Goal: Task Accomplishment & Management: Manage account settings

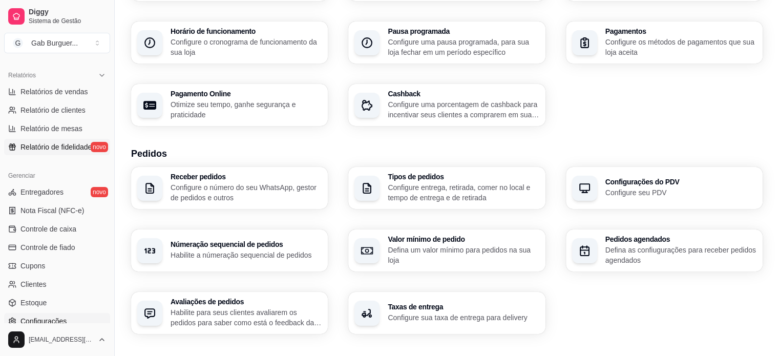
scroll to position [358, 0]
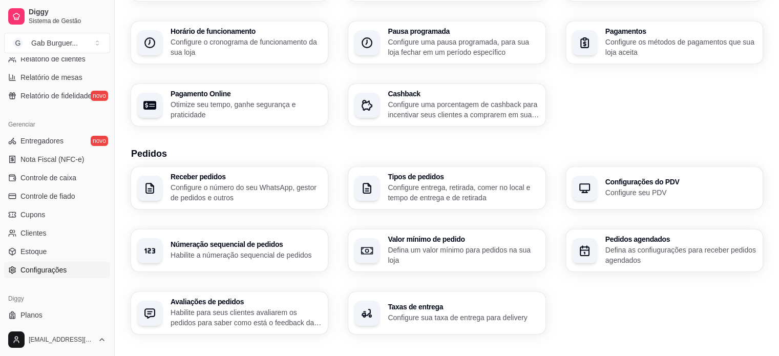
click at [49, 270] on span "Configurações" at bounding box center [43, 270] width 46 height 10
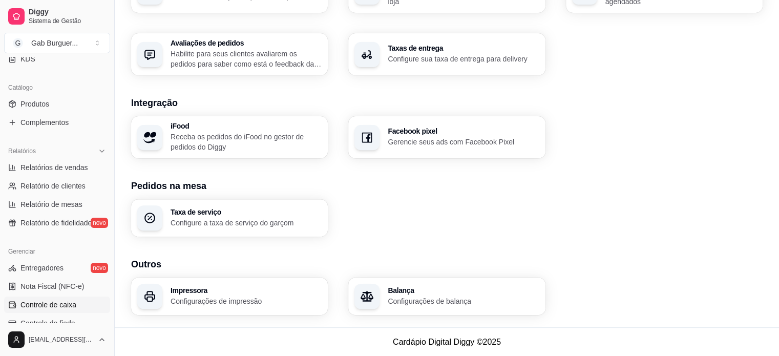
scroll to position [227, 0]
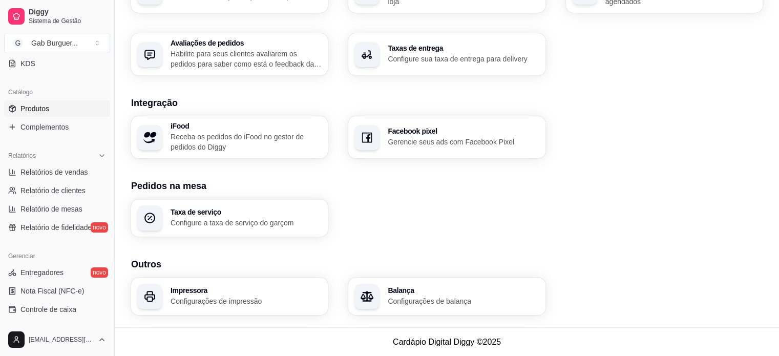
click at [36, 111] on span "Produtos" at bounding box center [34, 108] width 29 height 10
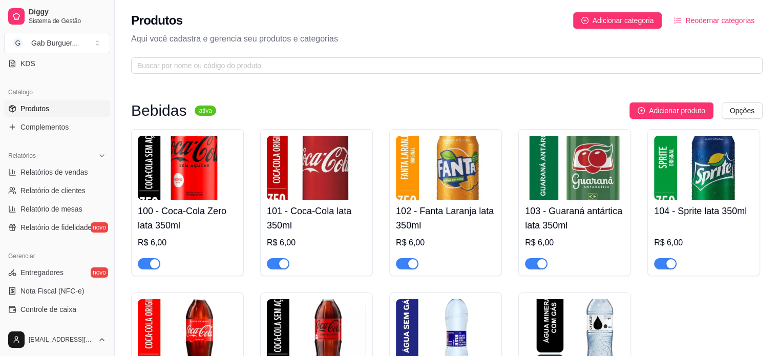
click at [684, 98] on div "Bebidas ativa Adicionar produto Opções 100 - Coca-Cola Zero lata 350ml R$ 6,00 …" at bounding box center [447, 271] width 664 height 382
click at [685, 109] on span "Adicionar produto" at bounding box center [677, 110] width 56 height 11
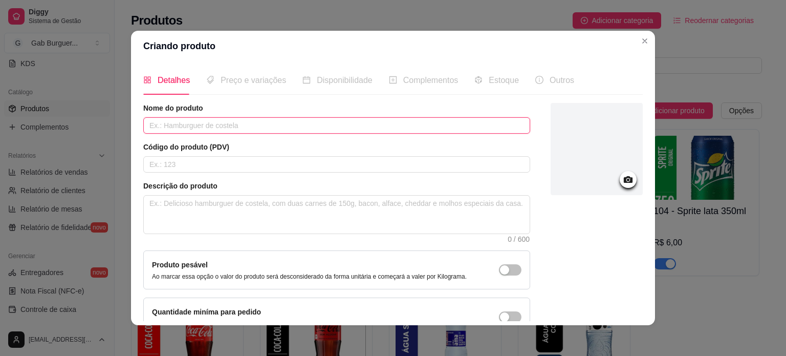
click at [216, 123] on input "text" at bounding box center [336, 125] width 387 height 16
type input "x - Bacon"
click at [195, 164] on input "text" at bounding box center [336, 164] width 387 height 16
type input "0239"
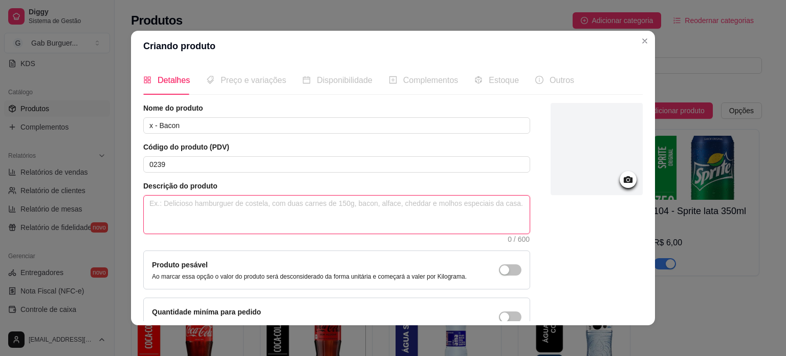
click at [196, 206] on textarea at bounding box center [337, 215] width 386 height 38
type textarea "p"
type textarea "P"
type textarea "PA"
type textarea "PAO"
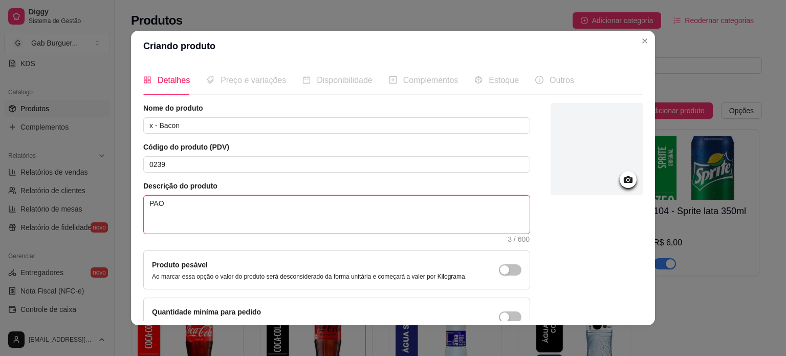
type textarea "PAO,"
type textarea "PAO, H"
type textarea "PAO, HA"
type textarea "PAO, HAM"
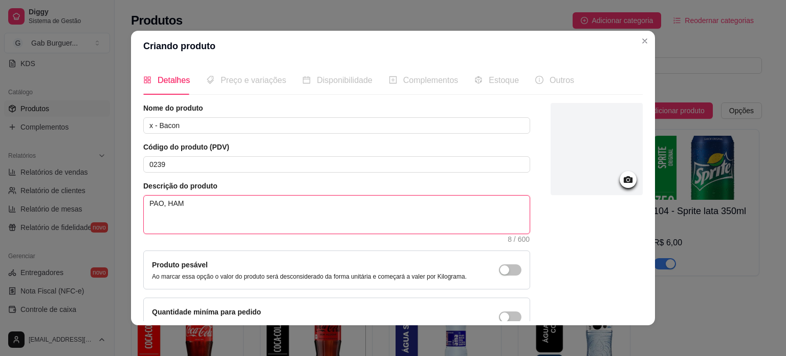
type textarea "PAO, HAMB"
type textarea "PAO, HAMBU"
type textarea "PAO, HAMBUR"
type textarea "PAO, [GEOGRAPHIC_DATA]"
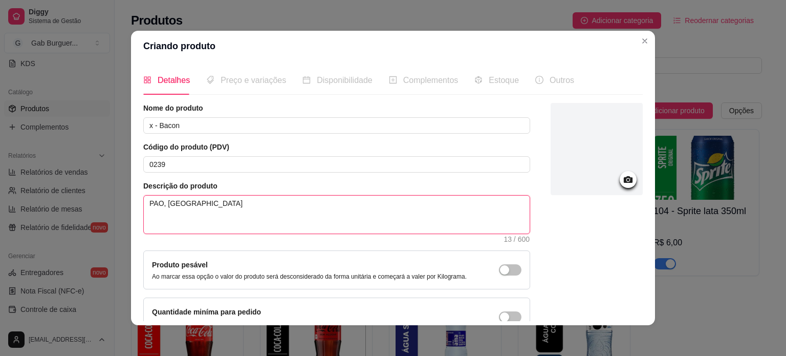
type textarea "PAO, [GEOGRAPHIC_DATA]"
type textarea "PAO, HAMBURGUER A"
type textarea "PAO, HAMBURGUER AT"
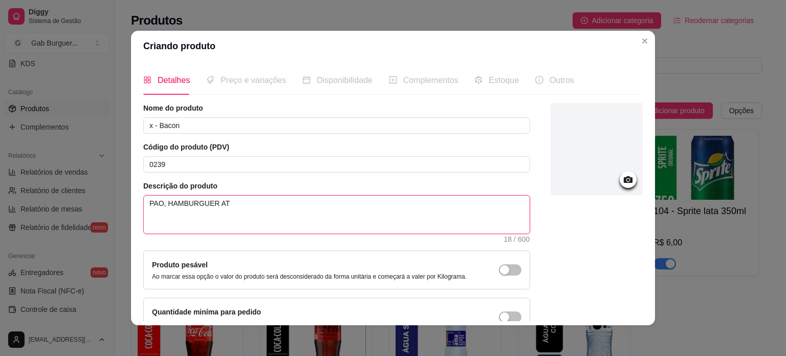
type textarea "PAO, HAMBURGUER ATE"
type textarea "PAO, HAMBURGUER ATES"
type textarea "PAO, HAMBURGUER ATESA"
type textarea "PAO, HAMBURGUER ATESAN"
type textarea "PAO, HAMBURGUER ATESANA"
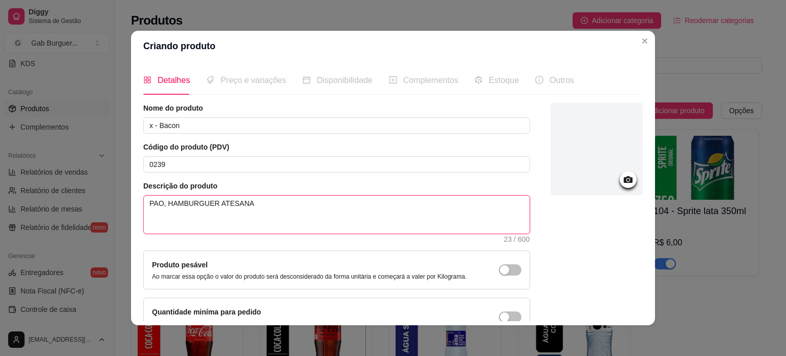
type textarea "PAO, HAMBURGUER ATESANAL"
type textarea "PAO, HAMBURGUER ATESANAL,"
type textarea "PAO, HAMBURGUER ATESANAL, 2"
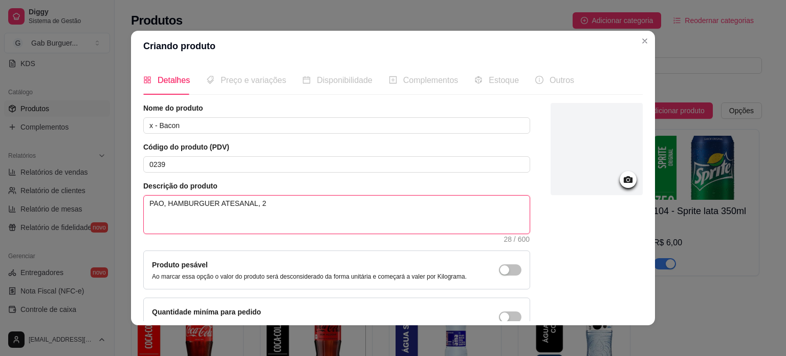
type textarea "PAO, HAMBURGUER ATESANAL, 2 F"
type textarea "PAO, HAMBURGUER ATESANAL, 2 FA"
type textarea "PAO, HAMBURGUER ATESANAL, 2 FAT"
type textarea "PAO, HAMBURGUER ATESANAL, 2 FATI"
type textarea "PAO, HAMBURGUER ATESANAL, 2 FATIA"
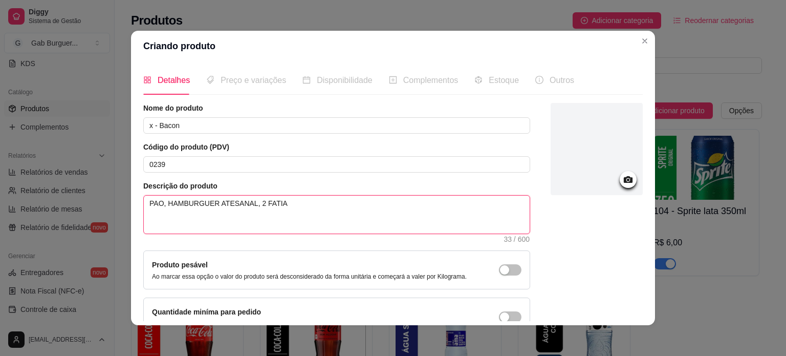
type textarea "PAO, HAMBURGUER ATESANAL, 2 FATIAS"
type textarea "PAO, HAMBURGUER ATESANAL, 2 FATIAS D"
type textarea "PAO, HAMBURGUER ATESANAL, 2 FATIAS DE"
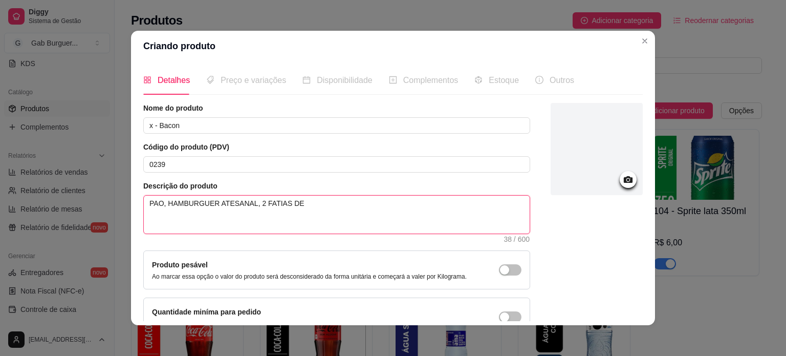
type textarea "PAO, HAMBURGUER ATESANAL, 2 FATIAS DE Q"
type textarea "PAO, HAMBURGUER ATESANAL, 2 FATIAS DE QU"
type textarea "PAO, HAMBURGUER ATESANAL, 2 FATIAS DE QUE"
type textarea "PAO, HAMBURGUER ATESANAL, 2 [PERSON_NAME]"
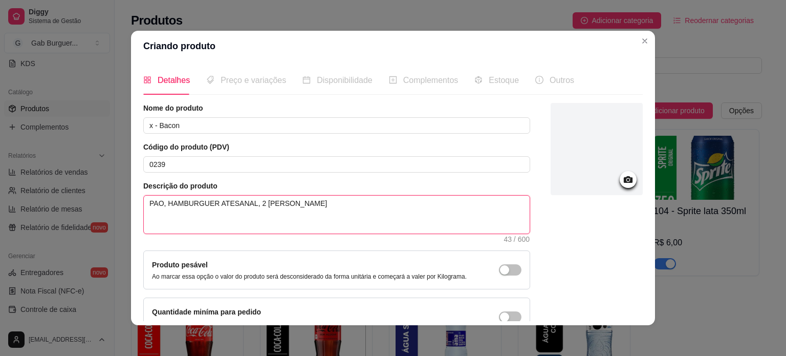
type textarea "PAO, HAMBURGUER ATESANAL, 2 [PERSON_NAME]"
type textarea "PAO, HAMBURGUER ATESANAL, 2 FATIAS DE QUE"
type textarea "PAO, HAMBURGUER ATESANAL, 2 FATIAS DE QU"
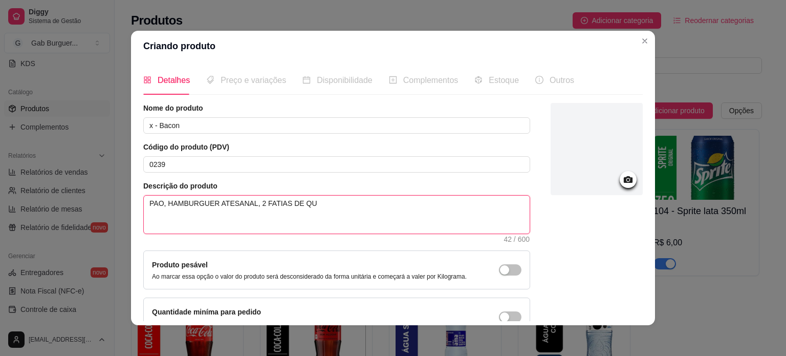
type textarea "PAO, HAMBURGUER ATESANAL, 2 FATIAS DE Q"
type textarea "PAO, HAMBURGUER ATESANAL, 2 FATIAS DE"
type textarea "PAO, HAMBURGUER ATESANAL, 2 FATIAS D"
type textarea "PAO, HAMBURGUER ATESANAL, 2 FATIAS"
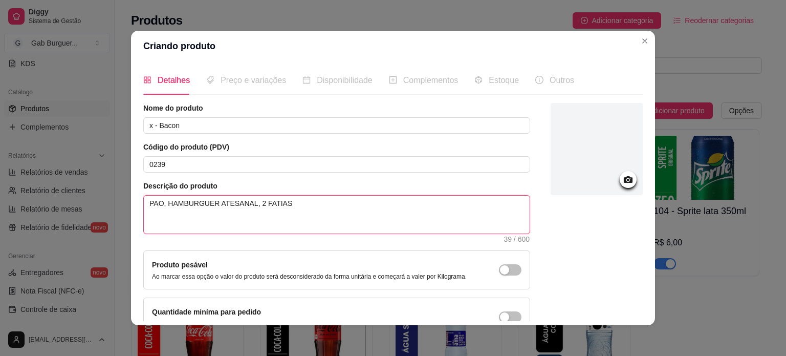
type textarea "PAO, HAMBURGUER ATESANAL, 2 FATIAS"
type textarea "PAO, HAMBURGUER ATESANAL, 2 FATIA"
type textarea "PAO, HAMBURGUER ATESANAL, 2 FATI"
type textarea "PAO, HAMBURGUER ATESANAL, 2 FAT"
type textarea "PAO, HAMBURGUER ATESANAL, 2 FA"
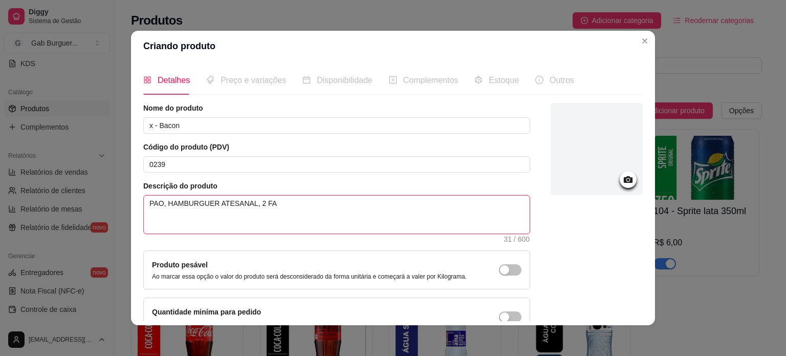
type textarea "PAO, HAMBURGUER ATESANAL, 2 F"
type textarea "PAO, HAMBURGUER ATESANAL, 2"
type textarea "PAO, HAMBURGUER ATESANAL,"
type textarea "PAO, HAMBURGUER ATESANAL, Q"
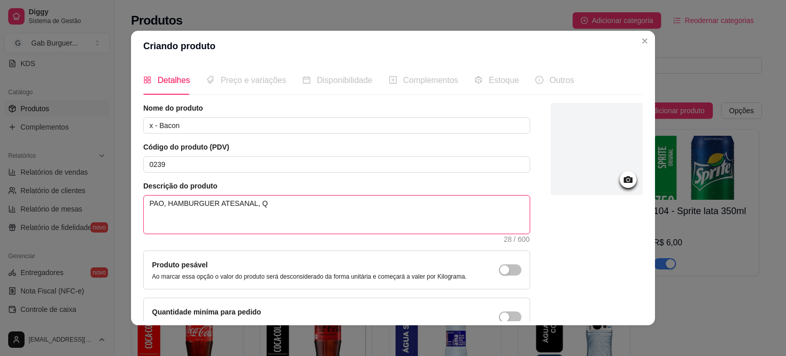
type textarea "PAO, HAMBURGUER ATESANAL, QU"
type textarea "PAO, HAMBURGUER ATESANAL, QUE"
type textarea "PAO, HAMBURGUER ATESANAL, [GEOGRAPHIC_DATA]"
type textarea "PAO, HAMBURGUER ATESANAL, QUEIJ"
type textarea "PAO, HAMBURGUER ATESANAL, QUEIJO"
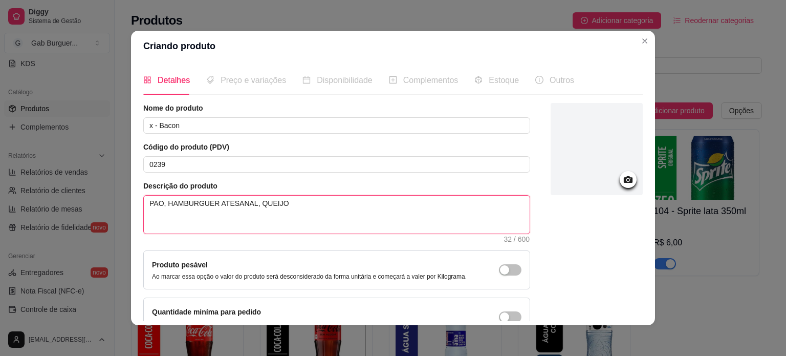
type textarea "PAO, HAMBURGUER ATESANAL, QUEIJO"
type textarea "PAO, HAMBURGUER ATESANAL, QUEIJO C"
type textarea "PAO, HAMBURGUER ATESANAL, QUEIJO CH"
type textarea "PAO, HAMBURGUER ATESANAL, QUEIJO CHE"
type textarea "PAO, HAMBURGUER ATESANAL, [PERSON_NAME]"
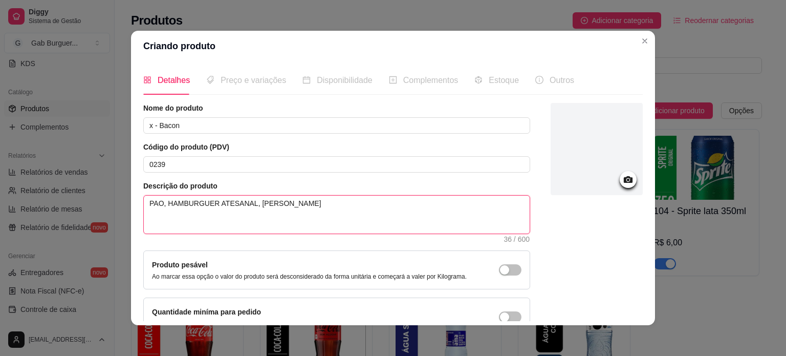
type textarea "PAO, HAMBURGUER ATESANAL, [PERSON_NAME]"
type textarea "PAO, HAMBURGUER ATESANAL, [PERSON_NAME],"
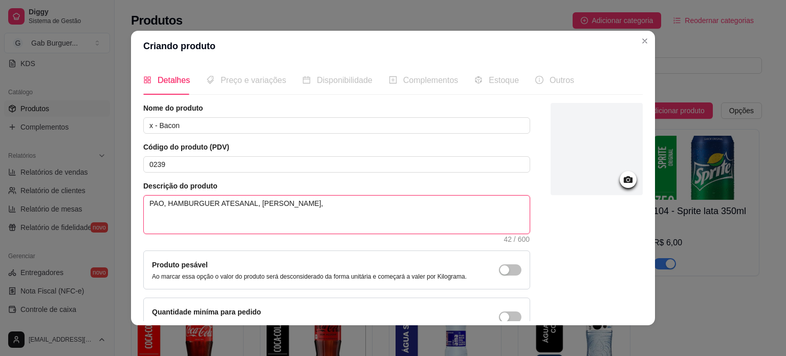
type textarea "PAO, HAMBURGUER ATESANAL, [PERSON_NAME], B"
type textarea "PAO, HAMBURGUER ATESANAL, [PERSON_NAME], BA"
type textarea "PAO, HAMBURGUER ATESANAL, [PERSON_NAME], BAC"
type textarea "PAO, HAMBURGUER ATESANAL, [PERSON_NAME], BACO"
type textarea "PAO, HAMBURGUER ATESANAL, [PERSON_NAME], [PERSON_NAME]"
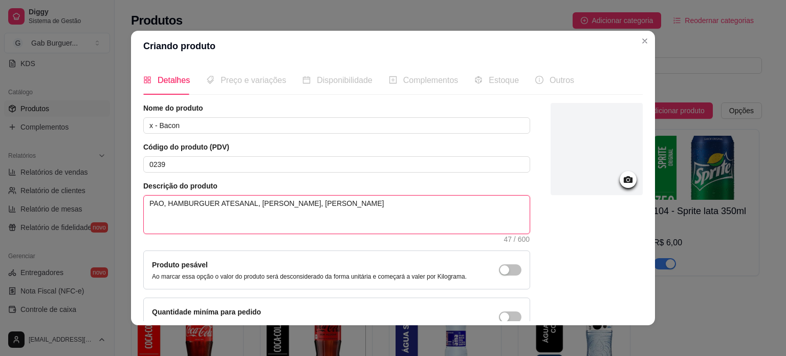
type textarea "PAO, HAMBURGUER ATESANAL, [PERSON_NAME], [PERSON_NAME],"
type textarea "PAO, HAMBURGUER ATESANAL, [PERSON_NAME], [PERSON_NAME], P"
type textarea "PAO, HAMBURGUER ATESANAL, [PERSON_NAME], [PERSON_NAME], PI"
type textarea "PAO, HAMBURGUER ATESANAL, [PERSON_NAME], [PERSON_NAME], PIC"
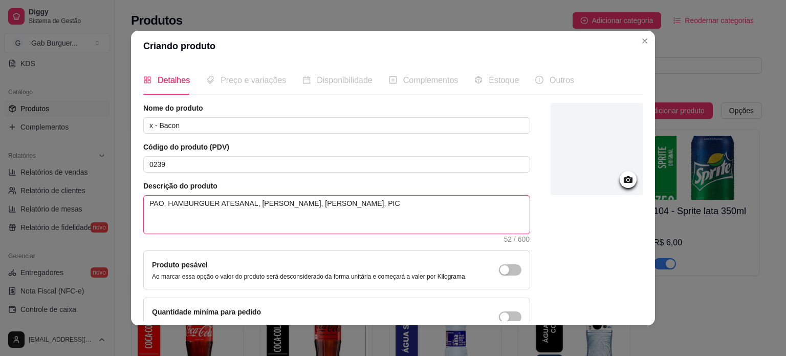
type textarea "PAO, HAMBURGUER ATESANAL, [PERSON_NAME], BACON, PICL"
type textarea "PAO, HAMBURGUER ATESANAL, [PERSON_NAME], BACON, PICLE"
type textarea "PAO, HAMBURGUER ATESANAL, [PERSON_NAME], BACON, PICLES"
type textarea "PAO, HAMBURGUER ATESANAL, [PERSON_NAME], [PERSON_NAME], PICLES,"
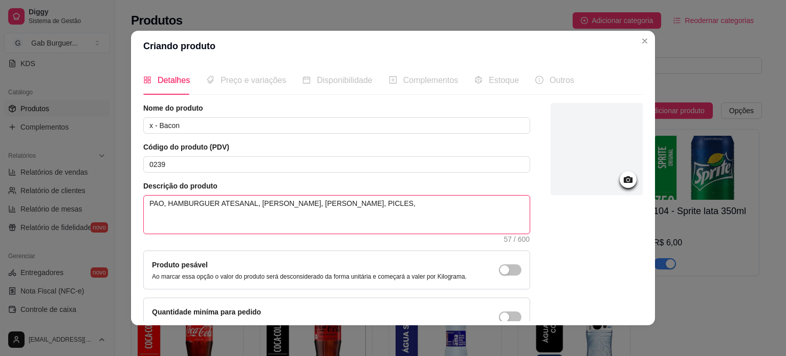
type textarea "PAO, HAMBURGUER ATESANAL, [PERSON_NAME], [PERSON_NAME], PICLES, A"
type textarea "PAO, HAMBURGUER ATESANAL, QUEIJO CHEDDAR, [PERSON_NAME], [PERSON_NAME], [GEOGRA…"
type textarea "PAO, HAMBURGUER ATESANAL, [PERSON_NAME], [PERSON_NAME], PICLES, A"
type textarea "PAO, HAMBURGUER ATESANAL, [PERSON_NAME], [PERSON_NAME], PICLES,"
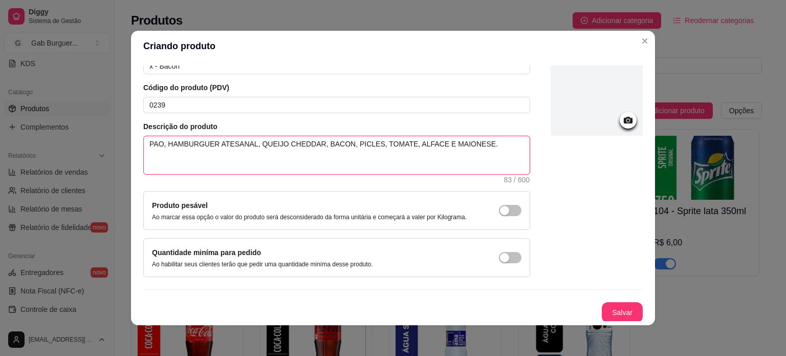
scroll to position [2, 0]
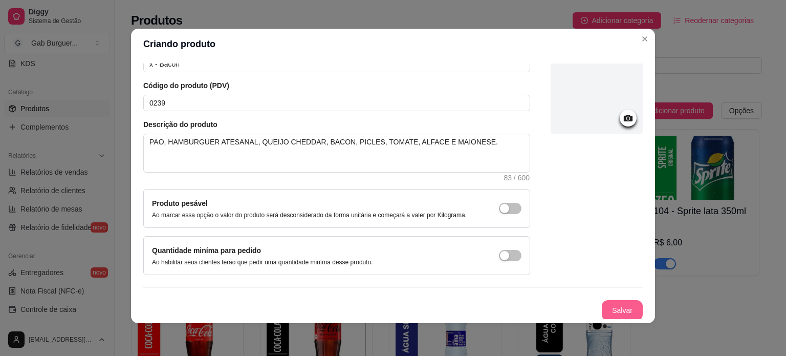
click at [616, 307] on button "Salvar" at bounding box center [622, 310] width 41 height 20
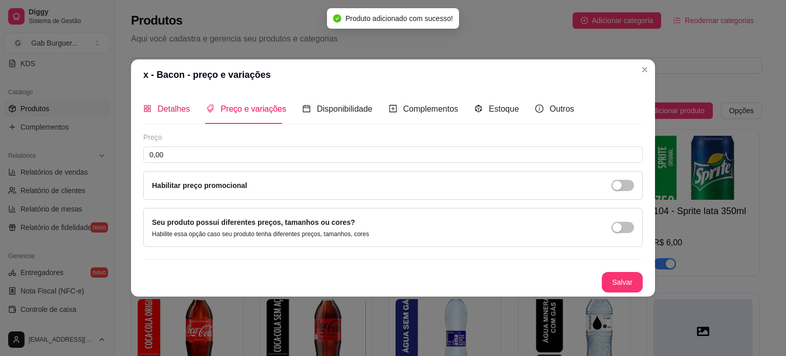
click at [177, 106] on span "Detalhes" at bounding box center [174, 108] width 32 height 9
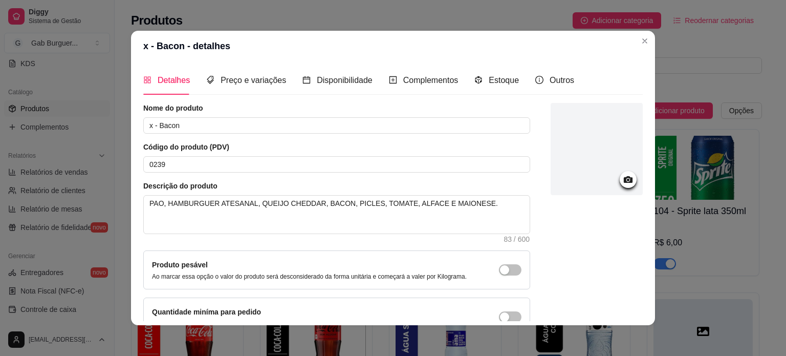
click at [620, 178] on div at bounding box center [628, 179] width 17 height 17
click at [624, 179] on icon at bounding box center [628, 179] width 9 height 7
click at [622, 175] on icon at bounding box center [628, 180] width 12 height 12
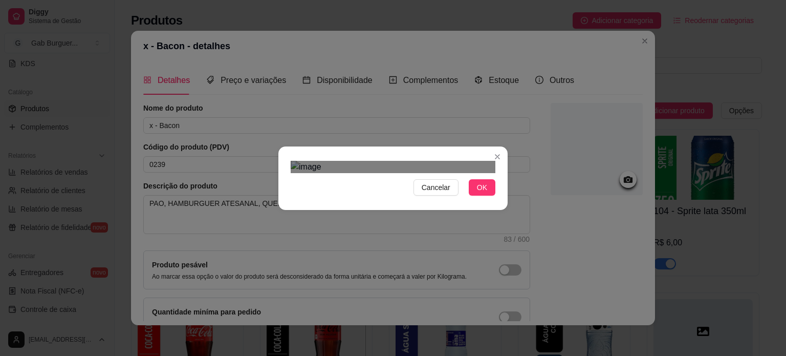
click at [298, 199] on div "Use the arrow keys to move the crop selection area" at bounding box center [390, 291] width 184 height 184
click at [477, 193] on span "OK" at bounding box center [482, 187] width 10 height 11
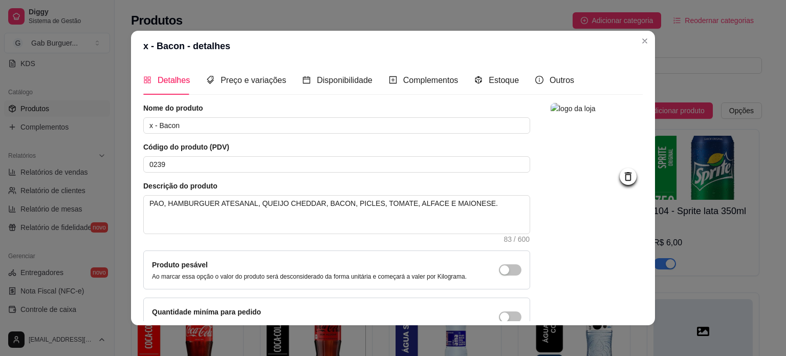
click at [622, 178] on icon at bounding box center [628, 176] width 12 height 12
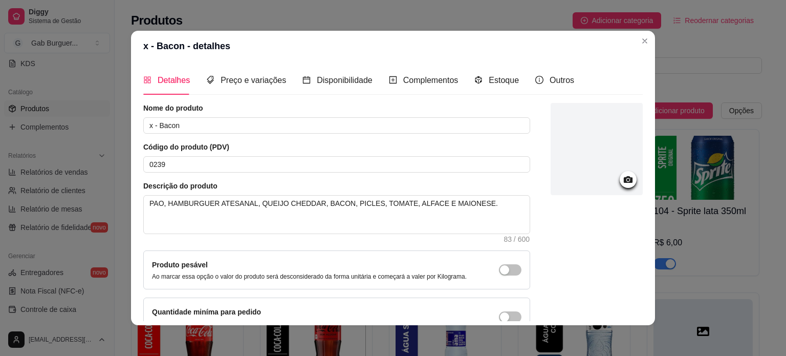
click at [622, 178] on icon at bounding box center [628, 180] width 12 height 12
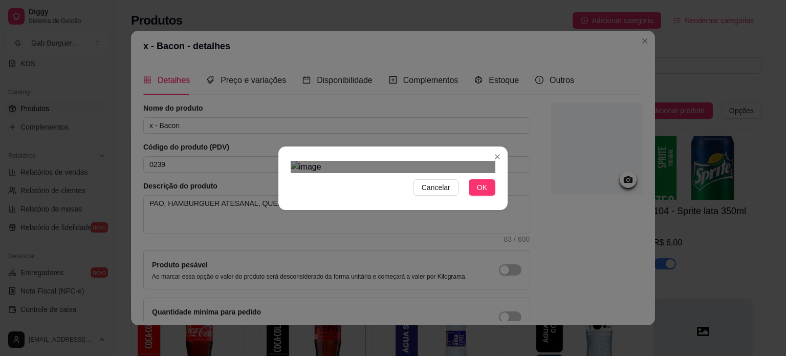
click at [388, 200] on div "Cancelar OK" at bounding box center [392, 178] width 229 height 43
click at [352, 161] on img at bounding box center [393, 167] width 205 height 12
click at [481, 196] on button "OK" at bounding box center [482, 187] width 27 height 16
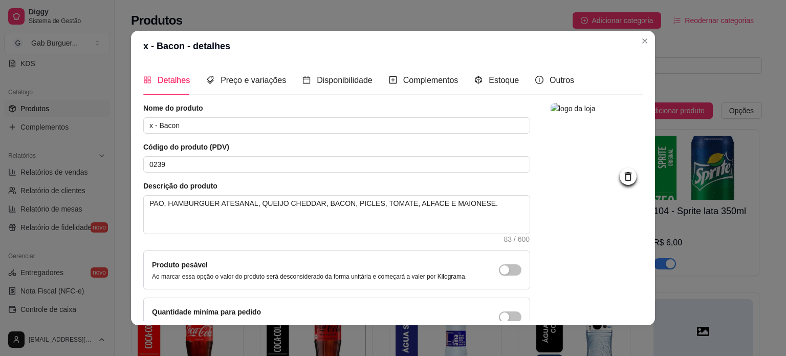
click at [622, 178] on icon at bounding box center [628, 176] width 12 height 12
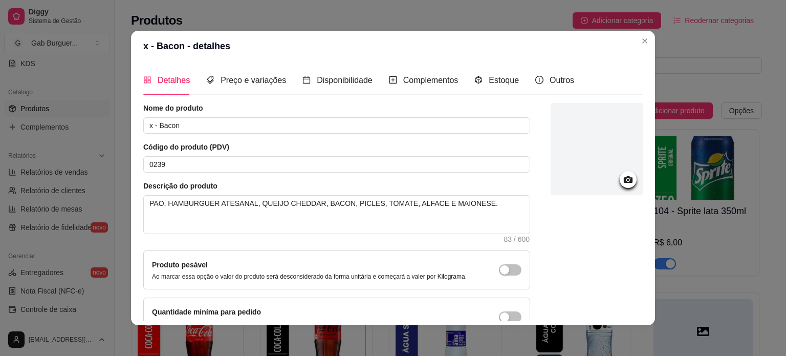
click at [622, 178] on icon at bounding box center [628, 180] width 12 height 12
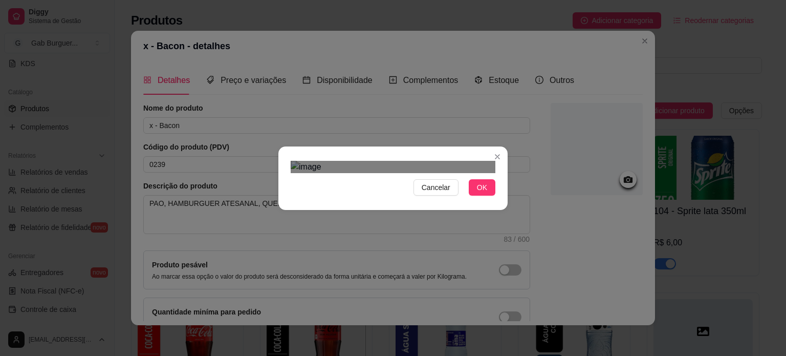
click at [362, 195] on div "Use the arrow keys to move the crop selection area" at bounding box center [386, 287] width 184 height 184
click at [470, 196] on button "OK" at bounding box center [482, 187] width 27 height 16
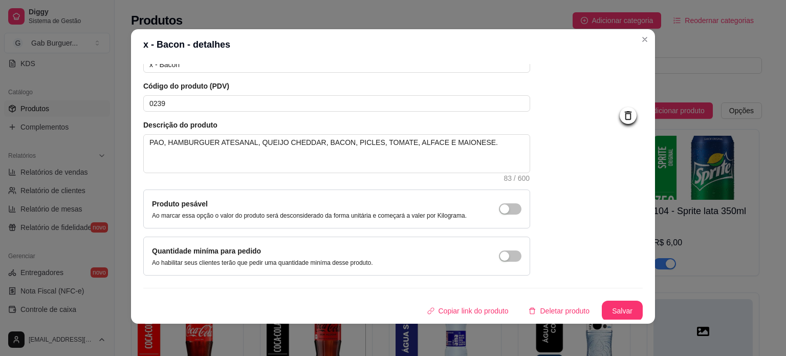
scroll to position [2, 0]
click at [606, 306] on button "Salvar" at bounding box center [622, 310] width 41 height 20
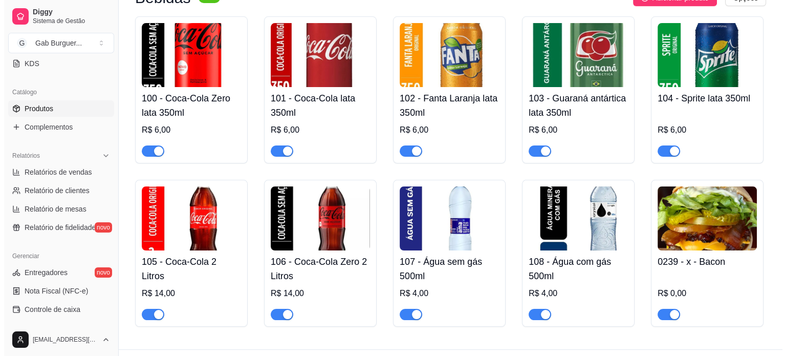
scroll to position [136, 0]
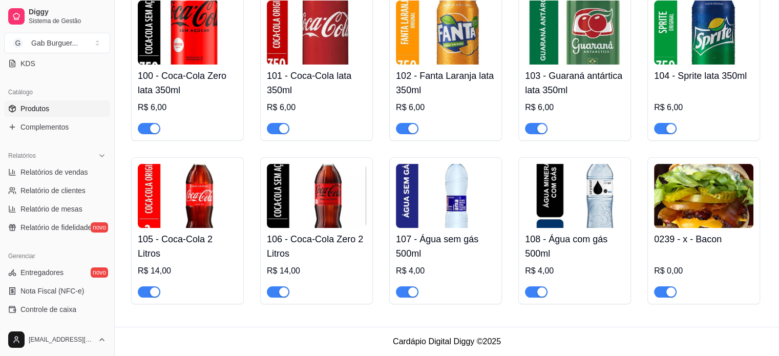
click at [664, 270] on div "R$ 0,00" at bounding box center [703, 271] width 99 height 12
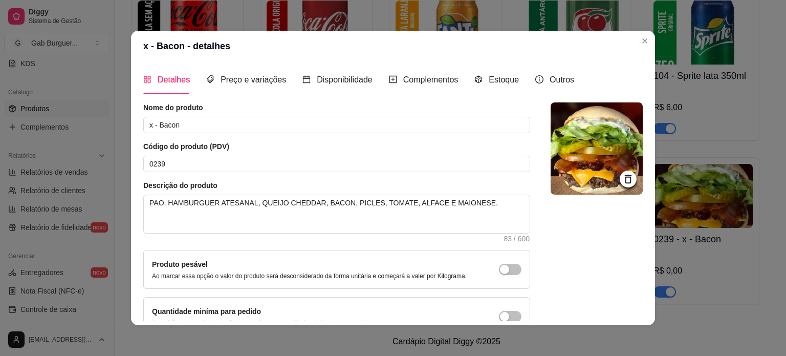
scroll to position [0, 0]
click at [250, 86] on div "Preço e variações" at bounding box center [246, 80] width 80 height 13
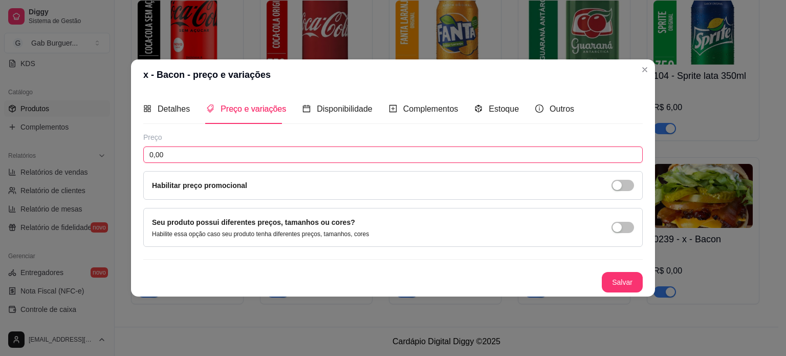
click at [192, 151] on input "0,00" at bounding box center [393, 154] width 500 height 16
click at [199, 153] on input "0,00" at bounding box center [393, 154] width 500 height 16
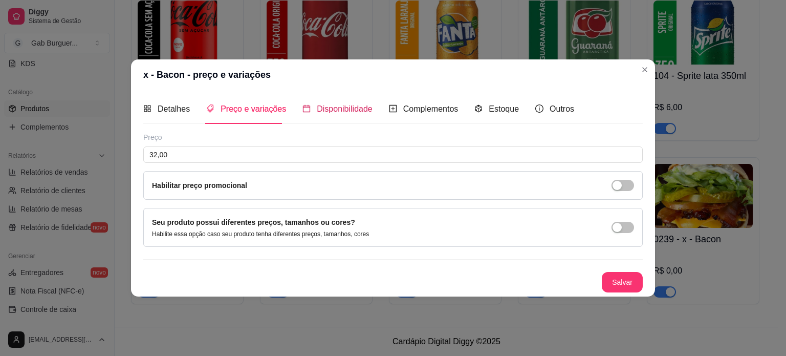
click at [330, 111] on span "Disponibilidade" at bounding box center [345, 108] width 56 height 9
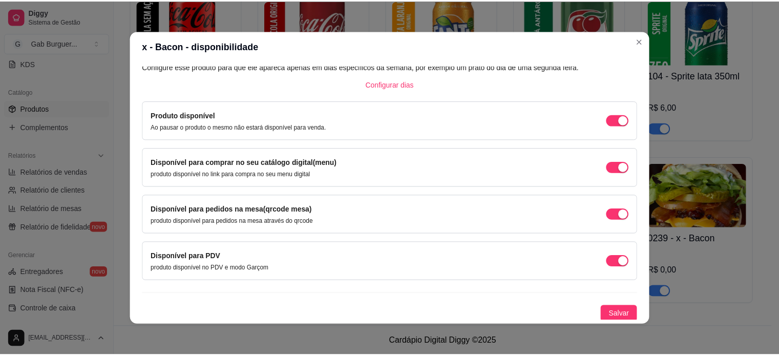
scroll to position [2, 0]
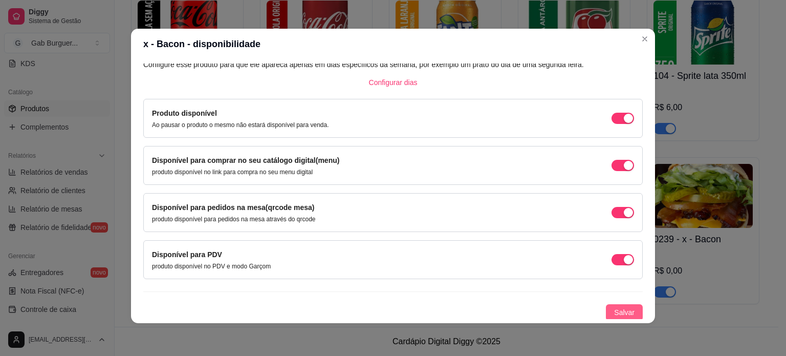
click at [616, 311] on span "Salvar" at bounding box center [624, 312] width 20 height 11
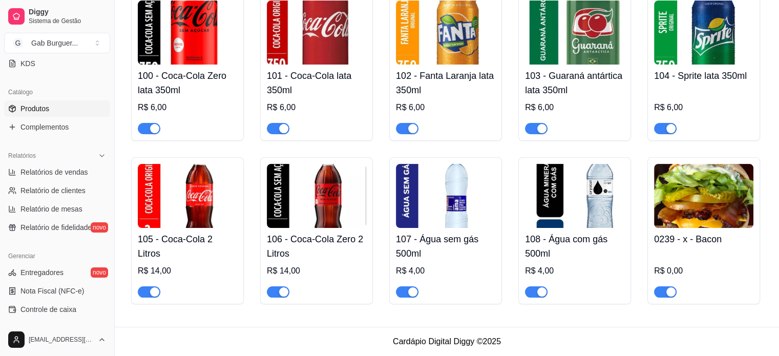
click at [702, 216] on img at bounding box center [703, 196] width 99 height 64
click at [27, 112] on span "Produtos" at bounding box center [34, 108] width 29 height 10
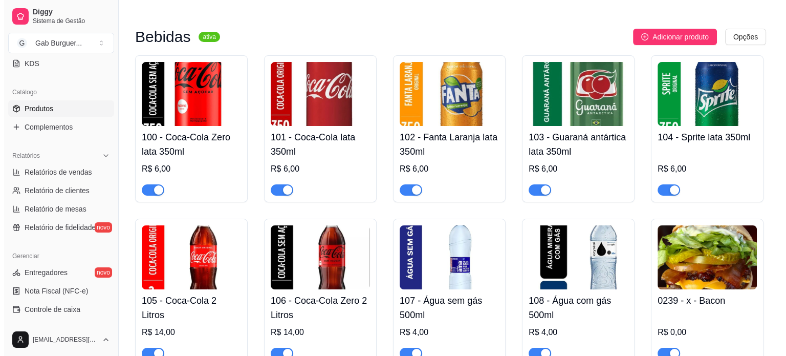
scroll to position [0, 0]
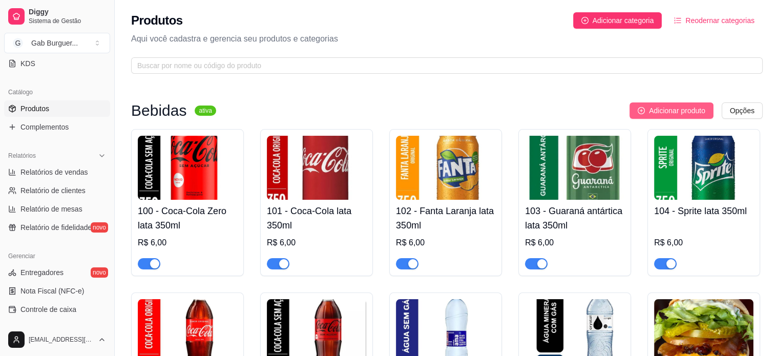
click at [647, 112] on button "Adicionar produto" at bounding box center [671, 110] width 84 height 16
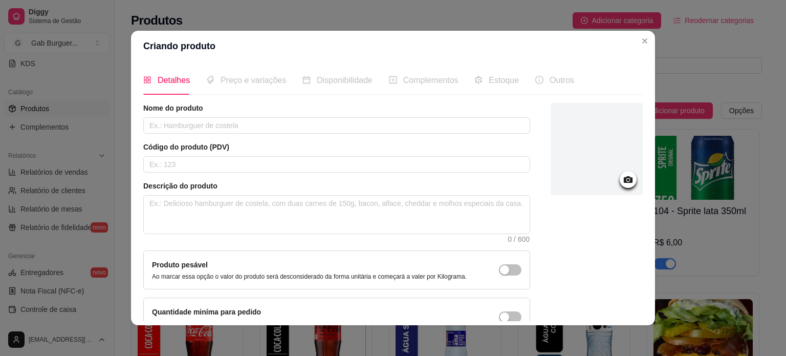
click at [622, 175] on icon at bounding box center [628, 180] width 12 height 12
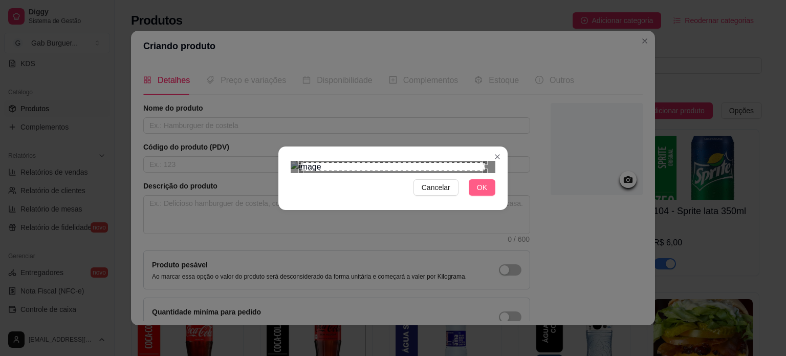
click at [478, 193] on span "OK" at bounding box center [482, 187] width 10 height 11
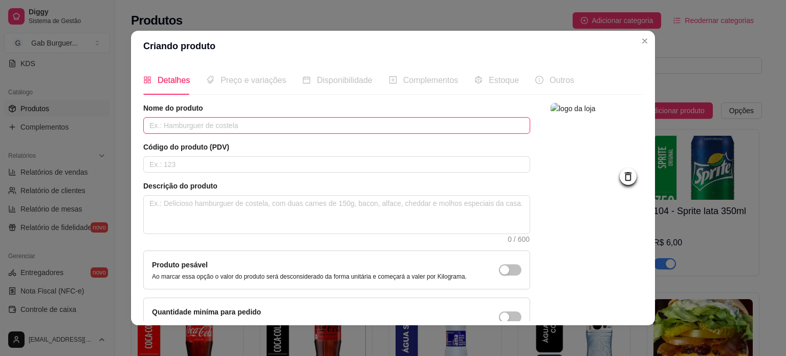
click at [180, 126] on input "text" at bounding box center [336, 125] width 387 height 16
click at [178, 171] on input "text" at bounding box center [336, 164] width 387 height 16
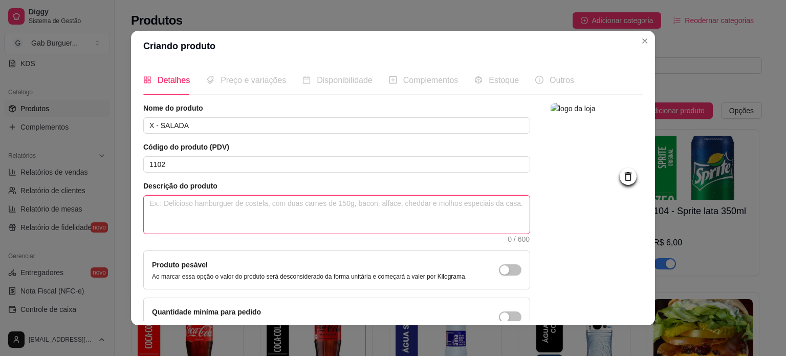
click at [191, 205] on textarea at bounding box center [337, 215] width 386 height 38
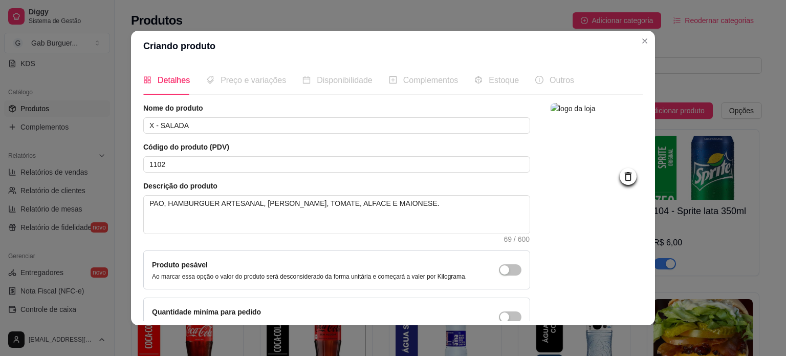
click at [267, 82] on span "Preço e variações" at bounding box center [254, 80] width 66 height 9
drag, startPoint x: 492, startPoint y: 272, endPoint x: 510, endPoint y: 272, distance: 17.4
click at [510, 272] on div "Produto pesável Ao marcar essa opção o valor do produto será desconsiderado da …" at bounding box center [336, 269] width 387 height 39
drag, startPoint x: 495, startPoint y: 270, endPoint x: 506, endPoint y: 269, distance: 11.4
click at [506, 269] on button "button" at bounding box center [510, 269] width 23 height 11
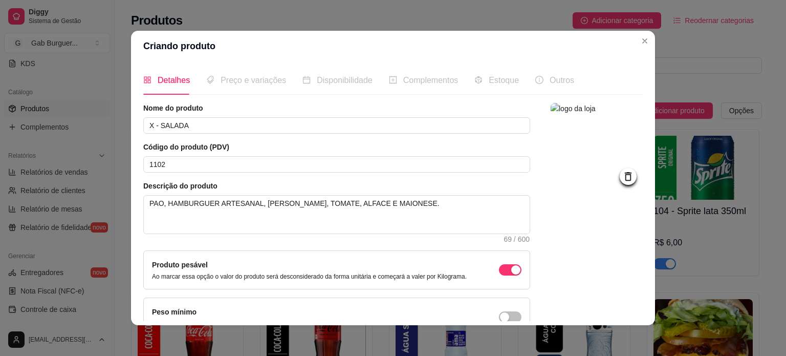
drag, startPoint x: 502, startPoint y: 269, endPoint x: 486, endPoint y: 272, distance: 15.6
click at [482, 273] on div "Produto pesável Ao marcar essa opção o valor do produto será desconsiderado da …" at bounding box center [337, 270] width 370 height 22
drag, startPoint x: 504, startPoint y: 270, endPoint x: 480, endPoint y: 268, distance: 23.7
click at [480, 268] on div "Produto pesável Ao marcar essa opção o valor do produto será desconsiderado da …" at bounding box center [337, 270] width 370 height 22
click at [499, 270] on span "button" at bounding box center [510, 269] width 23 height 11
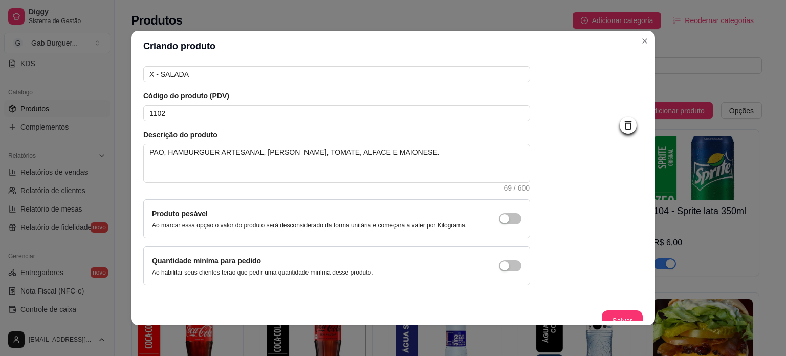
scroll to position [59, 0]
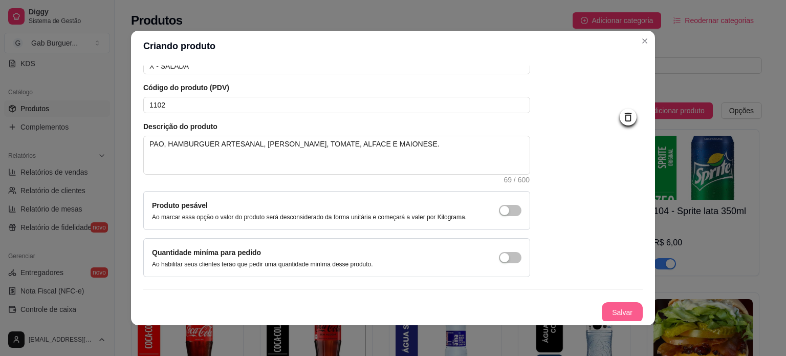
click at [608, 309] on button "Salvar" at bounding box center [622, 312] width 41 height 20
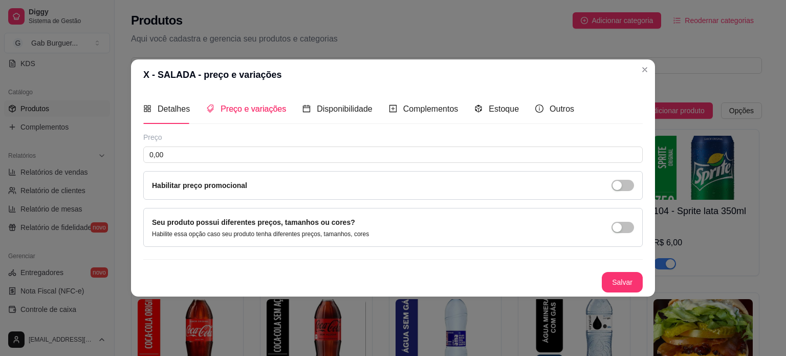
scroll to position [0, 0]
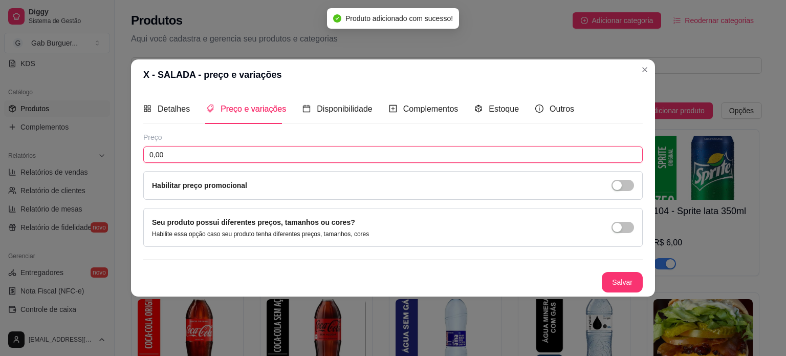
click at [214, 156] on input "0,00" at bounding box center [393, 154] width 500 height 16
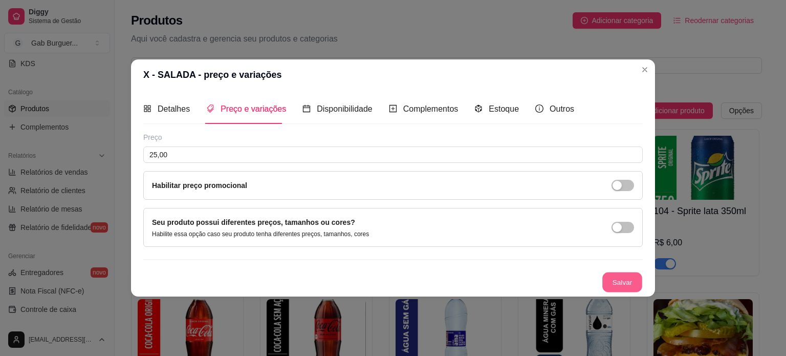
click at [611, 278] on button "Salvar" at bounding box center [623, 282] width 40 height 20
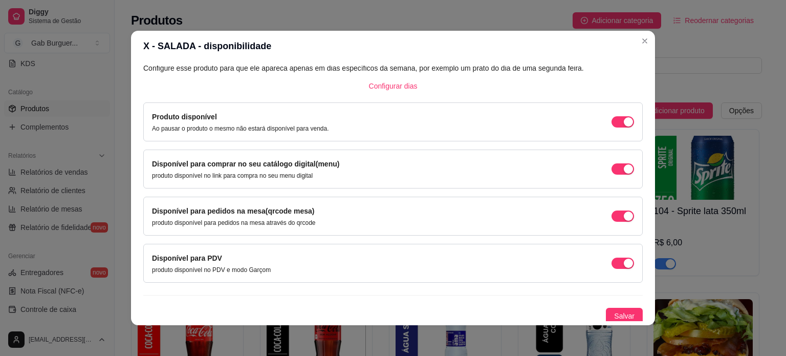
scroll to position [63, 0]
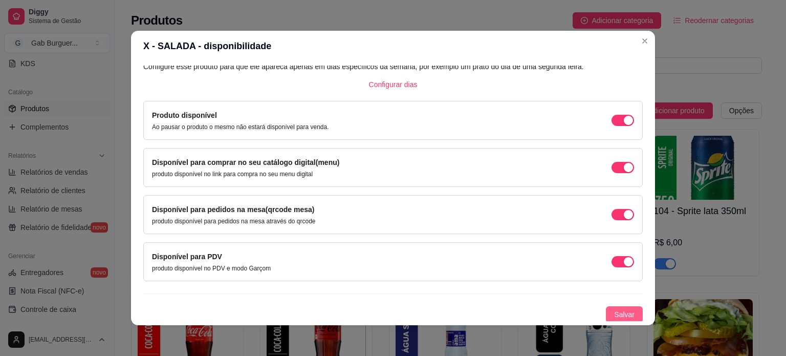
click at [614, 316] on span "Salvar" at bounding box center [624, 314] width 20 height 11
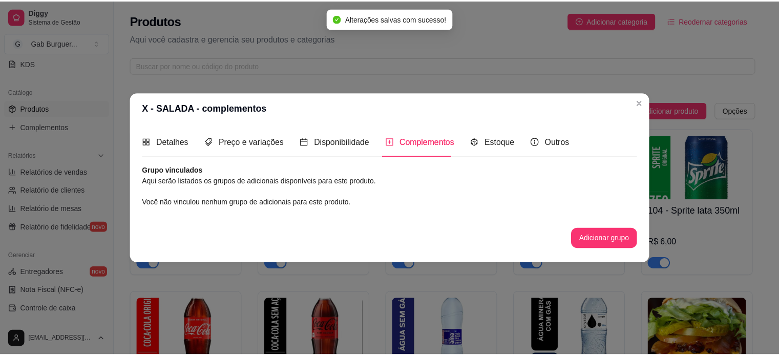
scroll to position [0, 0]
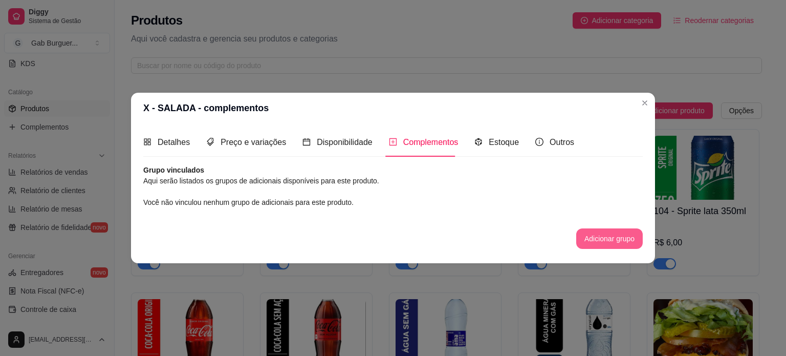
click at [597, 237] on button "Adicionar grupo" at bounding box center [609, 238] width 67 height 20
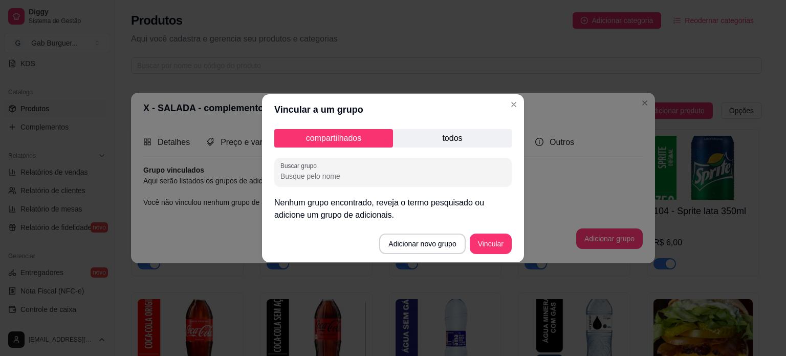
click at [416, 132] on p "todos" at bounding box center [452, 138] width 119 height 18
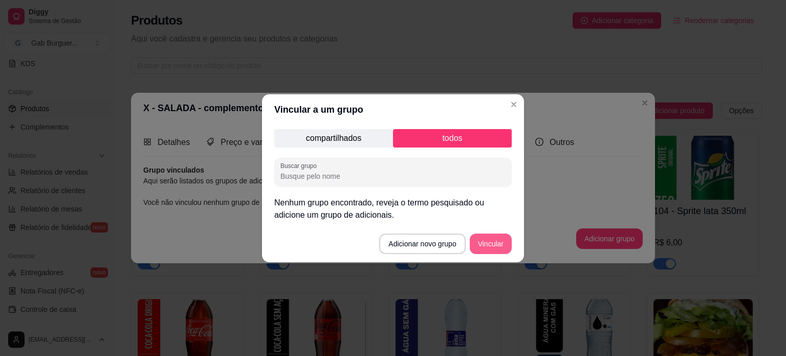
click at [502, 245] on button "Vincular" at bounding box center [491, 243] width 42 height 20
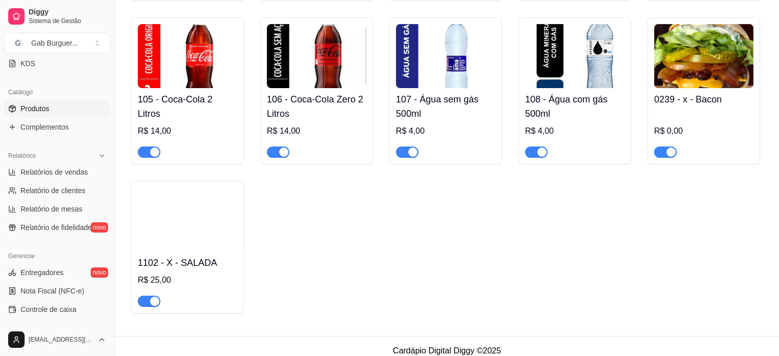
scroll to position [285, 0]
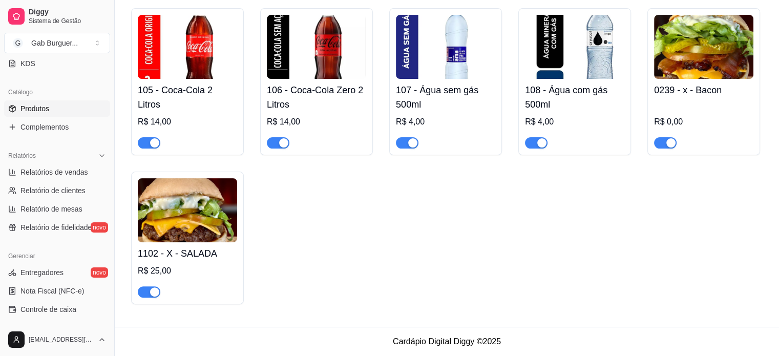
click at [680, 65] on img at bounding box center [703, 47] width 99 height 64
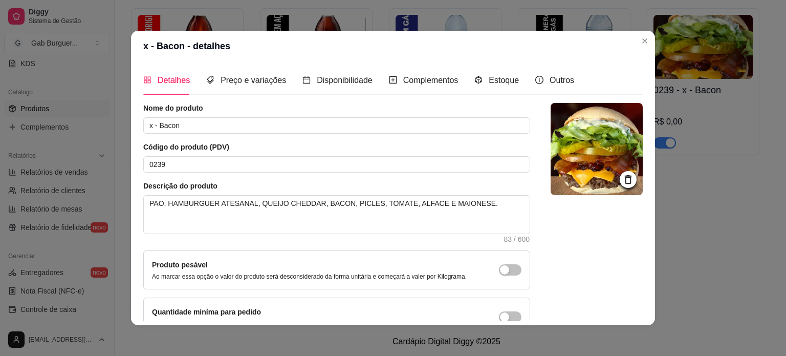
click at [284, 83] on div "Detalhes Preço e variações Disponibilidade Complementos Estoque Outros" at bounding box center [358, 80] width 431 height 29
click at [277, 80] on span "Preço e variações" at bounding box center [254, 80] width 66 height 9
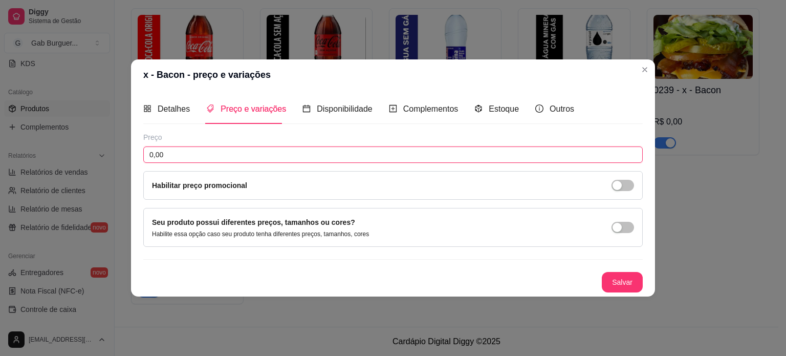
click at [330, 151] on input "0,00" at bounding box center [393, 154] width 500 height 16
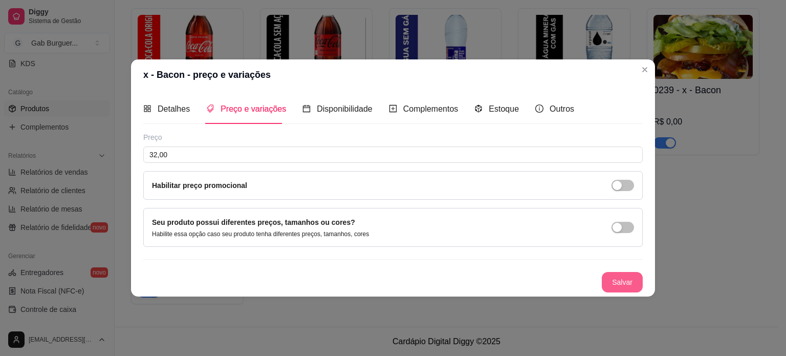
click at [628, 281] on button "Salvar" at bounding box center [622, 282] width 41 height 20
click at [613, 283] on button "Salvar" at bounding box center [623, 282] width 40 height 20
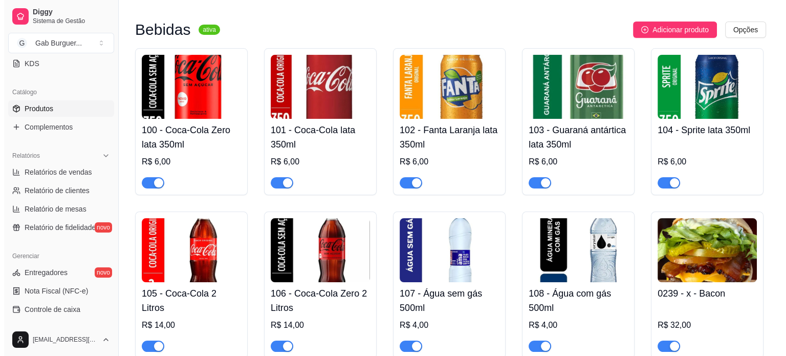
scroll to position [205, 0]
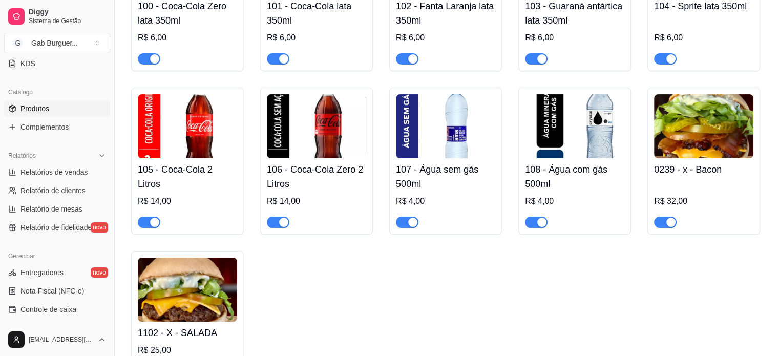
drag, startPoint x: 701, startPoint y: 108, endPoint x: 767, endPoint y: 162, distance: 85.9
click at [767, 162] on div "Bebidas ativa Adicionar produto Opções 100 - Coca-Cola Zero lata 350ml R$ 6,00 …" at bounding box center [447, 140] width 664 height 531
click at [720, 155] on img at bounding box center [703, 126] width 99 height 64
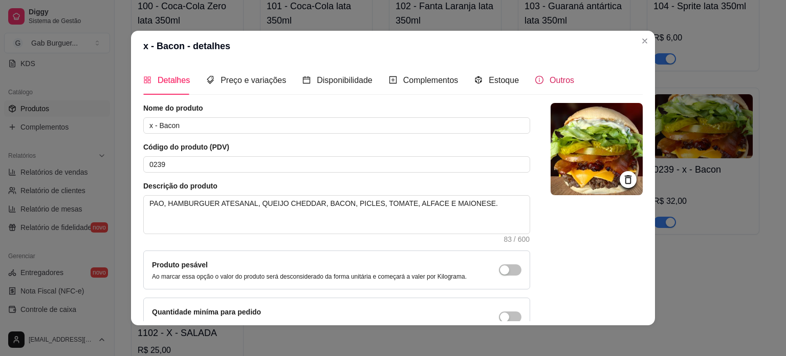
click at [550, 79] on span "Outros" at bounding box center [562, 80] width 25 height 9
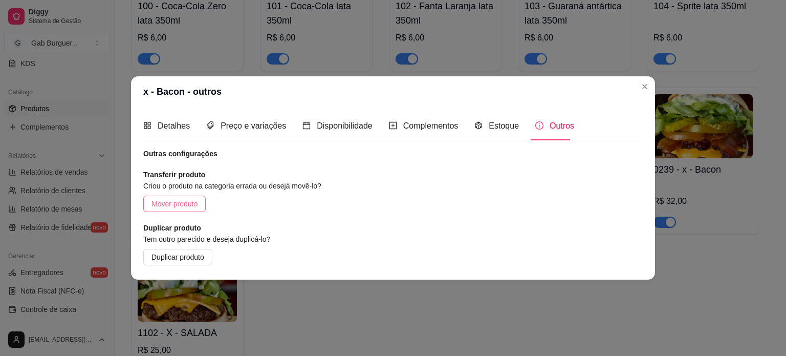
click at [190, 205] on span "Mover produto" at bounding box center [175, 203] width 46 height 11
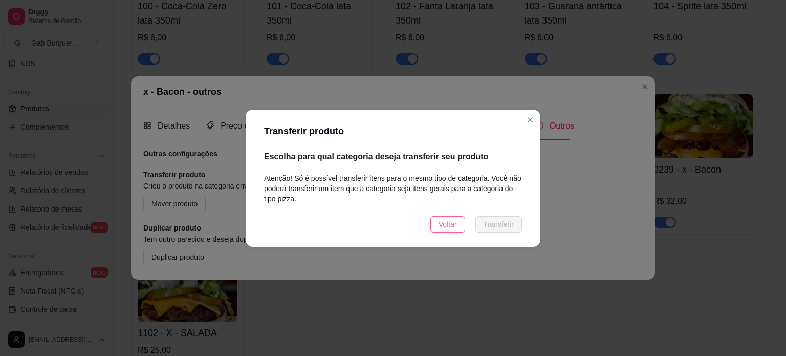
click at [463, 229] on button "Voltar" at bounding box center [448, 224] width 35 height 16
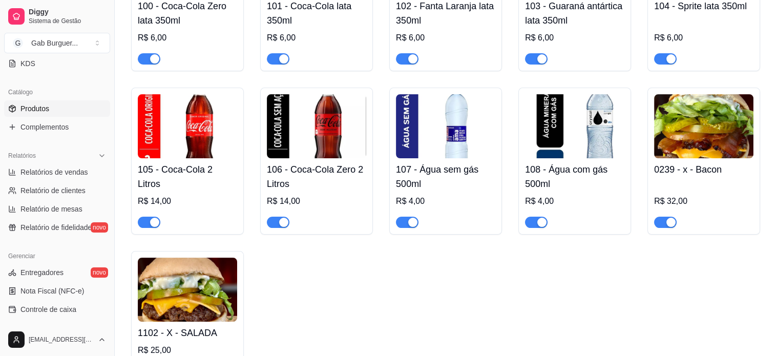
drag, startPoint x: 686, startPoint y: 149, endPoint x: 729, endPoint y: 244, distance: 103.5
click at [737, 265] on div "100 - Coca-Cola Zero lata 350ml R$ 6,00 101 - Coca-Cola lata 350ml R$ 6,00 102 …" at bounding box center [446, 153] width 631 height 459
click at [703, 180] on div "0239 - x - Bacon R$ 32,00" at bounding box center [703, 193] width 99 height 70
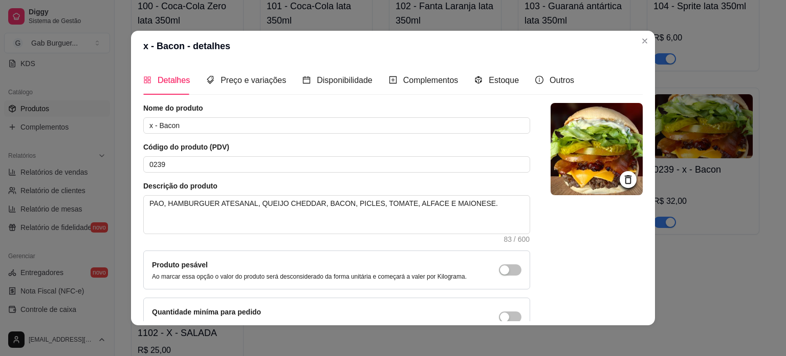
click at [622, 178] on icon at bounding box center [628, 180] width 12 height 12
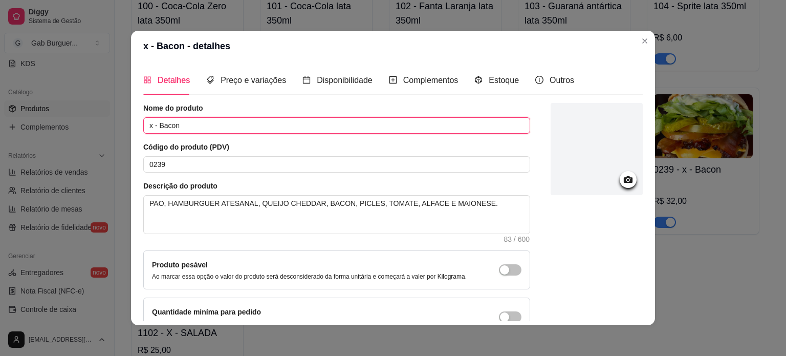
click at [201, 131] on input "x - Bacon" at bounding box center [336, 125] width 387 height 16
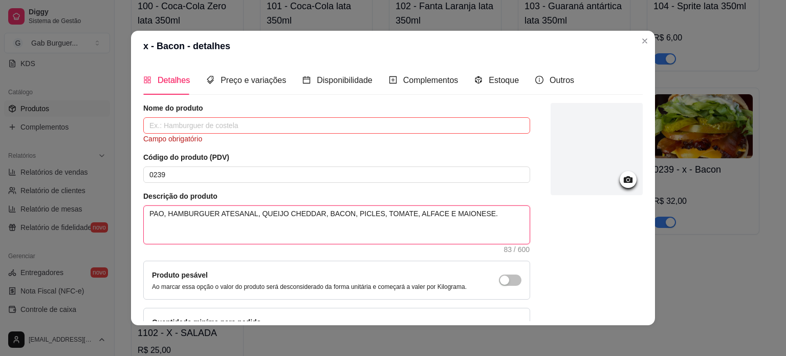
click at [481, 227] on textarea "PAO, HAMBURGUER ATESANAL, QUEIJO CHEDDAR, BACON, PICLES, TOMATE, ALFACE E MAION…" at bounding box center [337, 225] width 386 height 38
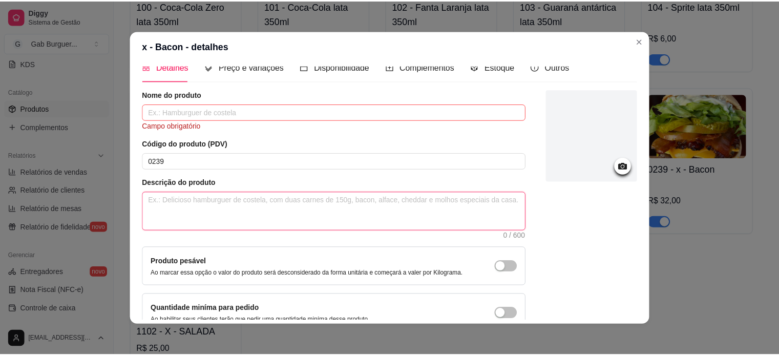
scroll to position [0, 0]
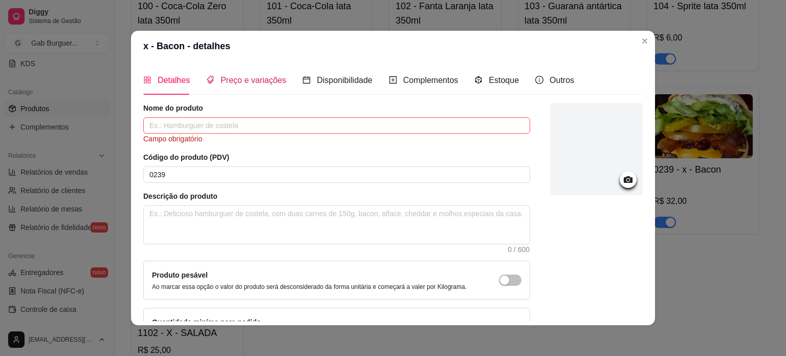
click at [230, 76] on span "Preço e variações" at bounding box center [254, 80] width 66 height 9
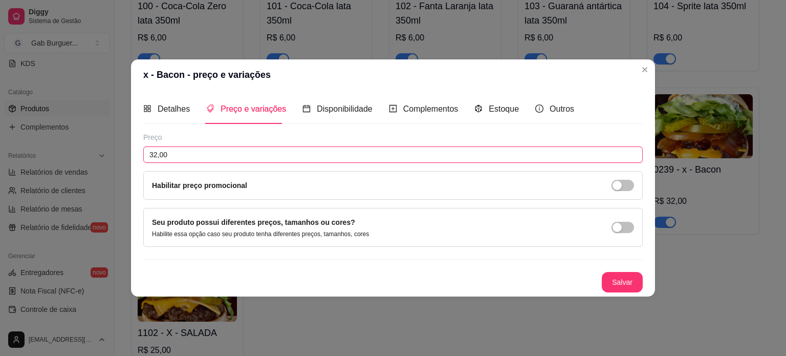
click at [230, 152] on input "32,00" at bounding box center [393, 154] width 500 height 16
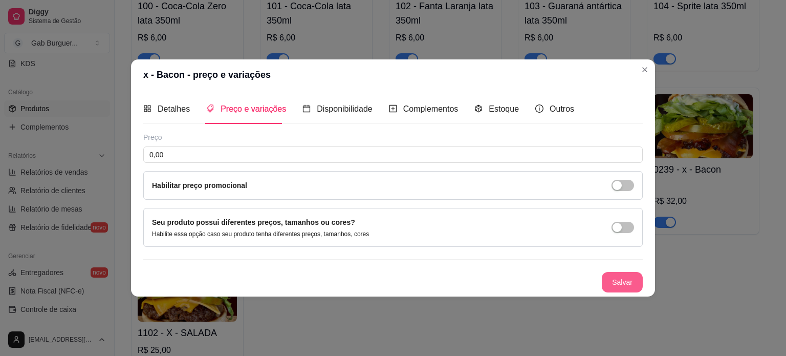
click at [608, 288] on button "Salvar" at bounding box center [622, 282] width 41 height 20
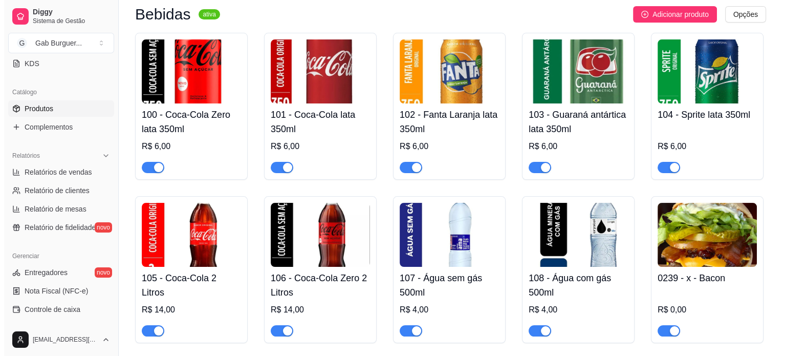
scroll to position [102, 0]
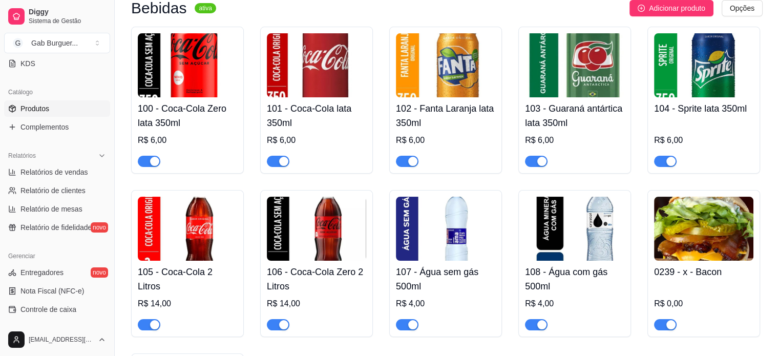
click at [682, 248] on img at bounding box center [703, 229] width 99 height 64
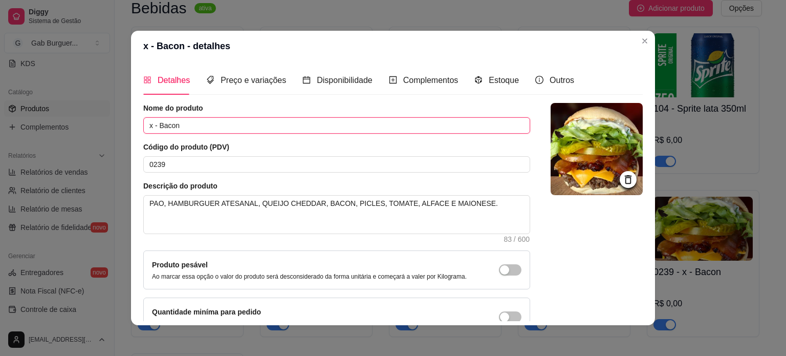
click at [205, 126] on input "x - Bacon" at bounding box center [336, 125] width 387 height 16
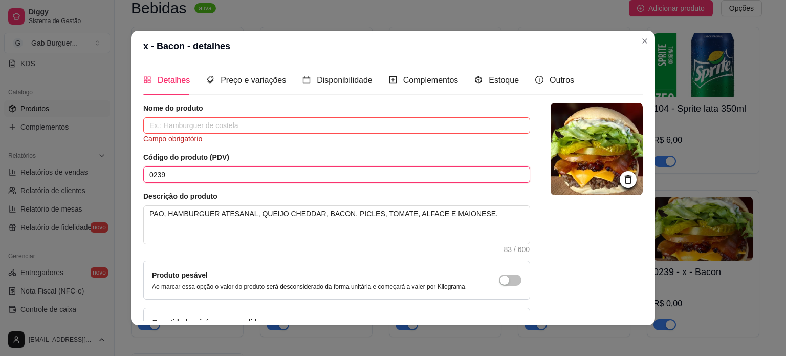
click at [222, 172] on input "0239" at bounding box center [336, 174] width 387 height 16
click at [463, 215] on textarea "PAO, HAMBURGUER ATESANAL, QUEIJO CHEDDAR, BACON, PICLES, TOMATE, ALFACE E MAION…" at bounding box center [337, 225] width 386 height 38
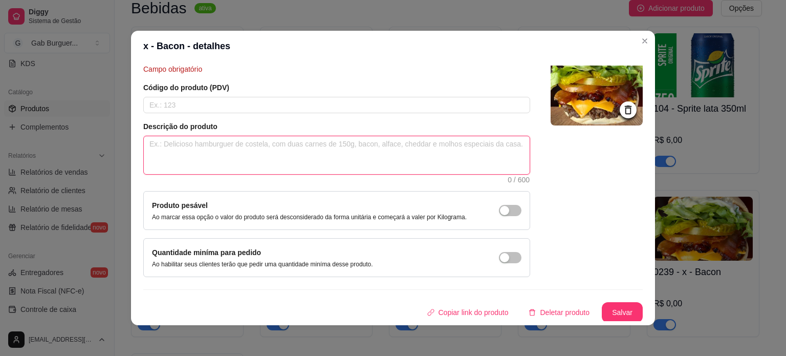
scroll to position [2, 0]
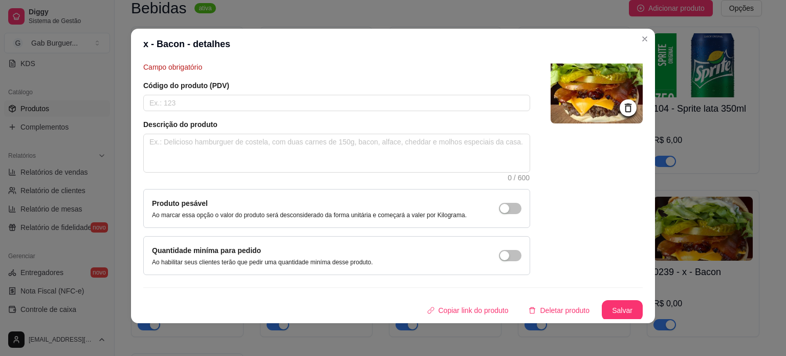
click at [622, 105] on icon at bounding box center [628, 108] width 12 height 12
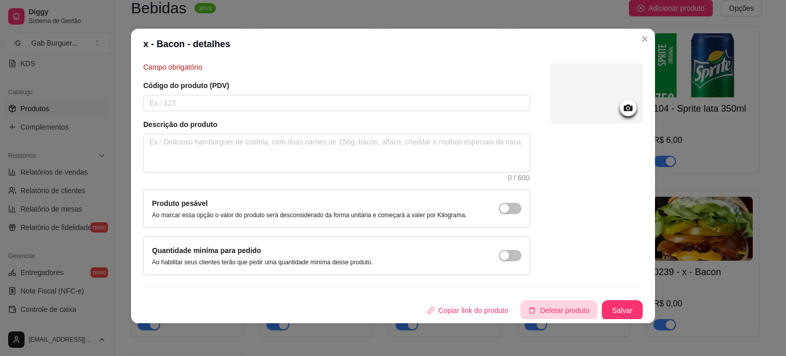
click at [546, 312] on button "Deletar produto" at bounding box center [559, 310] width 77 height 20
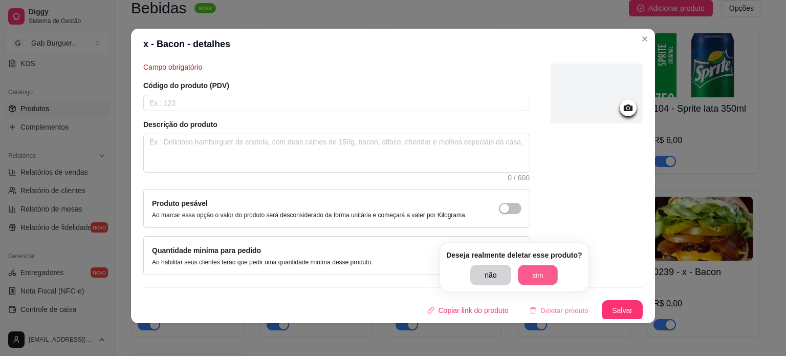
click at [549, 273] on button "sim" at bounding box center [538, 275] width 40 height 20
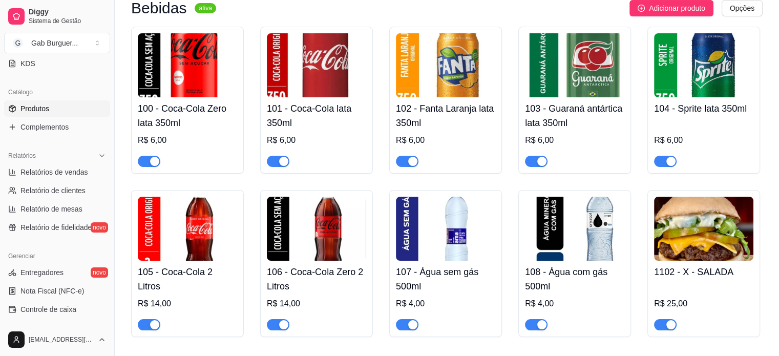
drag, startPoint x: 682, startPoint y: 245, endPoint x: 691, endPoint y: 263, distance: 19.9
click at [691, 263] on div "1102 - X - SALADA R$ 25,00" at bounding box center [703, 296] width 99 height 70
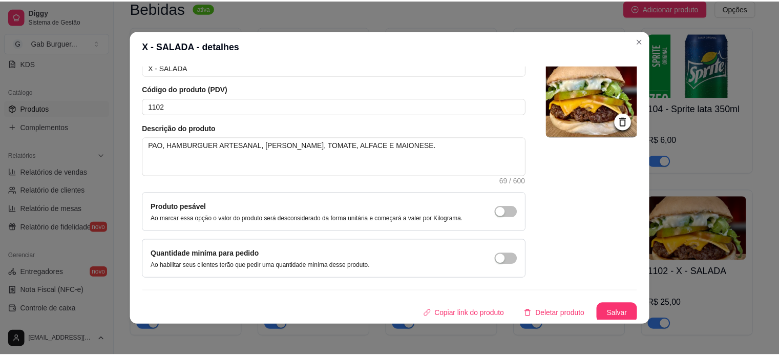
scroll to position [59, 0]
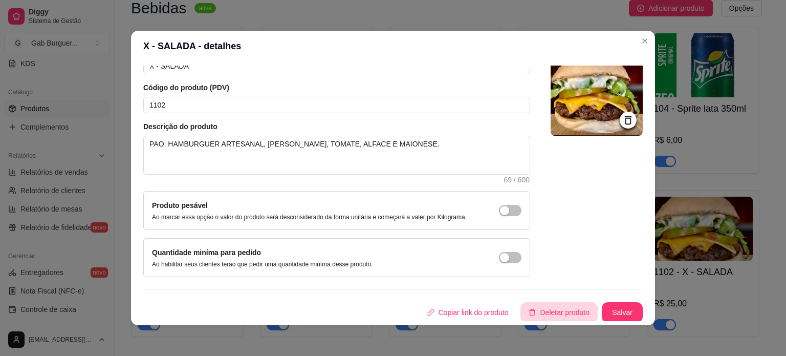
click at [551, 311] on button "Deletar produto" at bounding box center [559, 312] width 77 height 20
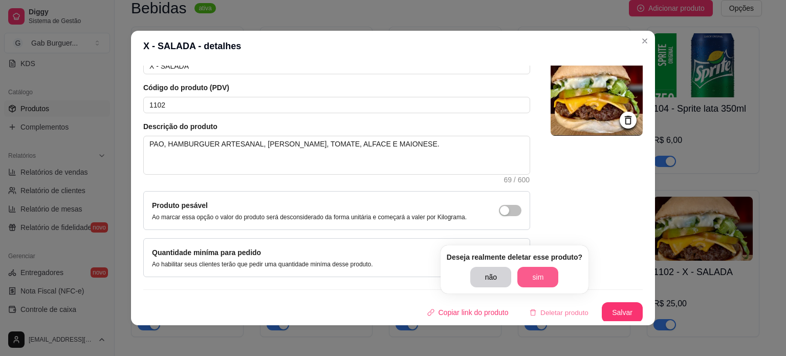
click at [545, 284] on button "sim" at bounding box center [538, 277] width 41 height 20
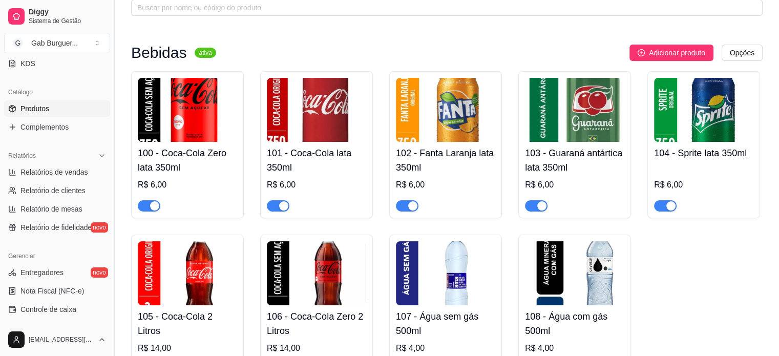
scroll to position [0, 0]
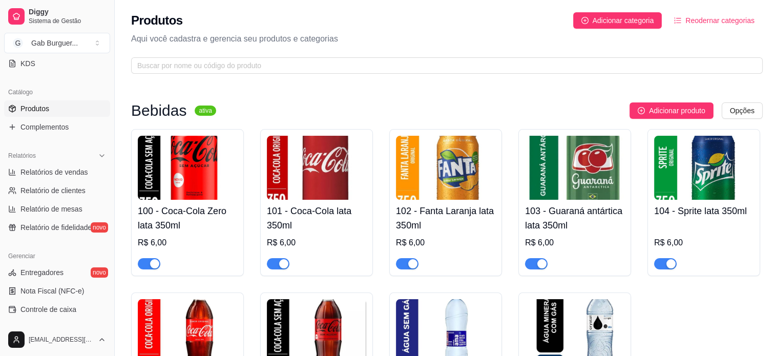
click at [715, 22] on span "Reodernar categorias" at bounding box center [719, 20] width 69 height 11
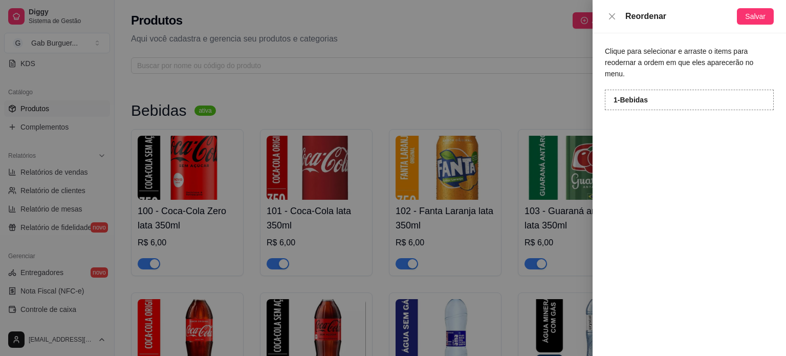
click at [615, 134] on div "Clique para selecionar e arraste o items para reodernar a ordem em que eles apa…" at bounding box center [690, 194] width 194 height 323
click at [644, 96] on strong "1 - Bebidas" at bounding box center [631, 100] width 34 height 8
drag, startPoint x: 644, startPoint y: 89, endPoint x: 645, endPoint y: 107, distance: 17.9
click at [645, 107] on div "Clique para selecionar e arraste o items para reodernar a ordem em que eles apa…" at bounding box center [690, 194] width 194 height 323
click at [493, 22] on div at bounding box center [393, 178] width 786 height 356
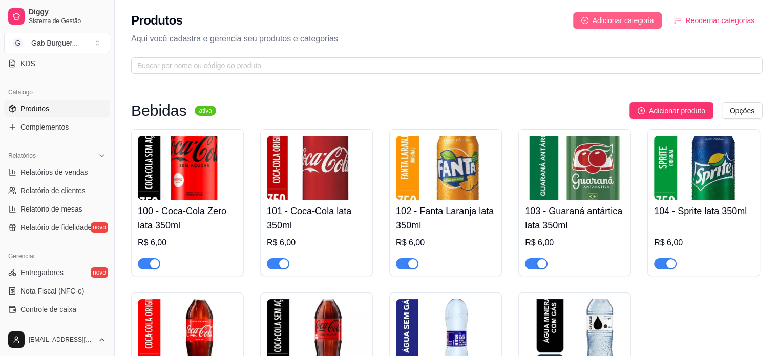
click at [648, 22] on span "Adicionar categoria" at bounding box center [622, 20] width 61 height 11
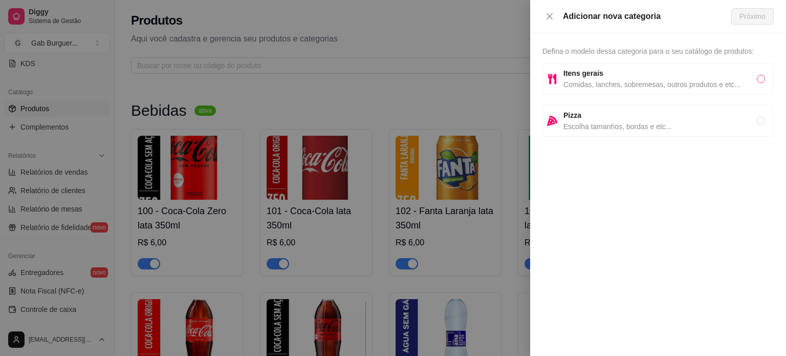
click at [762, 79] on input "radio" at bounding box center [761, 79] width 8 height 8
click at [753, 24] on button "Próximo" at bounding box center [753, 16] width 42 height 16
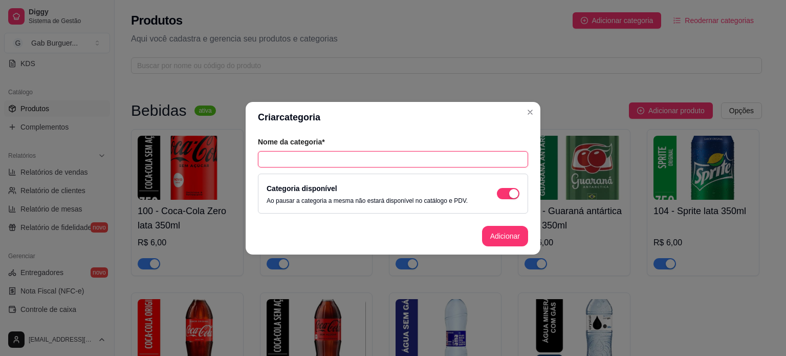
click at [323, 159] on input "text" at bounding box center [393, 159] width 270 height 16
click at [502, 235] on button "Adicionar" at bounding box center [505, 236] width 46 height 20
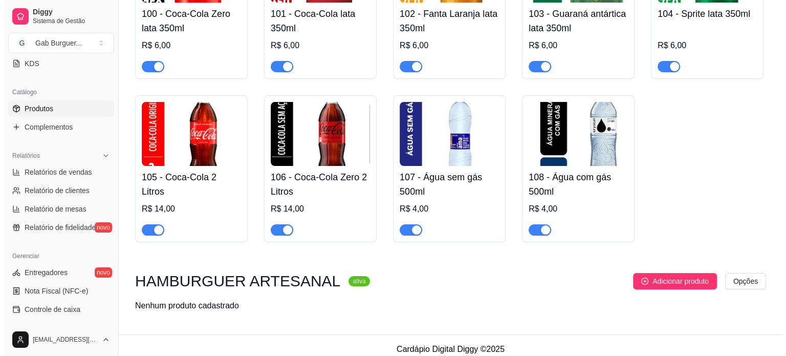
scroll to position [205, 0]
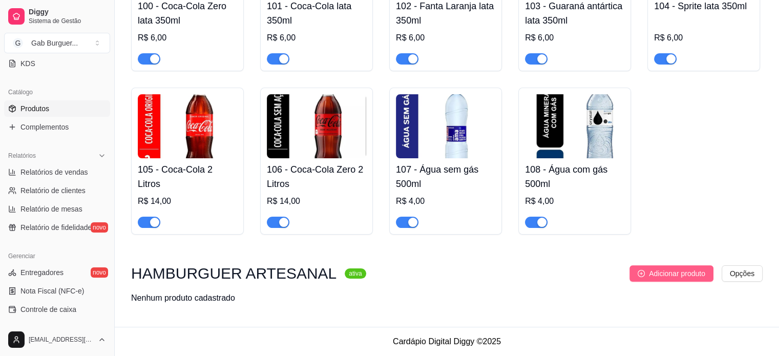
click at [643, 276] on icon "plus-circle" at bounding box center [640, 273] width 7 height 7
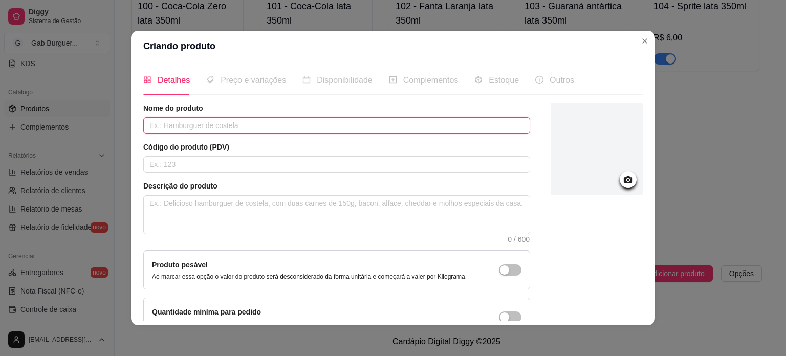
click at [251, 128] on input "text" at bounding box center [336, 125] width 387 height 16
click at [260, 163] on input "text" at bounding box center [336, 164] width 387 height 16
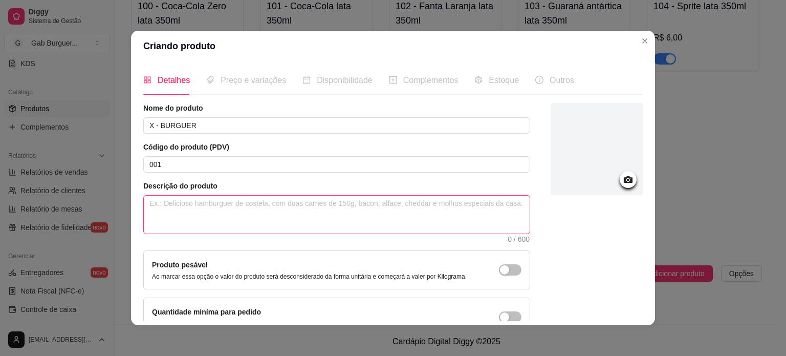
click at [241, 203] on textarea at bounding box center [337, 215] width 386 height 38
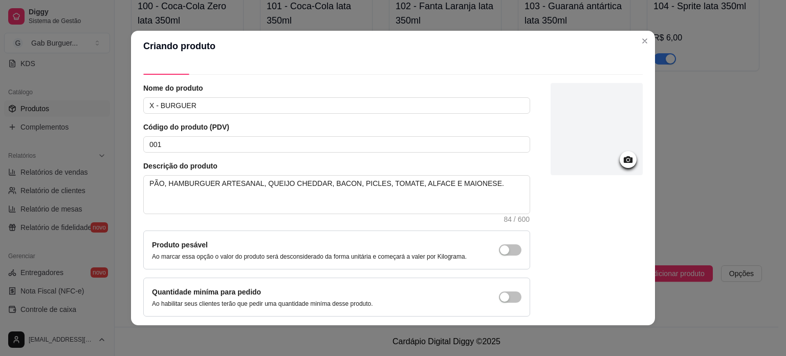
scroll to position [0, 0]
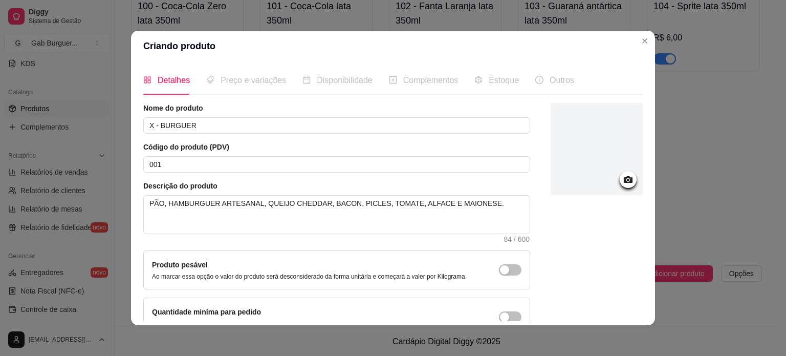
click at [624, 177] on icon at bounding box center [628, 179] width 9 height 7
click at [622, 182] on icon at bounding box center [628, 180] width 12 height 12
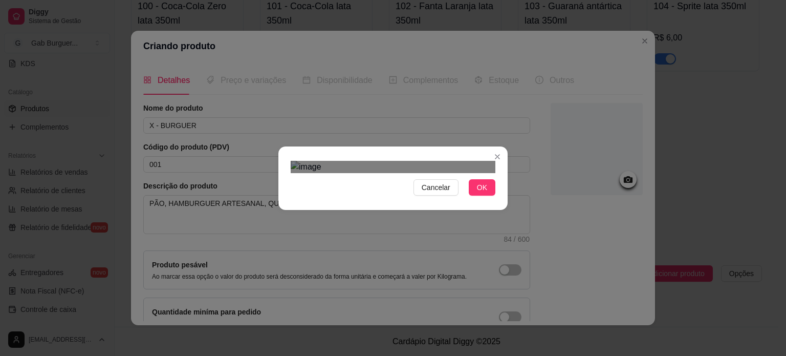
click at [421, 240] on div "Use the arrow keys to move the crop selection area" at bounding box center [386, 290] width 184 height 184
click at [485, 196] on button "OK" at bounding box center [482, 187] width 27 height 16
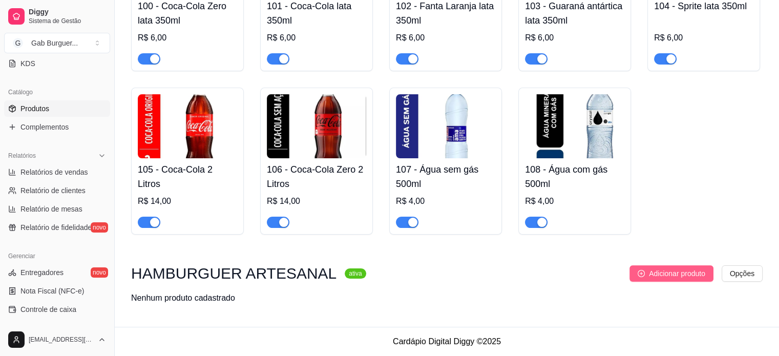
click at [688, 275] on span "Adicionar produto" at bounding box center [677, 273] width 56 height 11
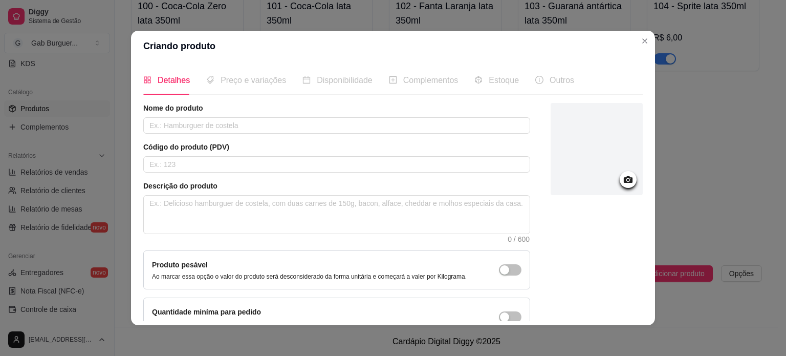
click at [624, 181] on icon at bounding box center [628, 179] width 9 height 7
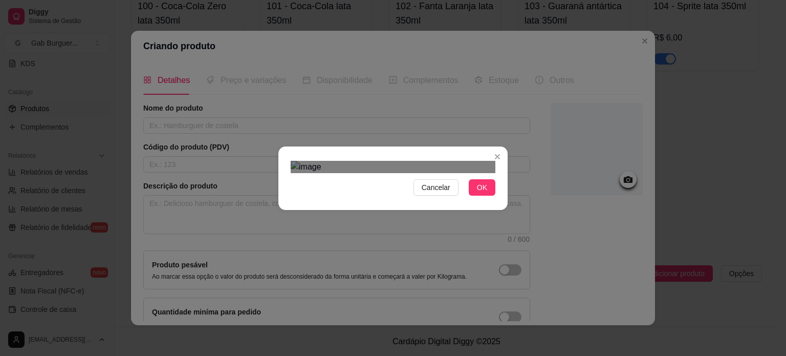
click at [397, 231] on div "Use the arrow keys to move the crop selection area" at bounding box center [391, 291] width 184 height 184
click at [482, 193] on span "OK" at bounding box center [482, 187] width 10 height 11
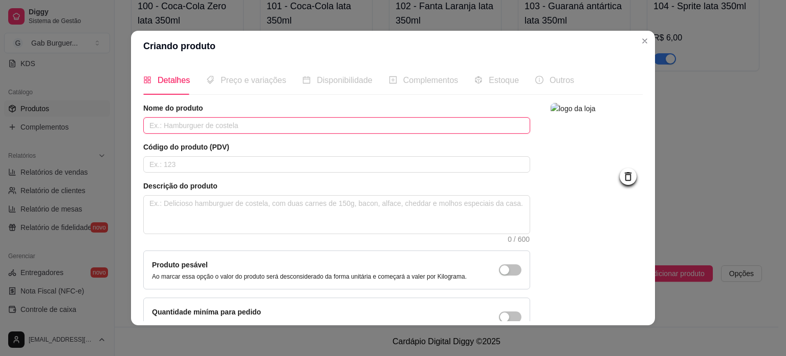
click at [257, 126] on input "text" at bounding box center [336, 125] width 387 height 16
click at [442, 161] on input "text" at bounding box center [336, 164] width 387 height 16
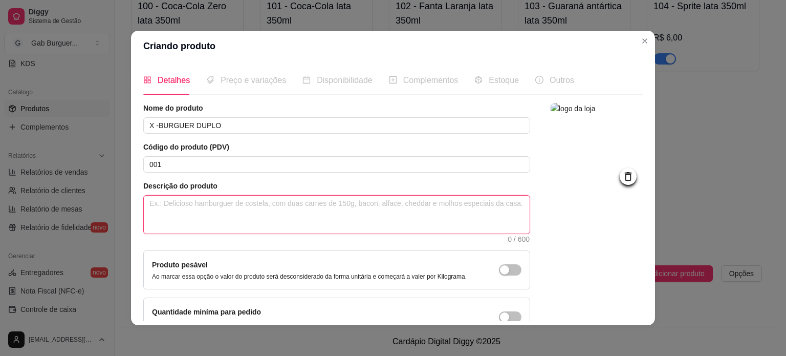
click at [346, 210] on textarea at bounding box center [337, 215] width 386 height 38
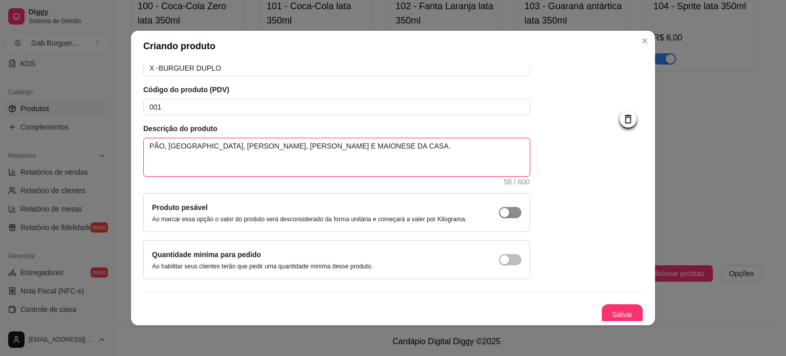
scroll to position [59, 0]
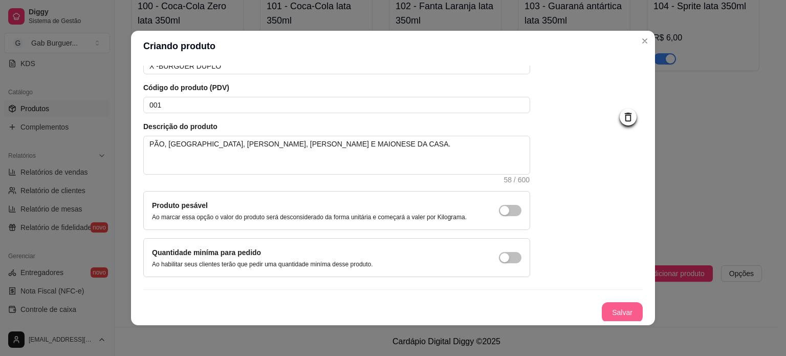
click at [602, 310] on button "Salvar" at bounding box center [622, 312] width 41 height 20
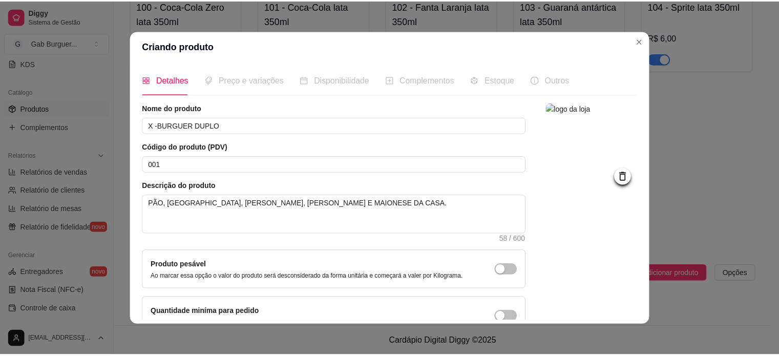
scroll to position [0, 0]
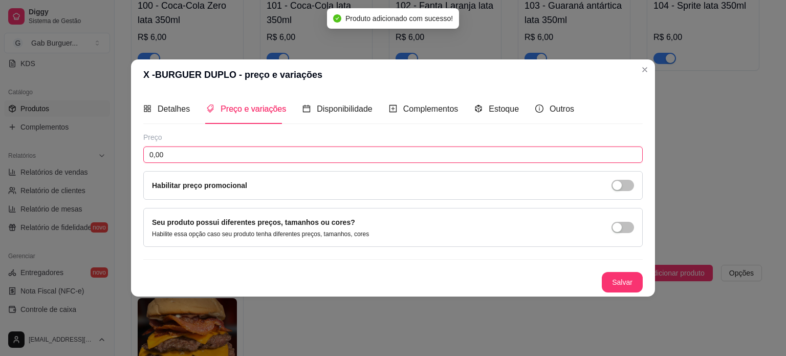
click at [225, 155] on input "0,00" at bounding box center [393, 154] width 500 height 16
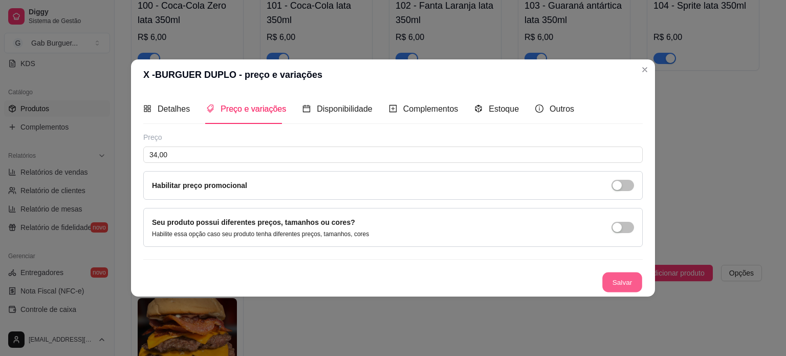
click at [620, 282] on button "Salvar" at bounding box center [623, 282] width 40 height 20
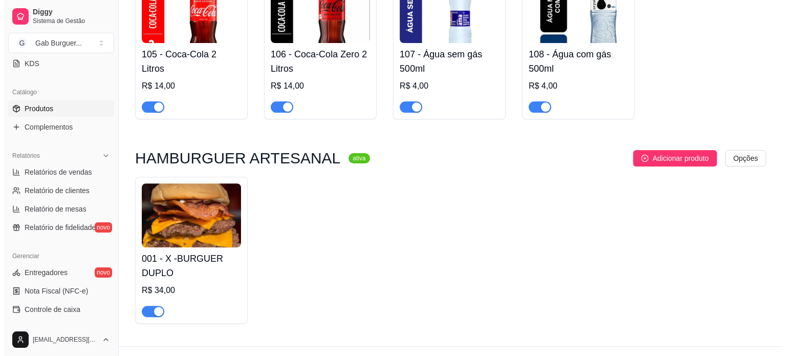
scroll to position [340, 0]
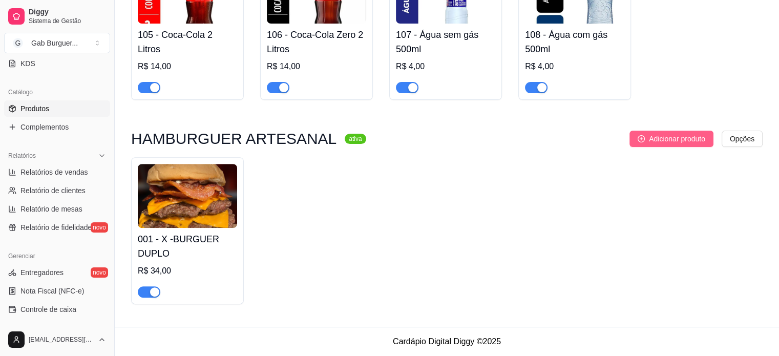
click at [647, 135] on button "Adicionar produto" at bounding box center [671, 139] width 84 height 16
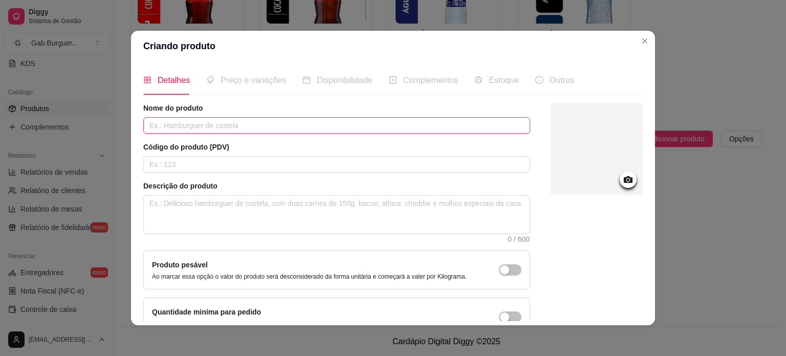
click at [221, 125] on input "text" at bounding box center [336, 125] width 387 height 16
click at [231, 163] on input "text" at bounding box center [336, 164] width 387 height 16
click at [622, 175] on icon at bounding box center [628, 180] width 12 height 12
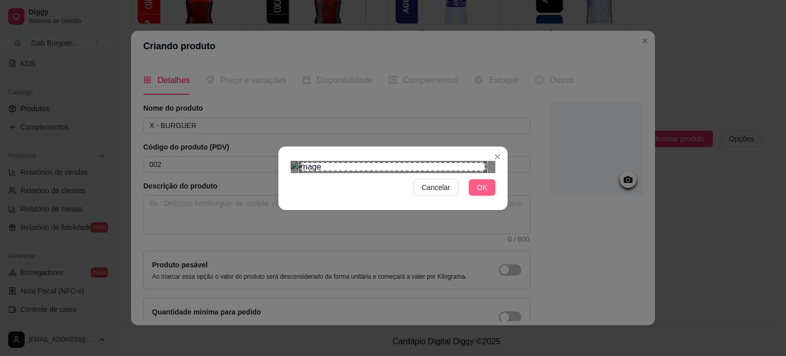
click at [477, 193] on span "OK" at bounding box center [482, 187] width 10 height 11
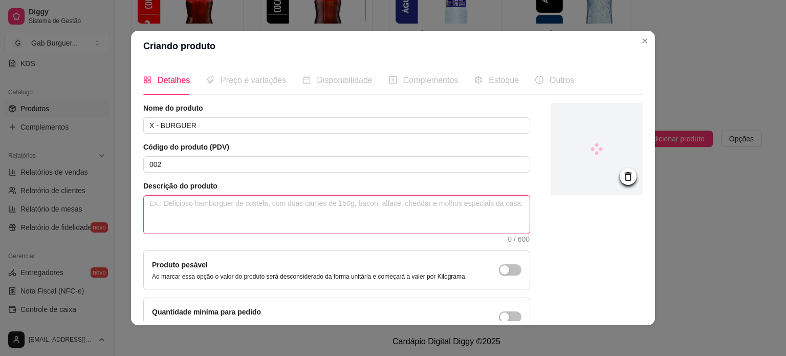
click at [225, 208] on textarea at bounding box center [337, 215] width 386 height 38
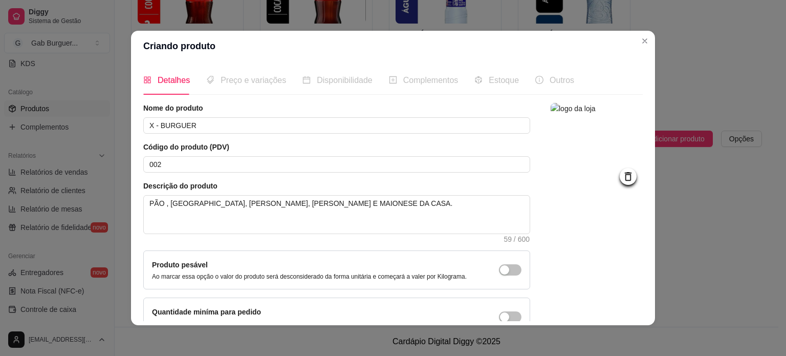
click at [238, 80] on span "Preço e variações" at bounding box center [254, 80] width 66 height 9
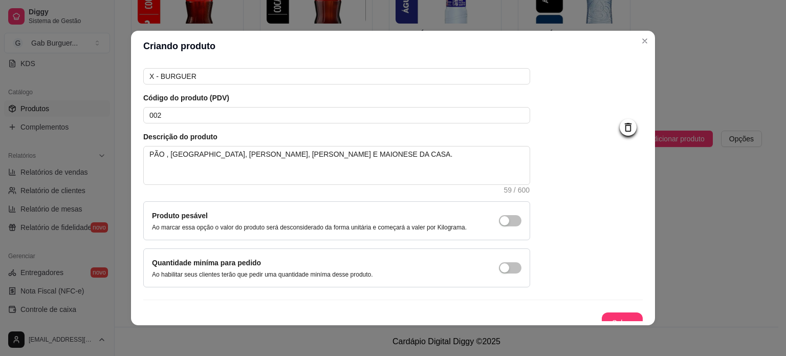
scroll to position [59, 0]
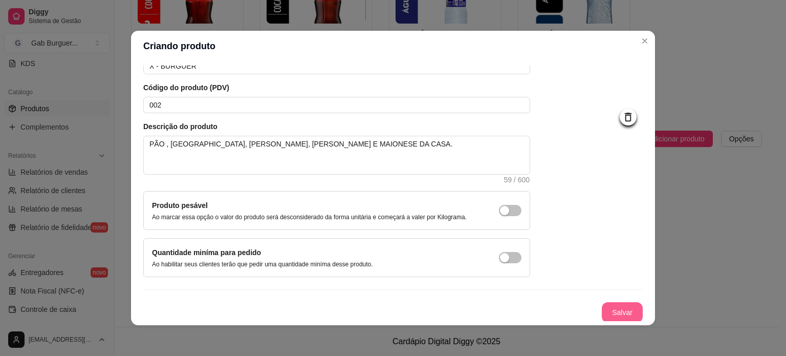
click at [610, 310] on button "Salvar" at bounding box center [622, 312] width 41 height 20
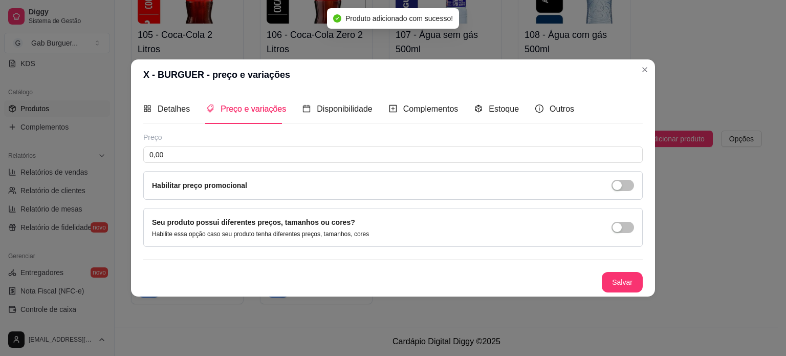
scroll to position [0, 0]
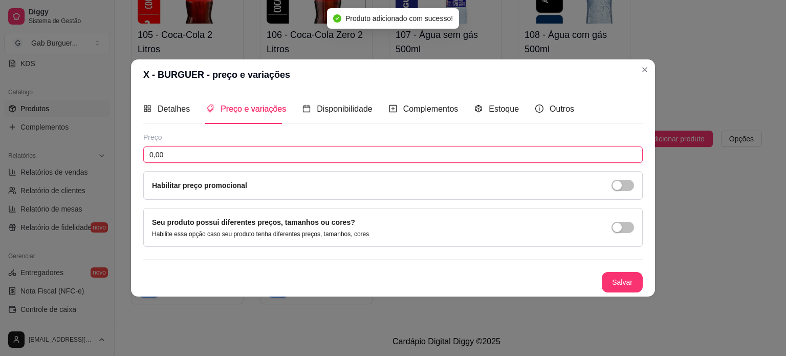
click at [191, 154] on input "0,00" at bounding box center [393, 154] width 500 height 16
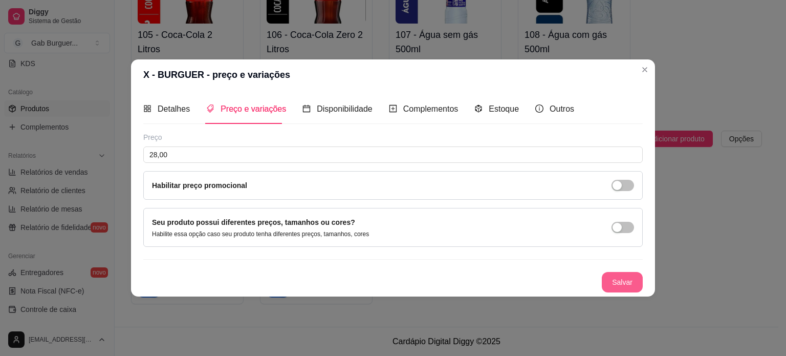
click at [617, 282] on button "Salvar" at bounding box center [622, 282] width 41 height 20
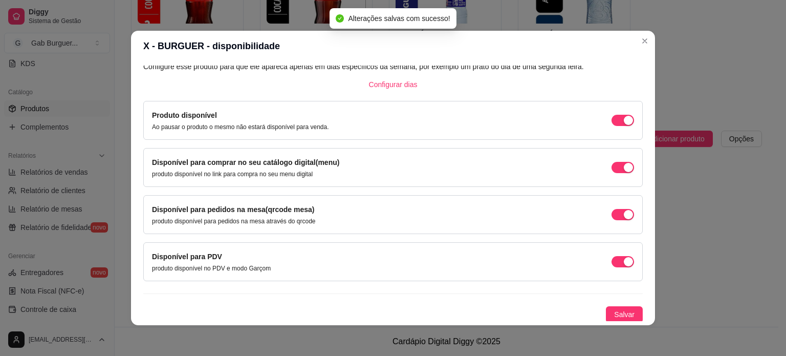
scroll to position [2, 0]
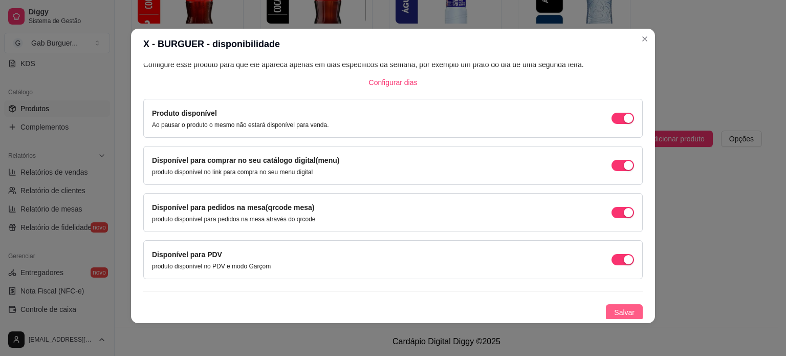
click at [614, 314] on span "Salvar" at bounding box center [624, 312] width 20 height 11
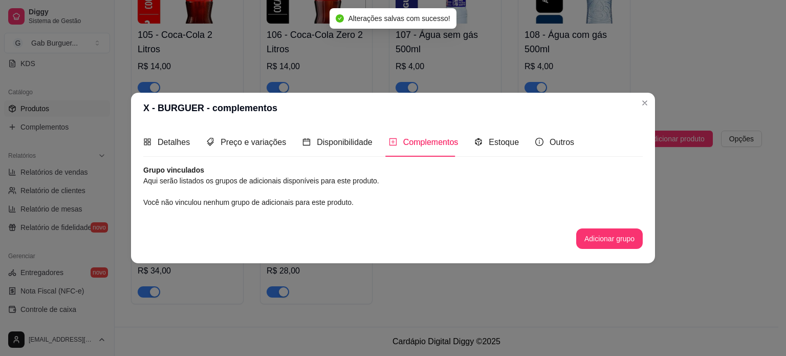
scroll to position [0, 0]
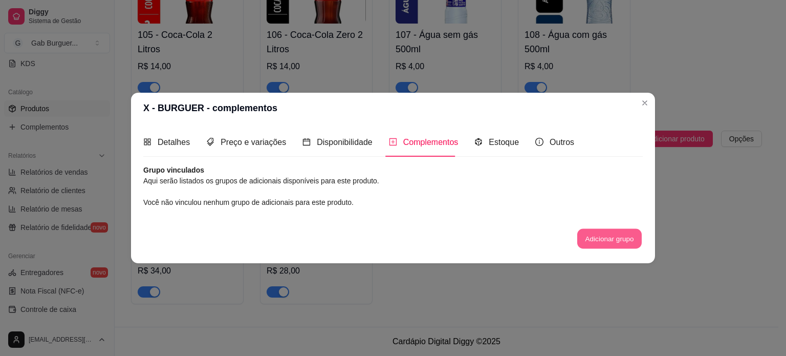
click at [594, 242] on button "Adicionar grupo" at bounding box center [609, 239] width 65 height 20
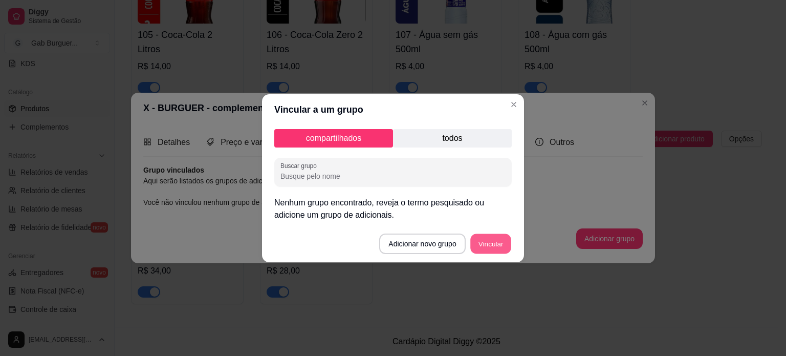
click at [485, 250] on button "Vincular" at bounding box center [490, 243] width 41 height 20
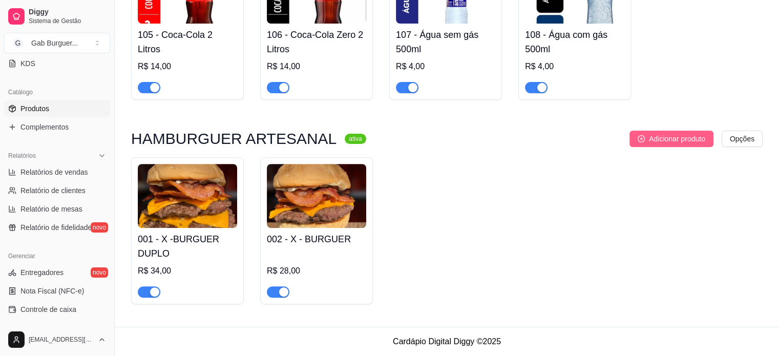
click at [643, 139] on icon "plus-circle" at bounding box center [640, 138] width 7 height 7
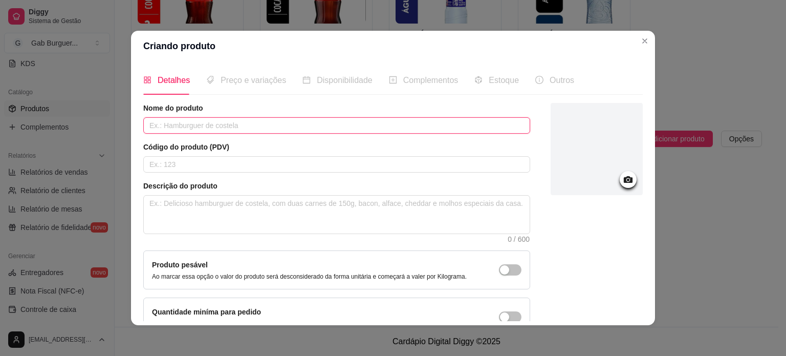
click at [164, 127] on input "text" at bounding box center [336, 125] width 387 height 16
click at [178, 163] on input "text" at bounding box center [336, 164] width 387 height 16
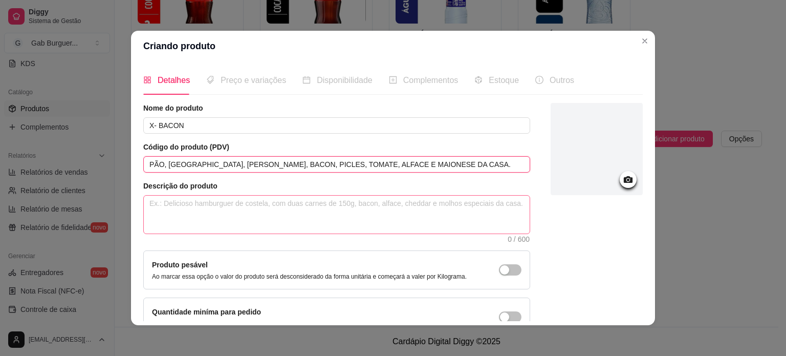
drag, startPoint x: 145, startPoint y: 163, endPoint x: 457, endPoint y: 194, distance: 313.3
click at [469, 198] on div "Nome do produto X- BACON Código do produto (PDV) PÃO, HAMBURGUER, QUEIJO CHEDDA…" at bounding box center [336, 219] width 387 height 233
paste textarea "PÃO, [GEOGRAPHIC_DATA], [PERSON_NAME], BACON, PICLES, TOMATE, ALFACE E MAIONESE…"
click at [453, 166] on input "PÃO, [GEOGRAPHIC_DATA], [PERSON_NAME], BACON, PICLES, TOMATE, ALFACE E MAIONESE…" at bounding box center [336, 164] width 387 height 16
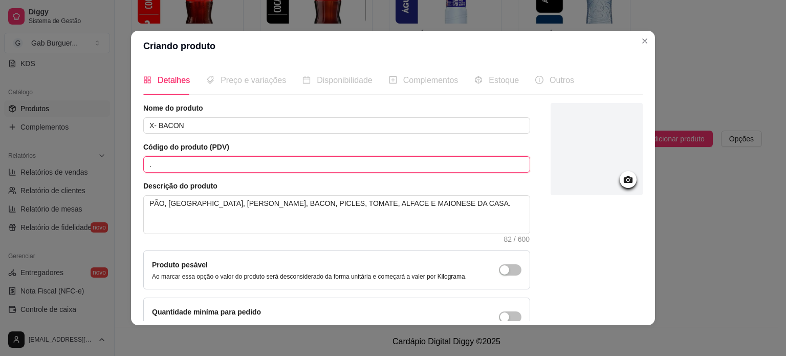
click at [172, 157] on input "." at bounding box center [336, 164] width 387 height 16
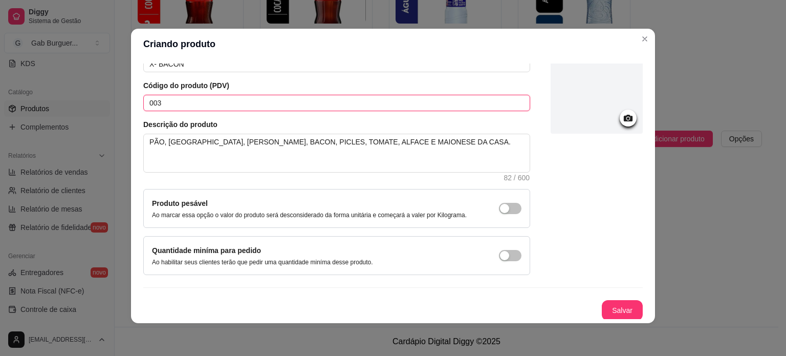
scroll to position [59, 0]
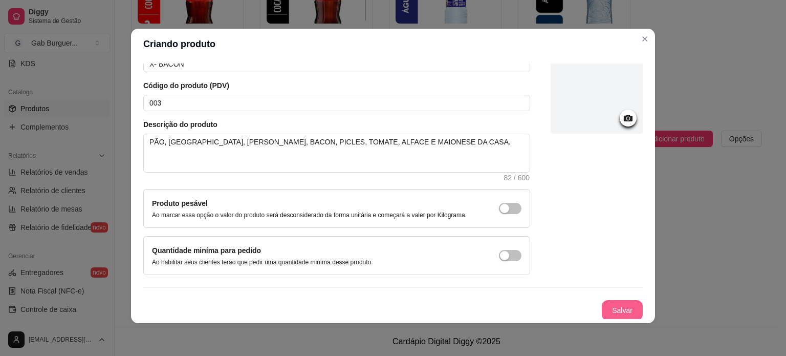
click at [617, 309] on button "Salvar" at bounding box center [622, 310] width 41 height 20
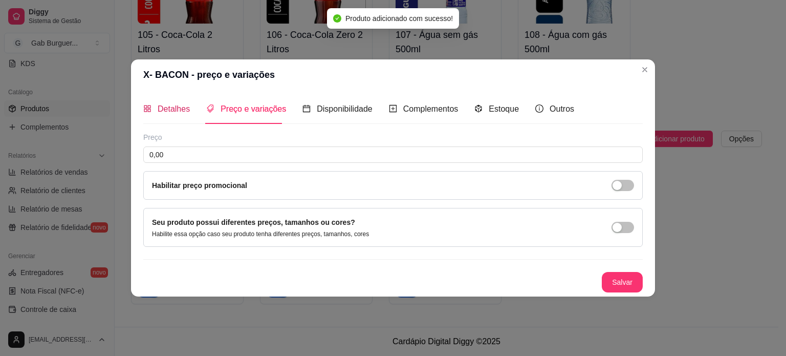
click at [168, 112] on span "Detalhes" at bounding box center [174, 108] width 32 height 9
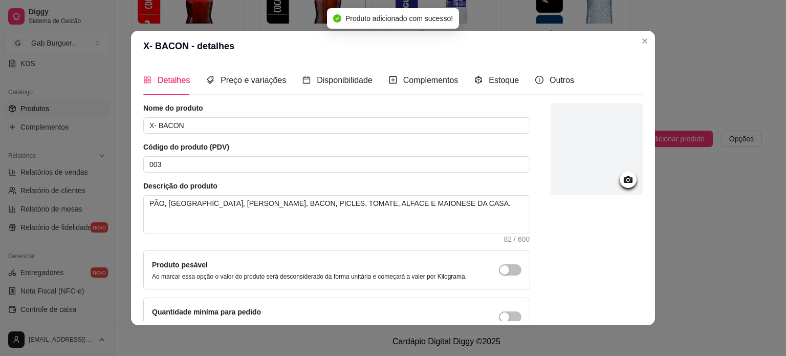
click at [622, 182] on icon at bounding box center [628, 180] width 12 height 12
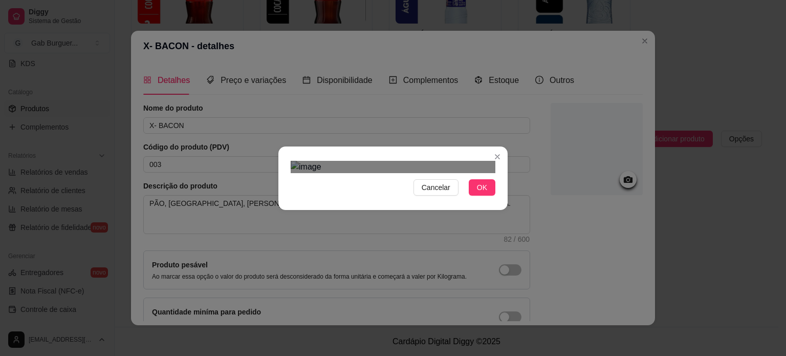
click at [387, 199] on div "Use the arrow keys to move the crop selection area" at bounding box center [386, 291] width 184 height 184
click at [481, 193] on span "OK" at bounding box center [482, 187] width 10 height 11
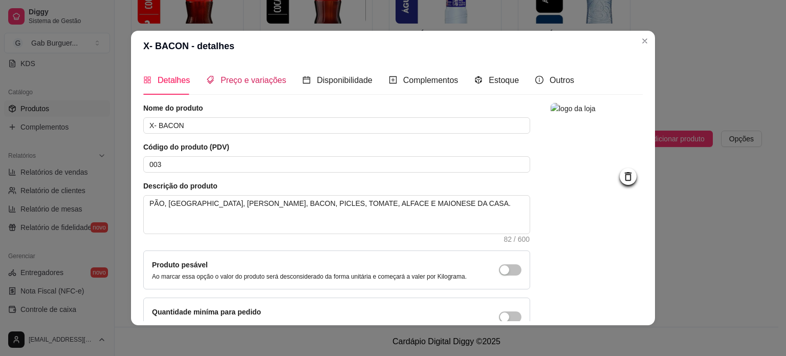
click at [254, 84] on span "Preço e variações" at bounding box center [254, 80] width 66 height 9
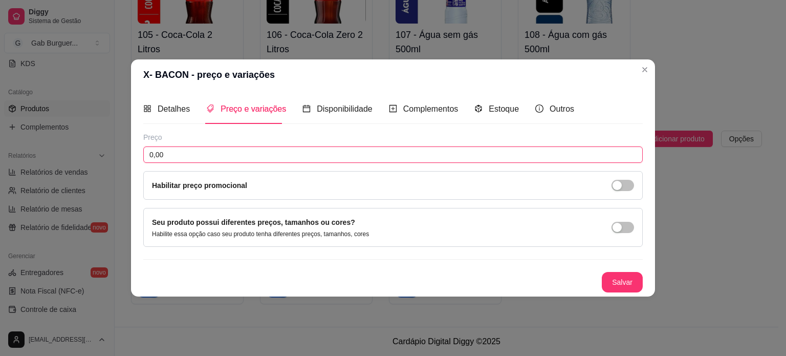
click at [223, 158] on input "0,00" at bounding box center [393, 154] width 500 height 16
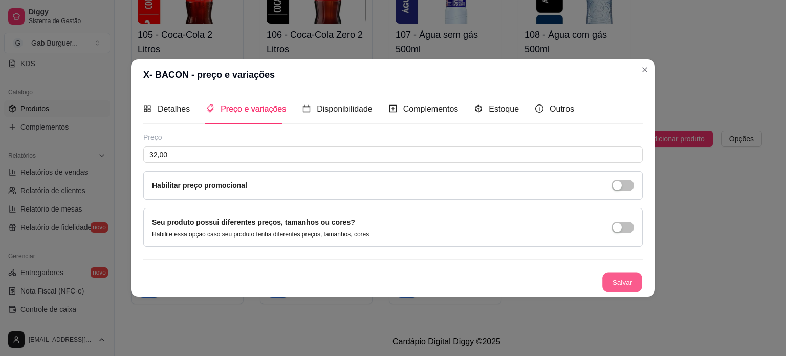
click at [619, 290] on button "Salvar" at bounding box center [623, 282] width 40 height 20
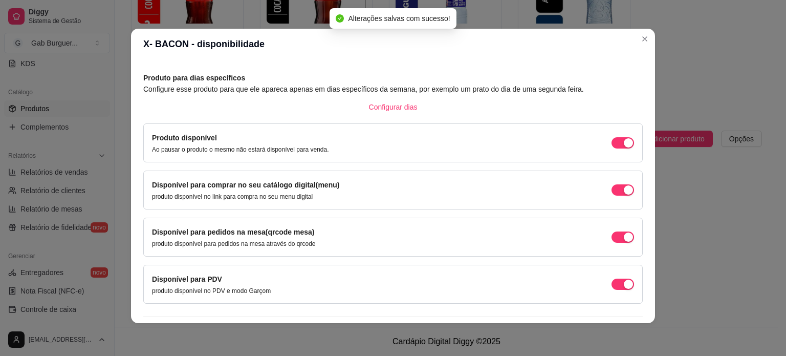
scroll to position [63, 0]
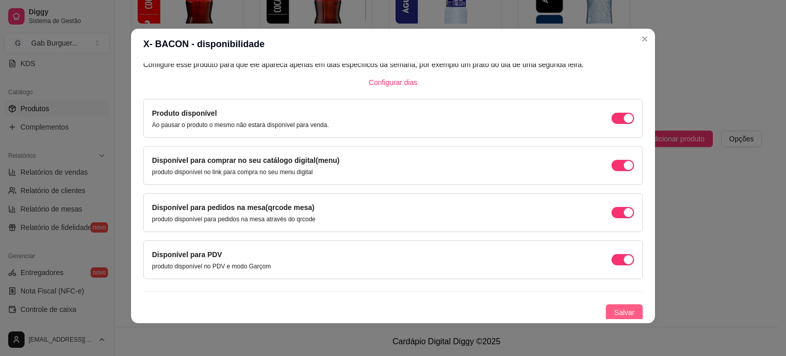
click at [616, 311] on span "Salvar" at bounding box center [624, 312] width 20 height 11
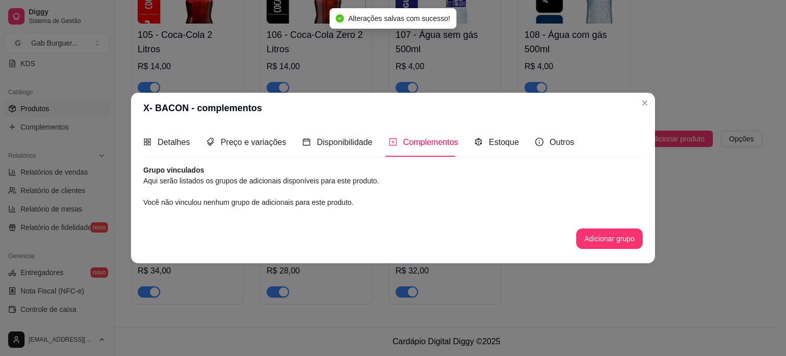
scroll to position [0, 0]
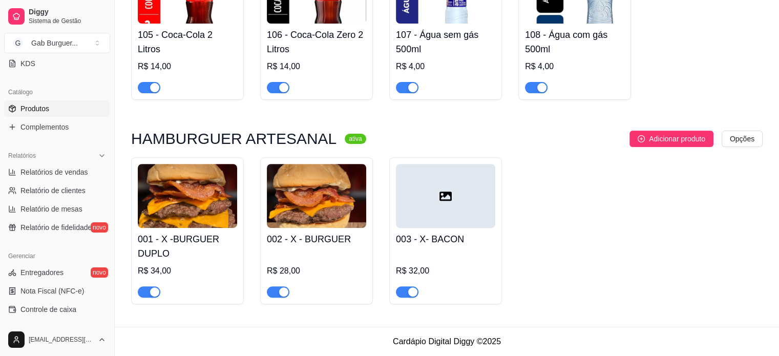
click at [448, 197] on icon at bounding box center [445, 196] width 12 height 12
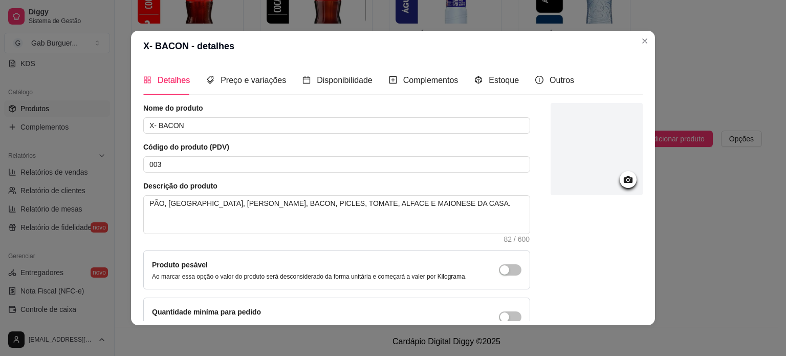
click at [622, 183] on icon at bounding box center [628, 180] width 12 height 12
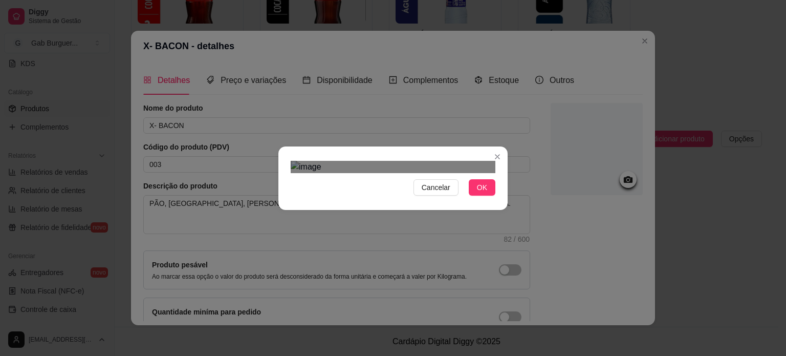
click at [359, 241] on div "Use the arrow keys to move the crop selection area" at bounding box center [391, 285] width 184 height 184
click at [473, 196] on button "OK" at bounding box center [482, 187] width 27 height 16
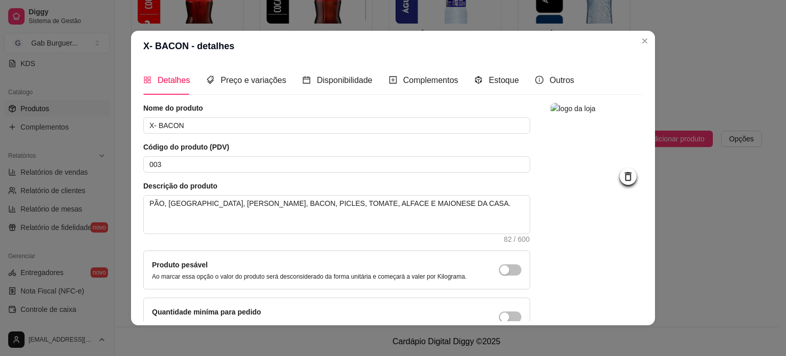
scroll to position [59, 0]
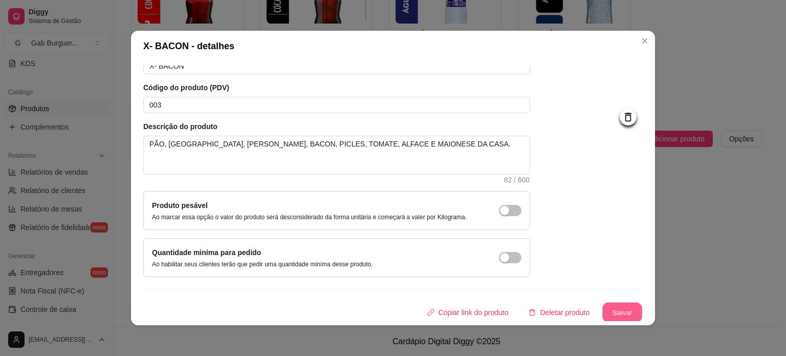
click at [608, 313] on button "Salvar" at bounding box center [623, 313] width 40 height 20
click at [612, 307] on button "Salvar" at bounding box center [623, 313] width 40 height 20
click at [616, 311] on button "Salvar" at bounding box center [623, 313] width 40 height 20
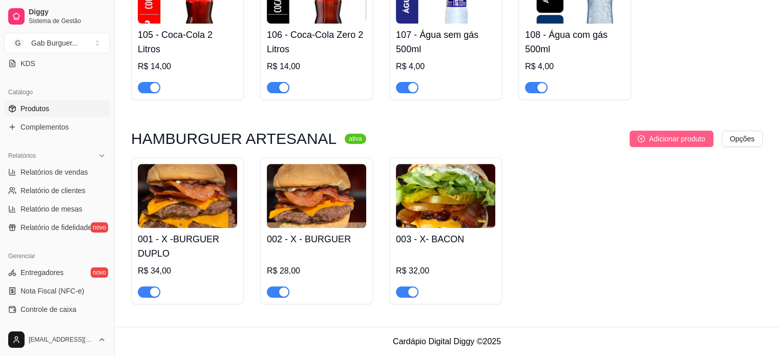
click at [641, 143] on button "Adicionar produto" at bounding box center [671, 139] width 84 height 16
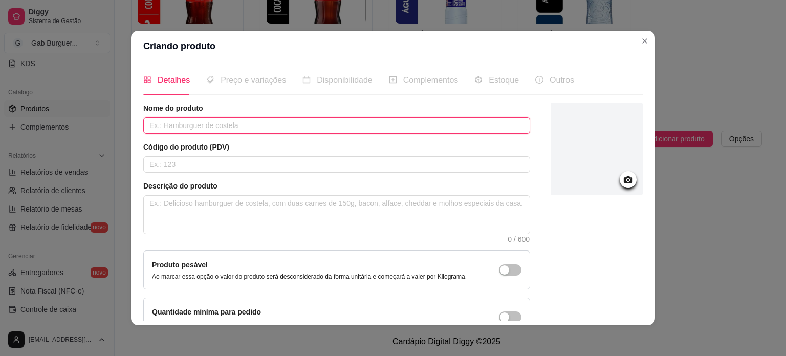
click at [256, 124] on input "text" at bounding box center [336, 125] width 387 height 16
click at [245, 173] on div "Nome do produto X - SALADA Código do produto (PDV) Descrição do produto 0 / 600…" at bounding box center [336, 219] width 387 height 233
click at [249, 169] on input "text" at bounding box center [336, 164] width 387 height 16
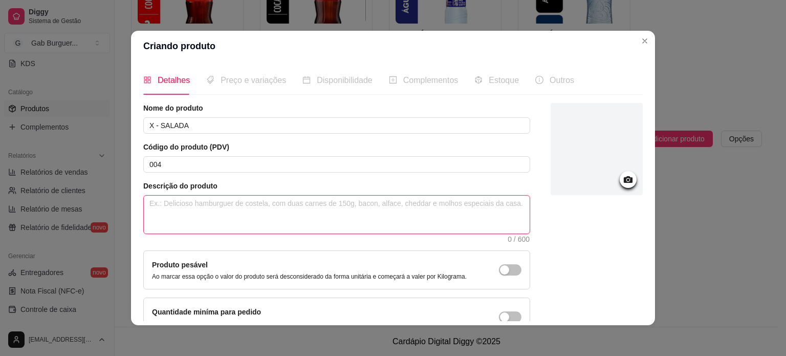
click at [251, 204] on textarea at bounding box center [337, 215] width 386 height 38
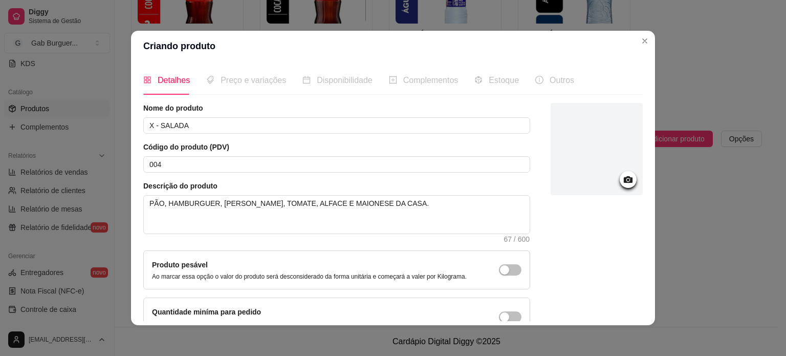
click at [253, 83] on span "Preço e variações" at bounding box center [254, 80] width 66 height 9
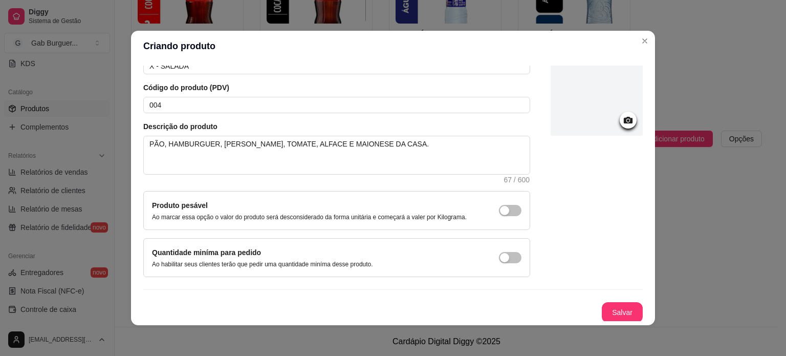
click at [622, 116] on icon at bounding box center [628, 120] width 12 height 12
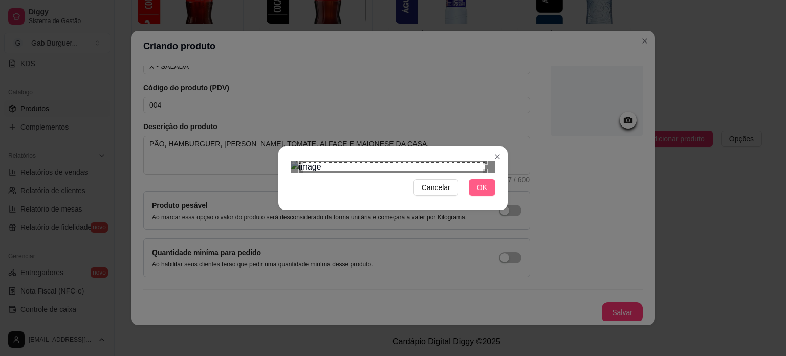
click at [477, 193] on span "OK" at bounding box center [482, 187] width 10 height 11
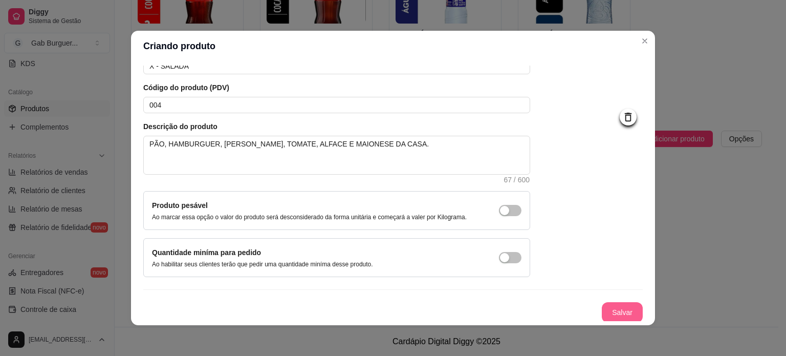
click at [612, 311] on button "Salvar" at bounding box center [622, 312] width 41 height 20
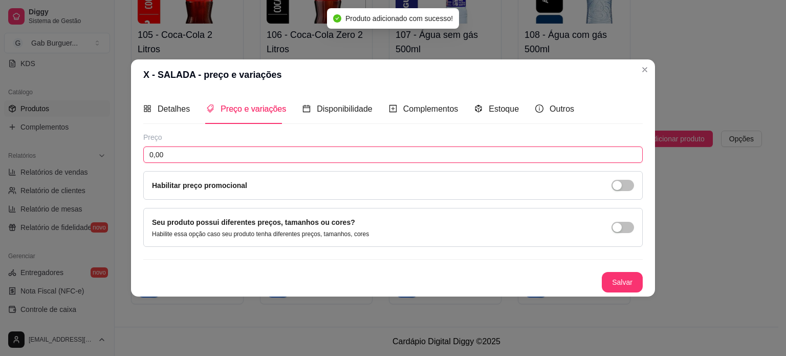
click at [246, 159] on input "0,00" at bounding box center [393, 154] width 500 height 16
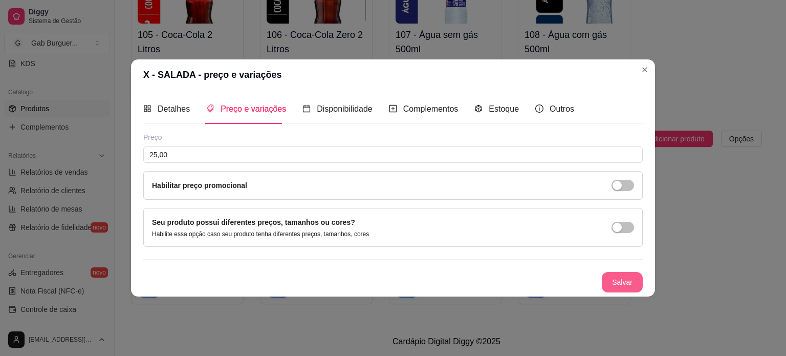
click at [617, 283] on button "Salvar" at bounding box center [622, 282] width 41 height 20
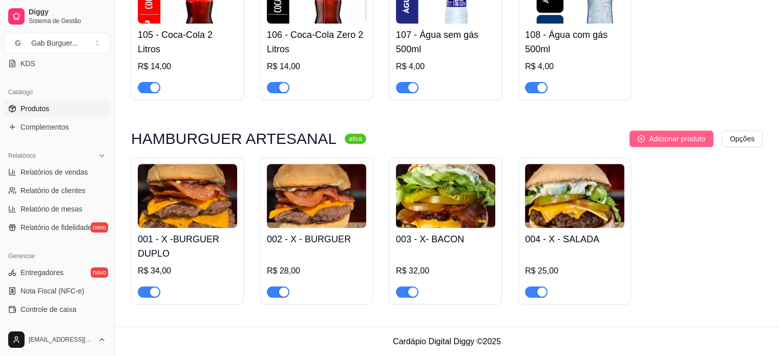
click at [655, 143] on span "Adicionar produto" at bounding box center [677, 138] width 56 height 11
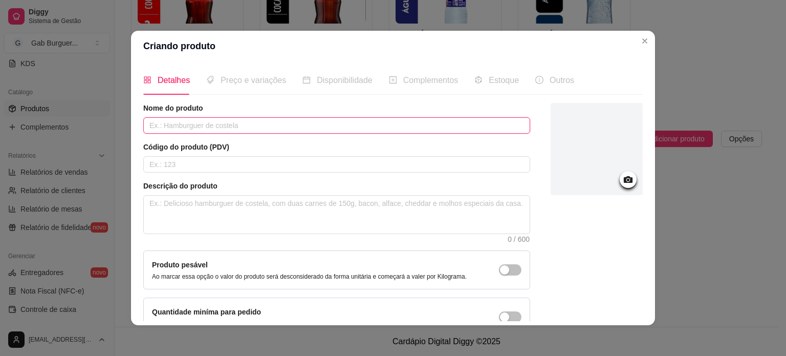
click at [333, 132] on input "text" at bounding box center [336, 125] width 387 height 16
click at [325, 160] on input "text" at bounding box center [336, 164] width 387 height 16
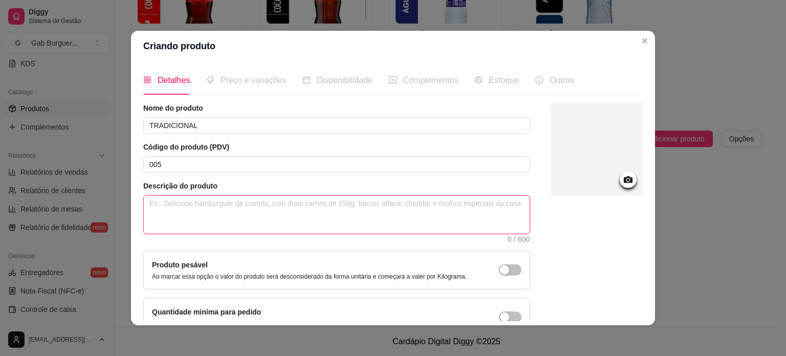
click at [289, 227] on textarea at bounding box center [337, 215] width 386 height 38
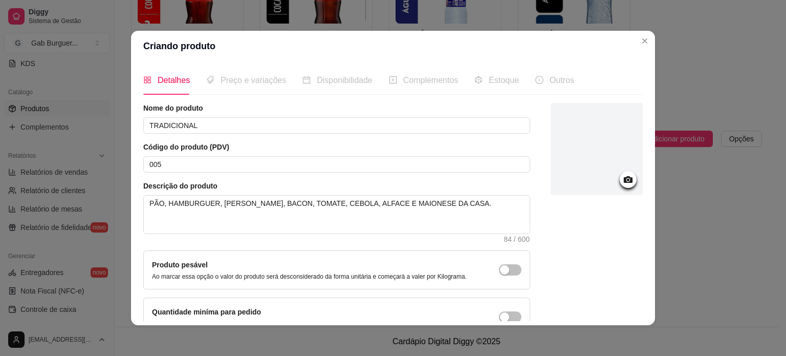
click at [627, 179] on circle at bounding box center [628, 180] width 3 height 3
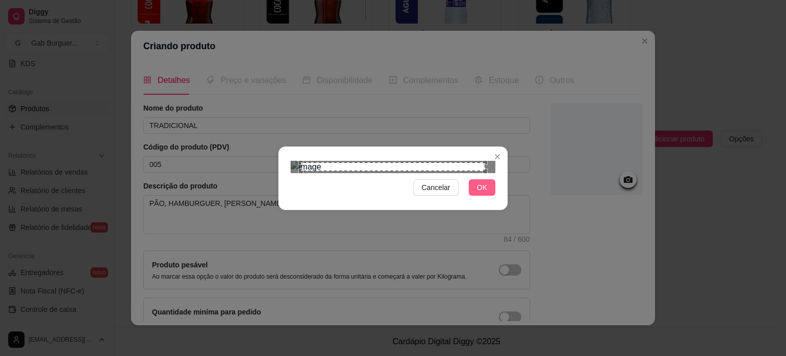
click at [477, 193] on span "OK" at bounding box center [482, 187] width 10 height 11
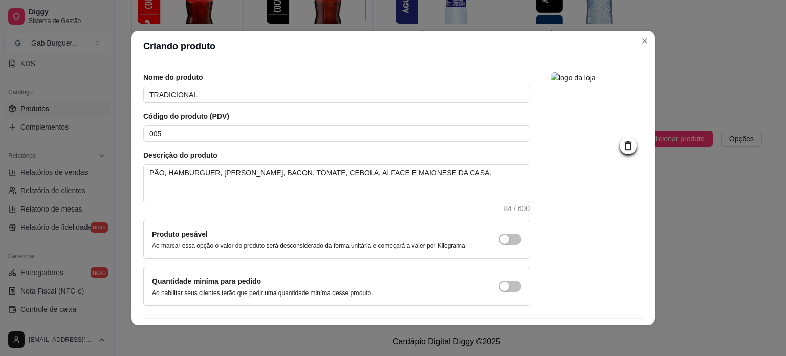
scroll to position [59, 0]
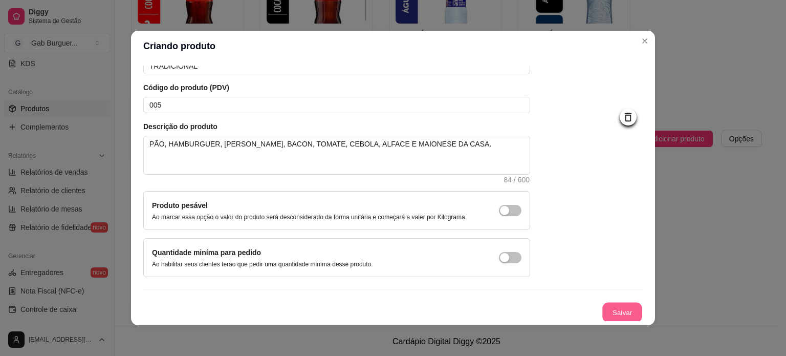
click at [618, 307] on button "Salvar" at bounding box center [623, 313] width 40 height 20
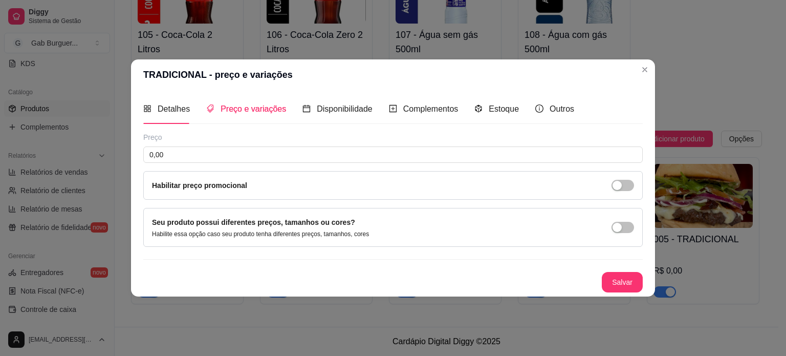
scroll to position [0, 0]
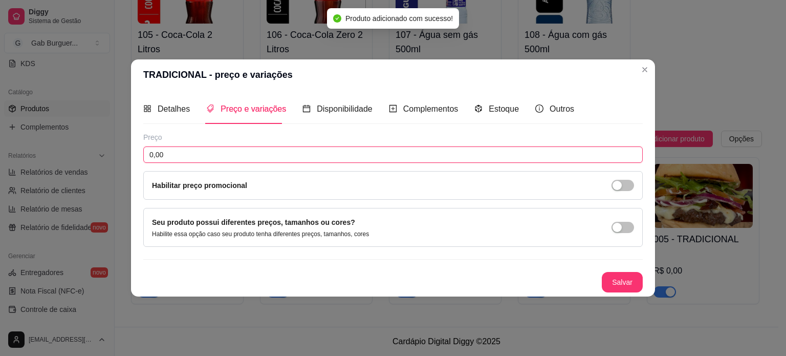
click at [186, 161] on input "0,00" at bounding box center [393, 154] width 500 height 16
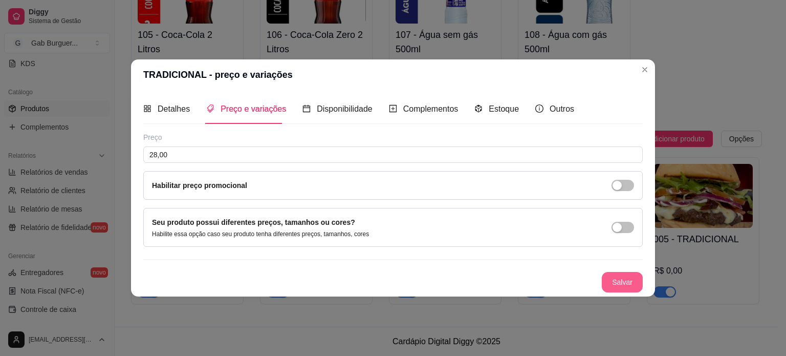
click at [633, 276] on button "Salvar" at bounding box center [622, 282] width 41 height 20
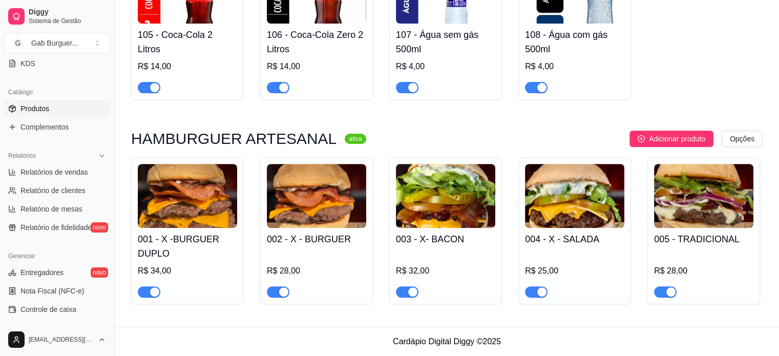
click at [731, 206] on img at bounding box center [703, 196] width 99 height 64
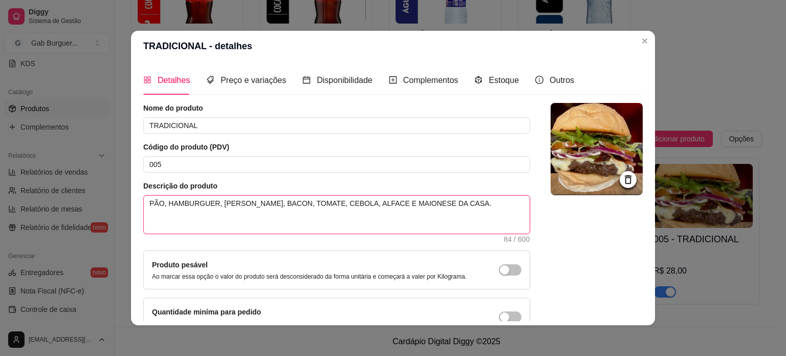
click at [363, 203] on textarea "PÃO, HAMBURGUER, [PERSON_NAME], BACON, TOMATE, CEBOLA, ALFACE E MAIONESE DA CAS…" at bounding box center [337, 215] width 386 height 38
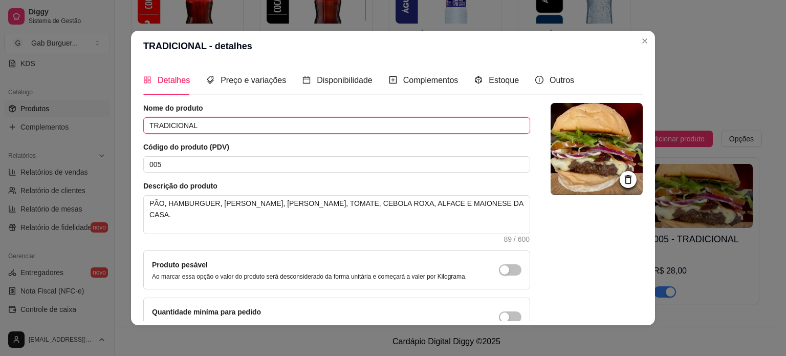
click at [203, 129] on input "TRADICIONAL" at bounding box center [336, 125] width 387 height 16
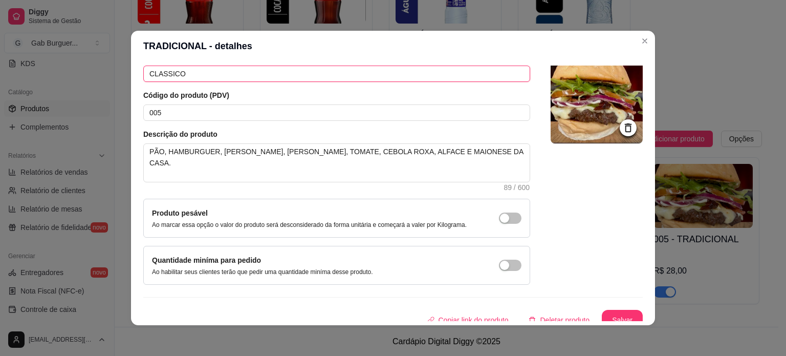
scroll to position [59, 0]
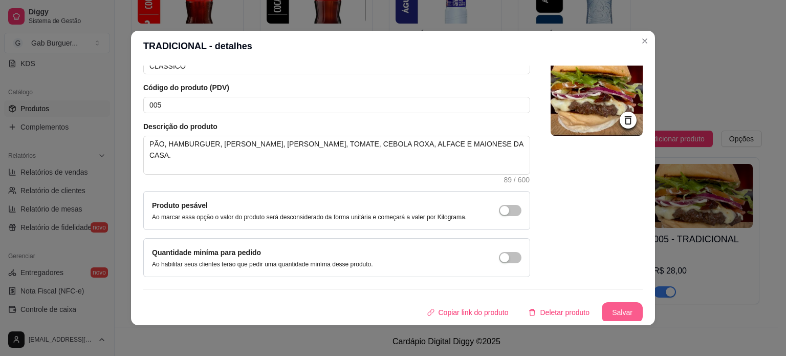
click at [620, 304] on button "Salvar" at bounding box center [622, 312] width 41 height 20
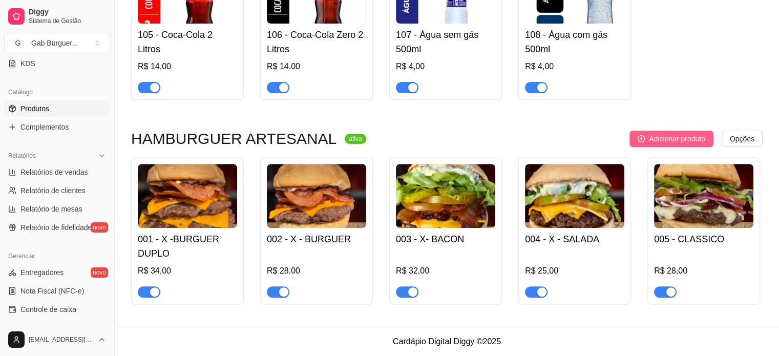
click at [658, 139] on span "Adicionar produto" at bounding box center [677, 138] width 56 height 11
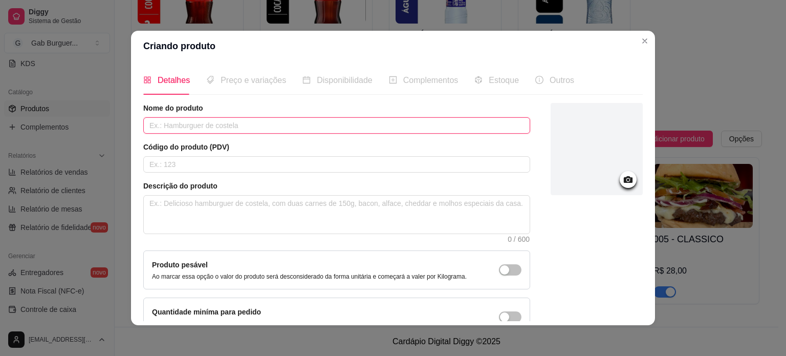
click at [162, 127] on input "text" at bounding box center [336, 125] width 387 height 16
click at [162, 160] on input "text" at bounding box center [336, 164] width 387 height 16
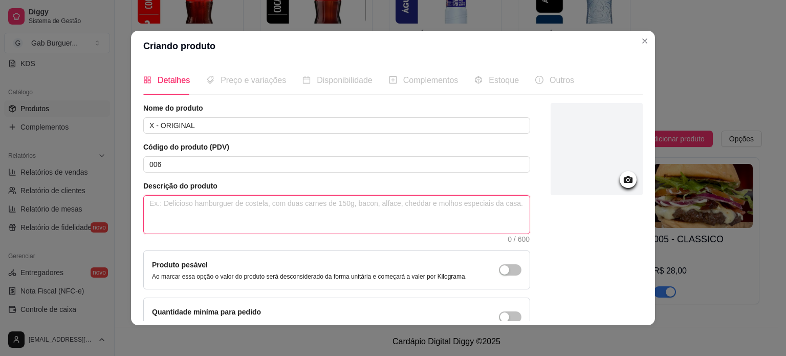
click at [167, 202] on textarea at bounding box center [337, 215] width 386 height 38
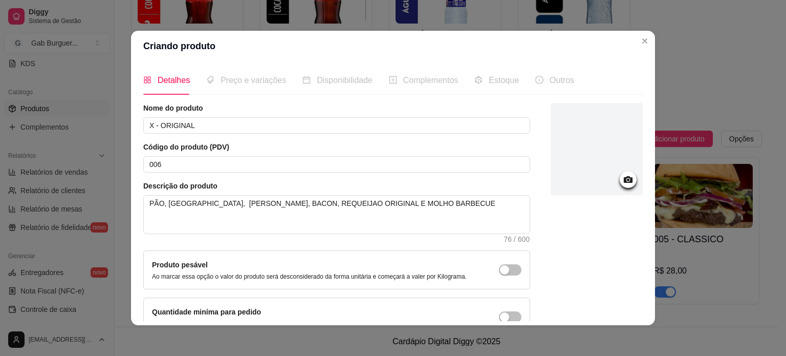
click at [239, 88] on div "Preço e variações" at bounding box center [246, 80] width 80 height 29
click at [620, 185] on div at bounding box center [628, 179] width 17 height 17
click at [622, 176] on icon at bounding box center [628, 180] width 12 height 12
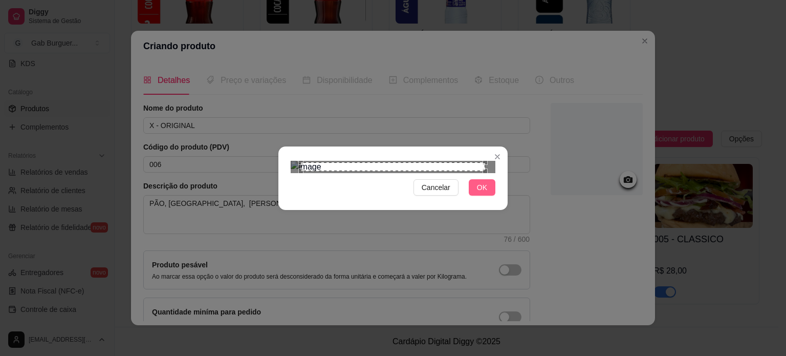
click at [482, 196] on button "OK" at bounding box center [482, 187] width 27 height 16
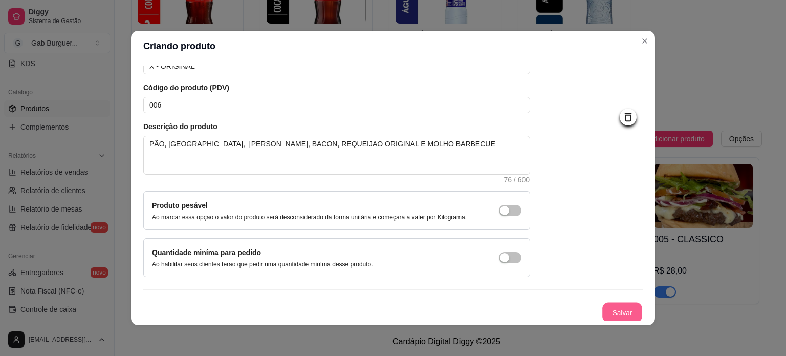
click at [617, 315] on button "Salvar" at bounding box center [623, 313] width 40 height 20
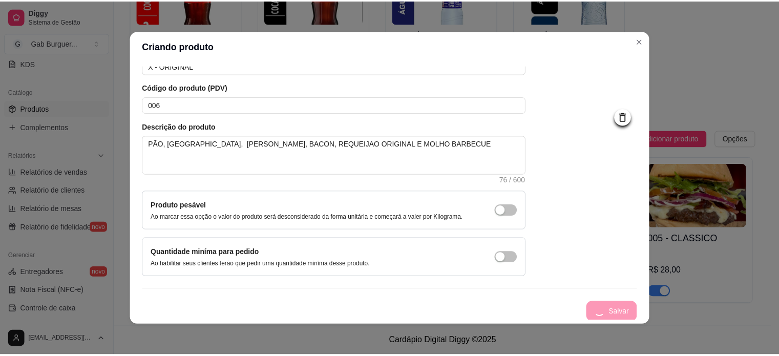
scroll to position [0, 0]
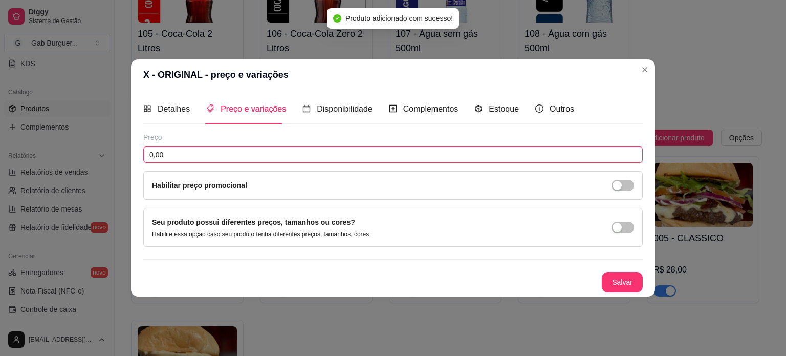
click at [212, 161] on input "0,00" at bounding box center [393, 154] width 500 height 16
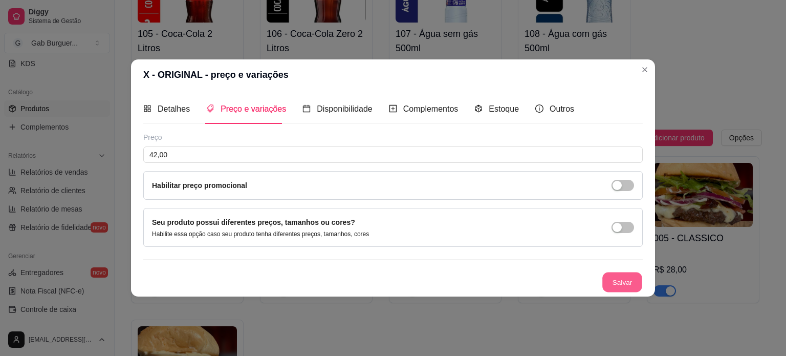
click at [610, 278] on button "Salvar" at bounding box center [623, 282] width 40 height 20
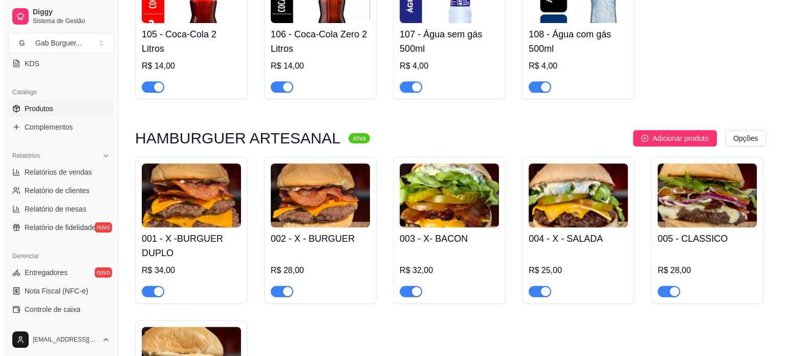
scroll to position [336, 0]
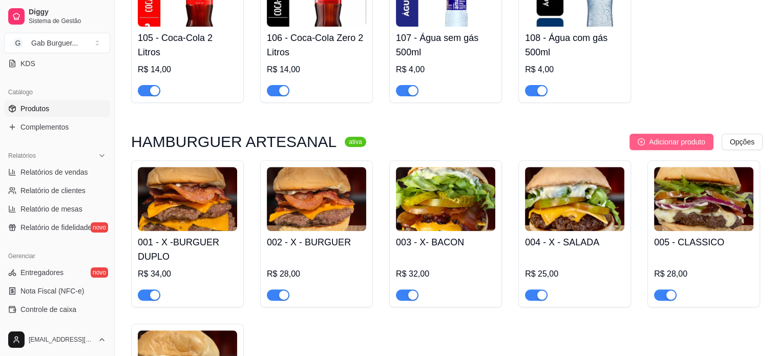
click at [649, 137] on span "Adicionar produto" at bounding box center [677, 141] width 56 height 11
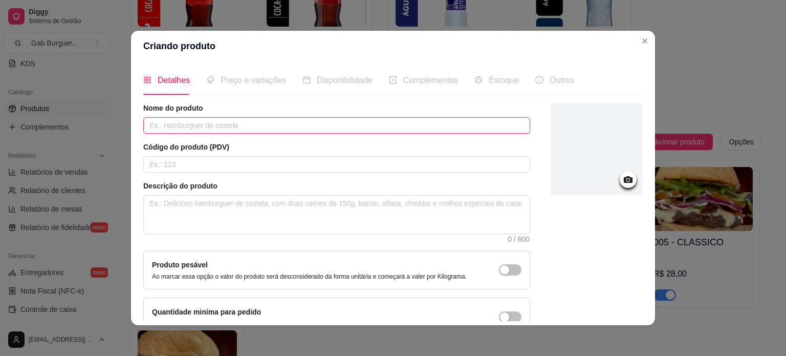
click at [226, 126] on input "text" at bounding box center [336, 125] width 387 height 16
click at [182, 173] on div "Nome do produto X - EXPLOSAO Código do produto (PDV) Descrição do produto 0 / 6…" at bounding box center [336, 219] width 387 height 233
click at [184, 167] on input "text" at bounding box center [336, 164] width 387 height 16
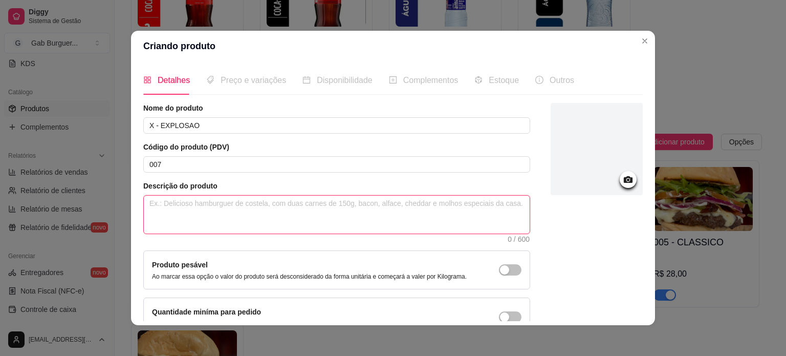
click at [194, 219] on textarea at bounding box center [337, 215] width 386 height 38
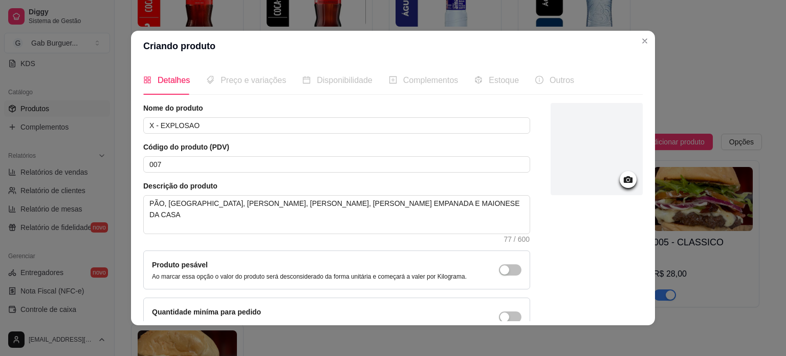
click at [624, 179] on icon at bounding box center [628, 179] width 9 height 7
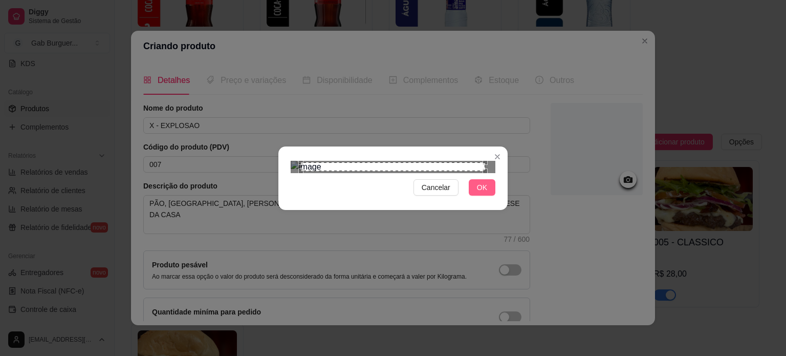
click at [473, 196] on button "OK" at bounding box center [482, 187] width 27 height 16
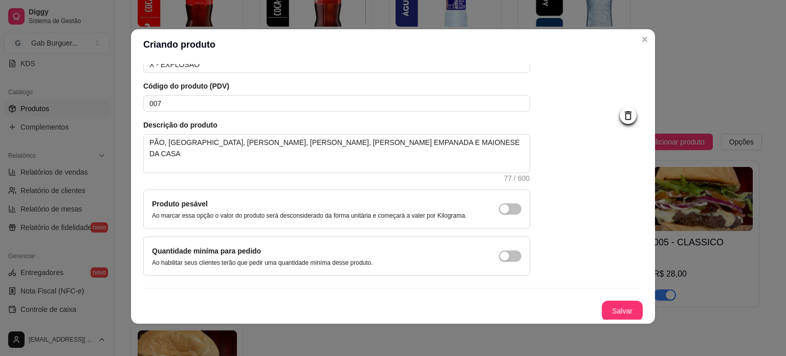
scroll to position [2, 0]
click at [614, 307] on button "Salvar" at bounding box center [622, 310] width 41 height 20
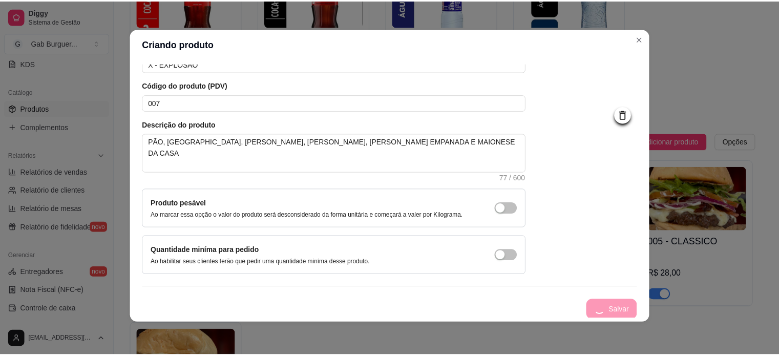
scroll to position [0, 0]
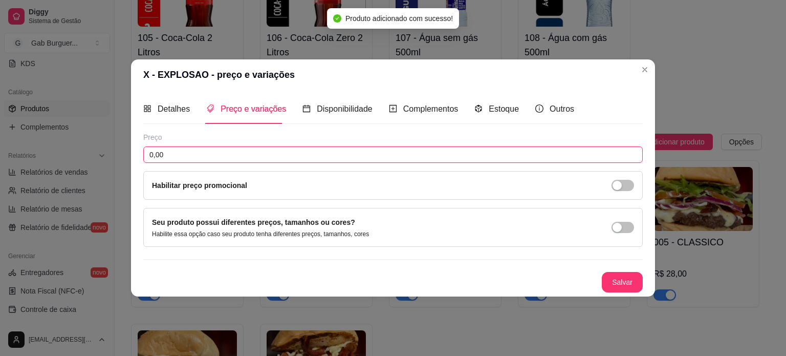
click at [185, 150] on input "0,00" at bounding box center [393, 154] width 500 height 16
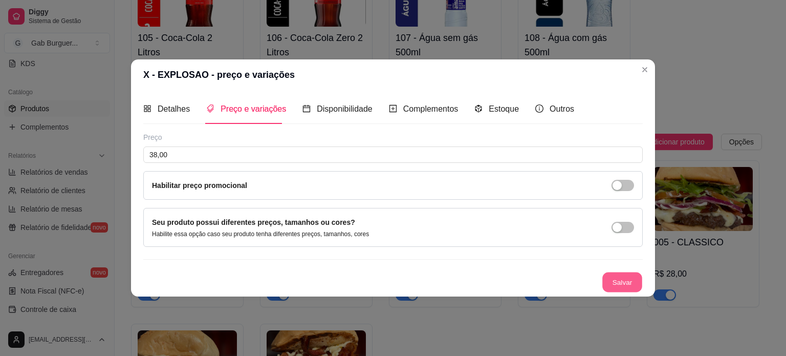
click at [607, 276] on button "Salvar" at bounding box center [623, 282] width 40 height 20
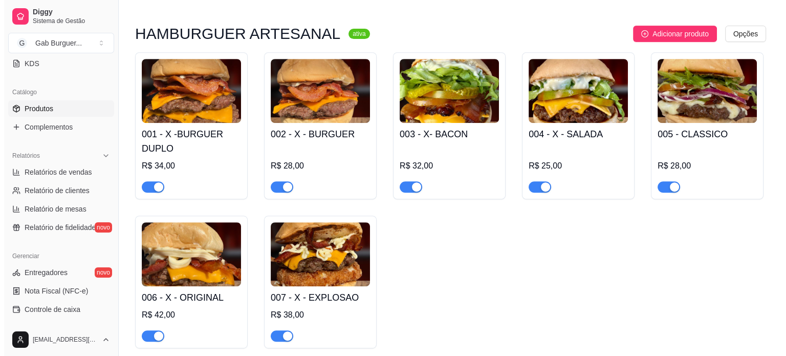
scroll to position [388, 0]
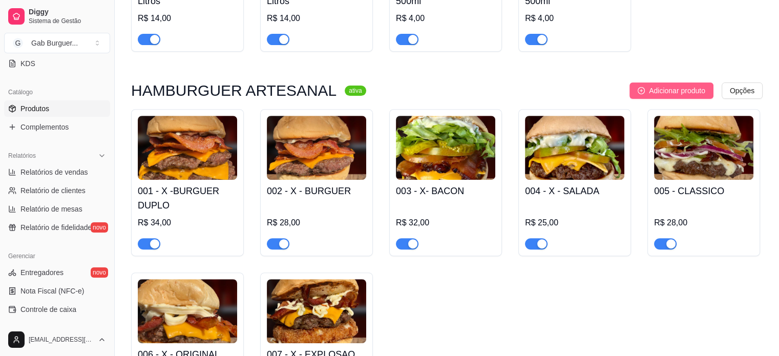
click at [696, 88] on span "Adicionar produto" at bounding box center [677, 90] width 56 height 11
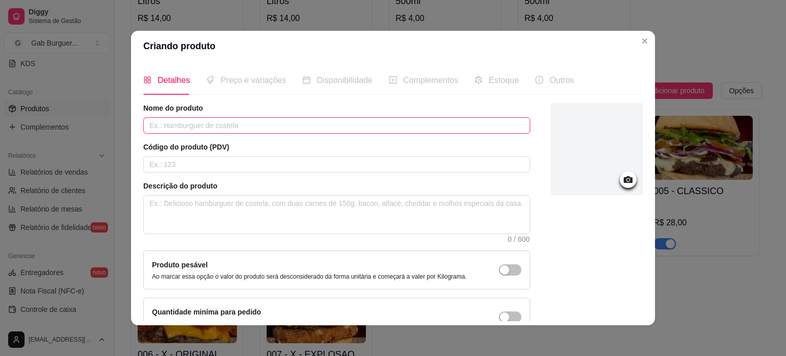
click at [180, 126] on input "text" at bounding box center [336, 125] width 387 height 16
click at [199, 165] on input "text" at bounding box center [336, 164] width 387 height 16
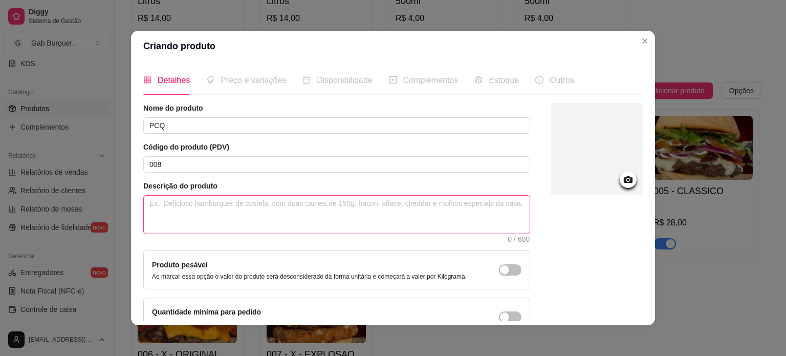
click at [210, 214] on textarea at bounding box center [337, 215] width 386 height 38
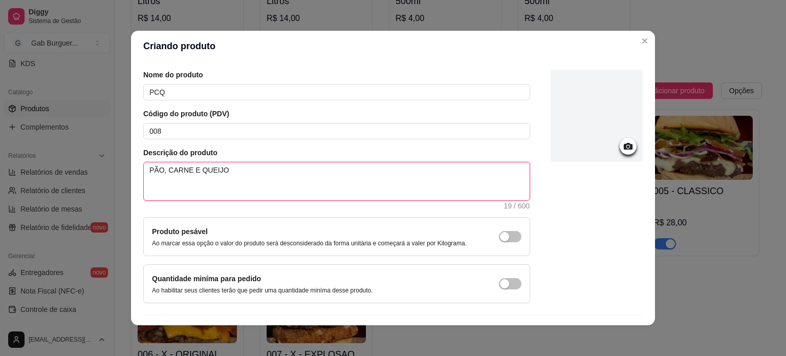
scroll to position [51, 0]
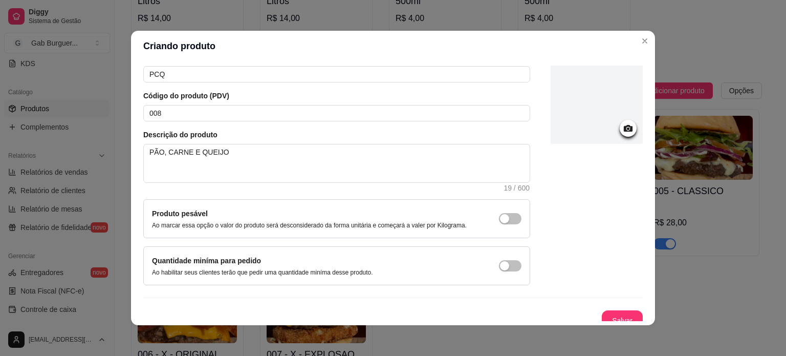
click at [622, 126] on icon at bounding box center [628, 128] width 12 height 12
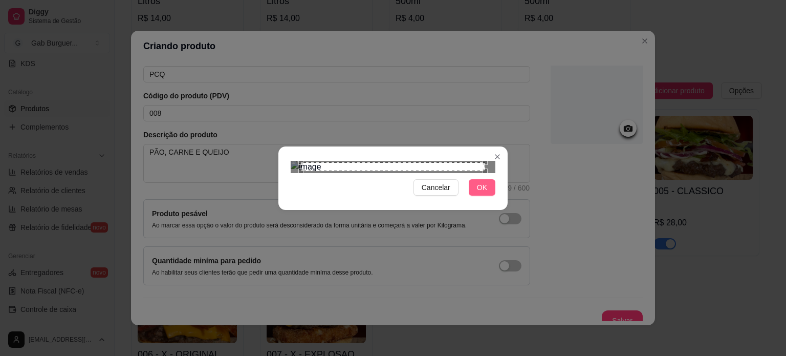
click at [469, 196] on button "OK" at bounding box center [482, 187] width 27 height 16
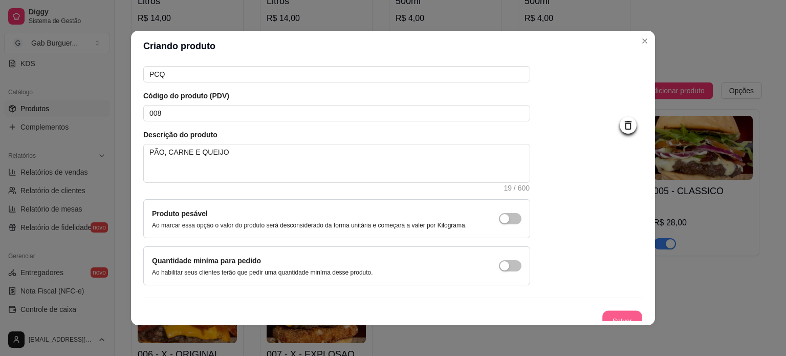
click at [608, 313] on button "Salvar" at bounding box center [623, 321] width 40 height 20
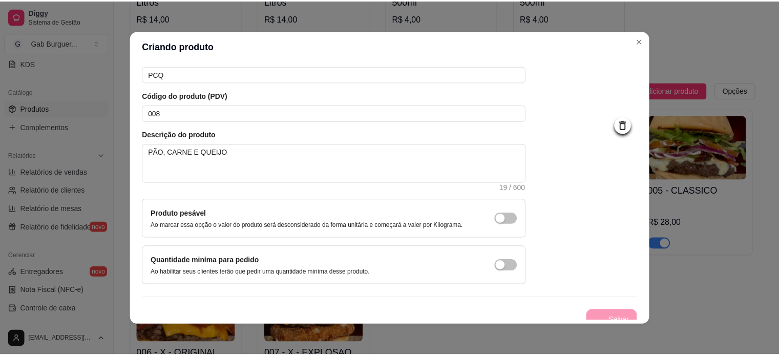
scroll to position [0, 0]
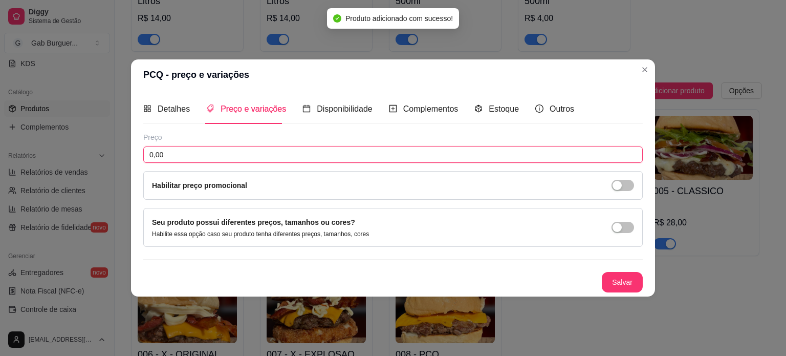
click at [219, 155] on input "0,00" at bounding box center [393, 154] width 500 height 16
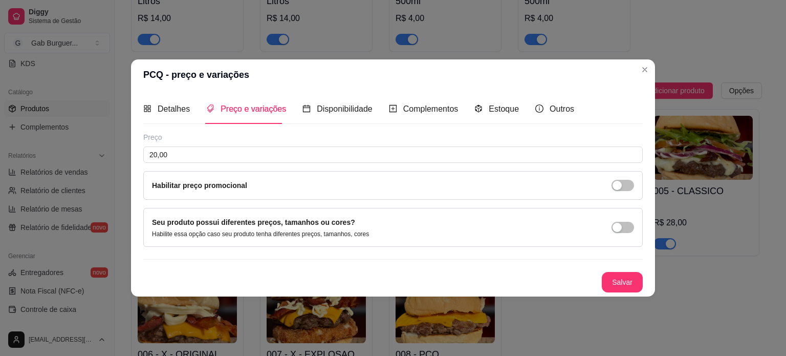
click at [602, 277] on div "Salvar" at bounding box center [393, 282] width 500 height 20
drag, startPoint x: 602, startPoint y: 277, endPoint x: 607, endPoint y: 276, distance: 5.2
click at [606, 276] on div "Salvar" at bounding box center [393, 282] width 500 height 20
click at [608, 277] on button "Salvar" at bounding box center [622, 282] width 41 height 20
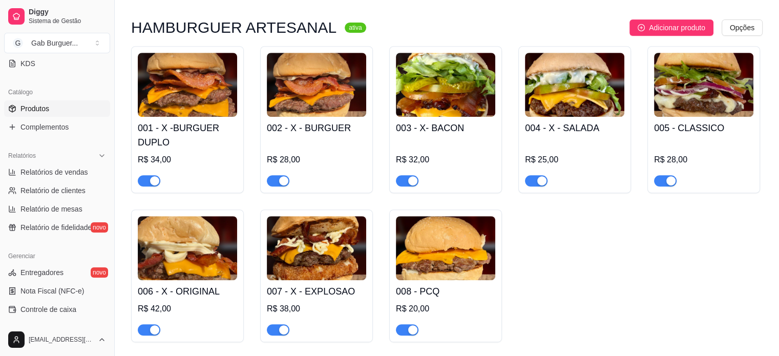
scroll to position [388, 0]
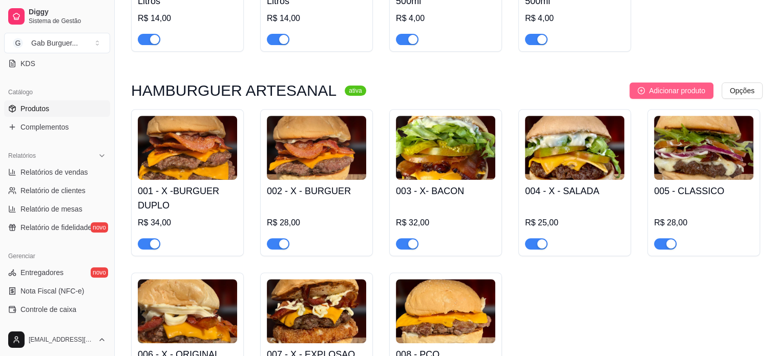
click at [706, 89] on button "Adicionar produto" at bounding box center [671, 90] width 84 height 16
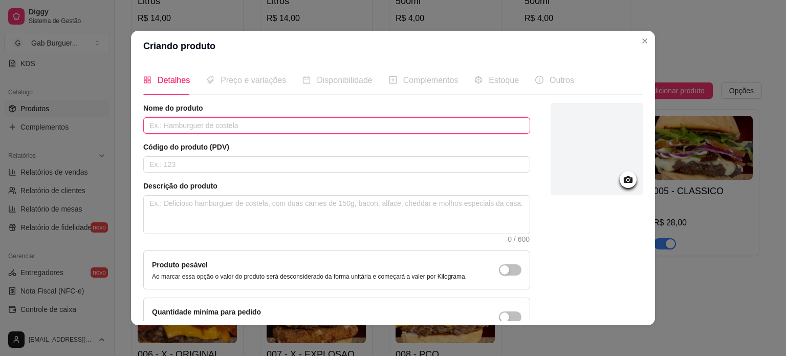
click at [171, 130] on input "text" at bounding box center [336, 125] width 387 height 16
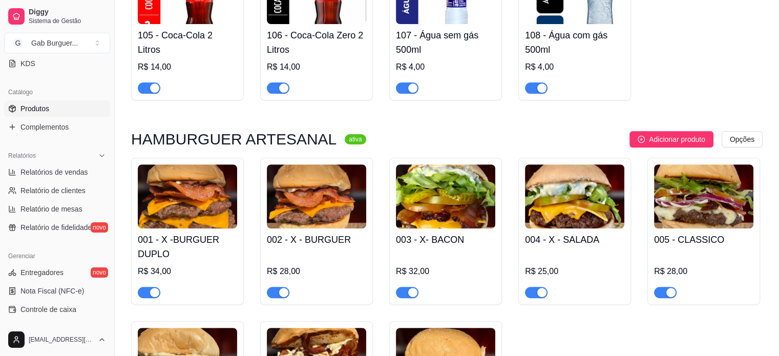
scroll to position [336, 0]
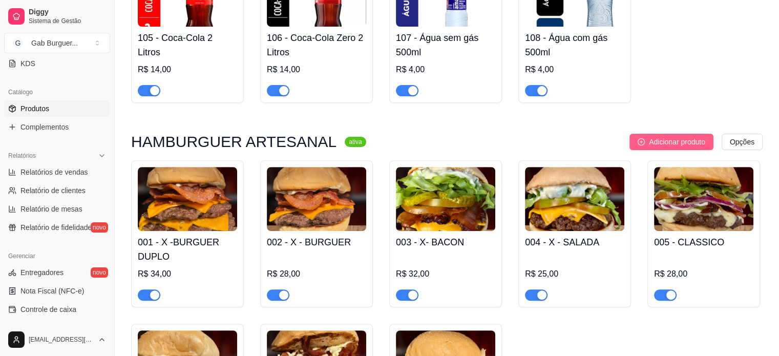
click at [689, 139] on span "Adicionar produto" at bounding box center [677, 141] width 56 height 11
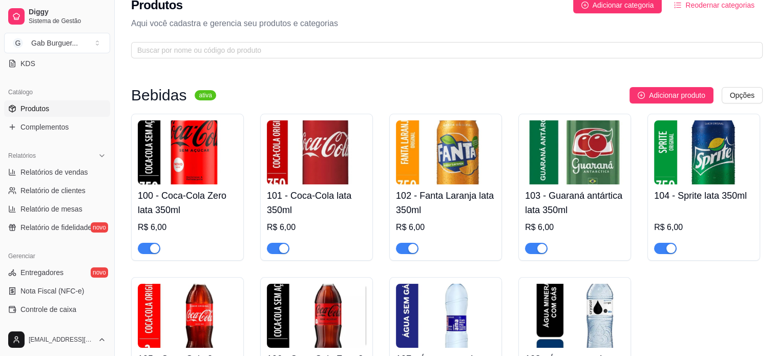
scroll to position [0, 0]
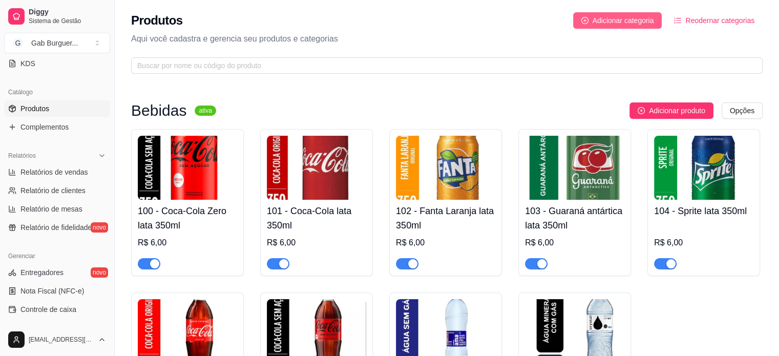
click at [604, 24] on span "Adicionar categoria" at bounding box center [622, 20] width 61 height 11
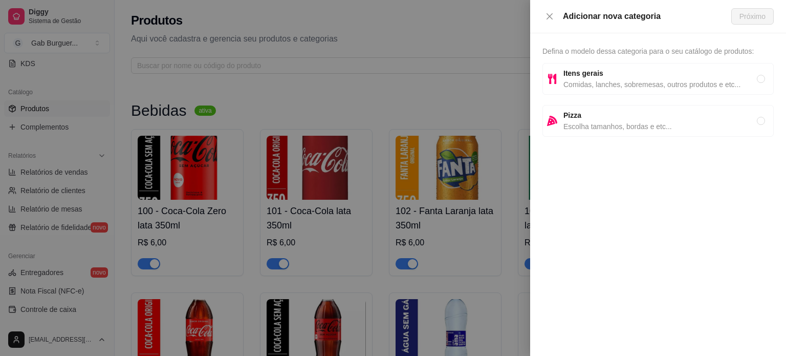
click at [628, 84] on span "Comidas, lanches, sobremesas, outros produtos e etc..." at bounding box center [661, 84] width 194 height 11
click at [740, 13] on span "Próximo" at bounding box center [753, 16] width 26 height 11
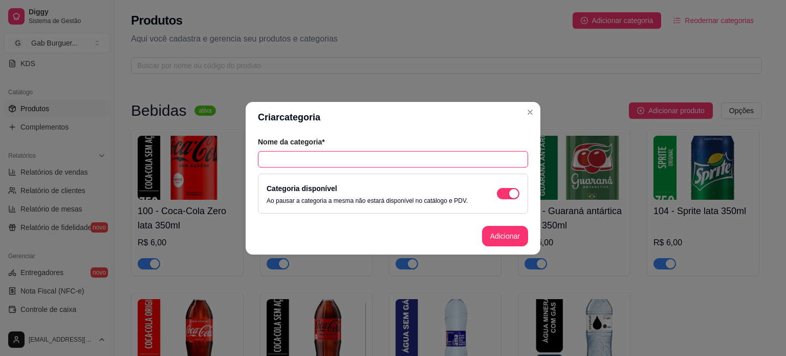
click at [328, 156] on input "text" at bounding box center [393, 159] width 270 height 16
click at [504, 235] on button "Adicionar" at bounding box center [505, 236] width 45 height 20
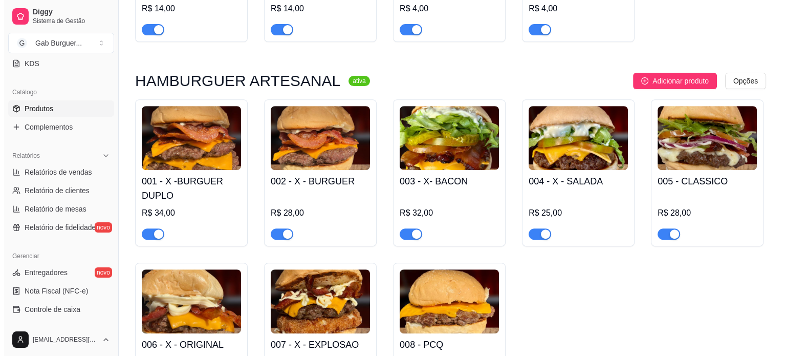
scroll to position [560, 0]
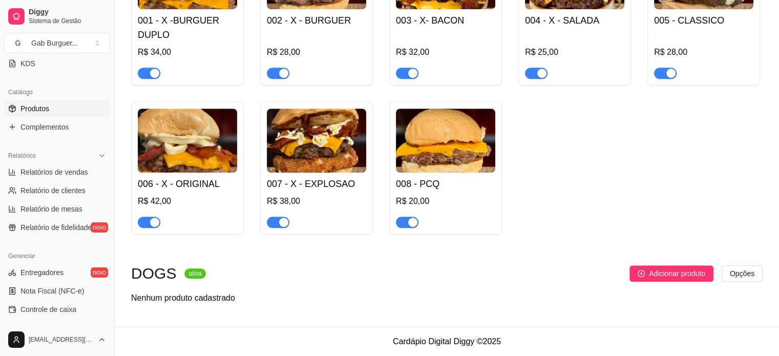
click at [680, 282] on div "DOGS ativa Adicionar produto Opções Nenhum produto cadastrado" at bounding box center [446, 284] width 631 height 39
click at [681, 278] on span "Adicionar produto" at bounding box center [677, 273] width 56 height 11
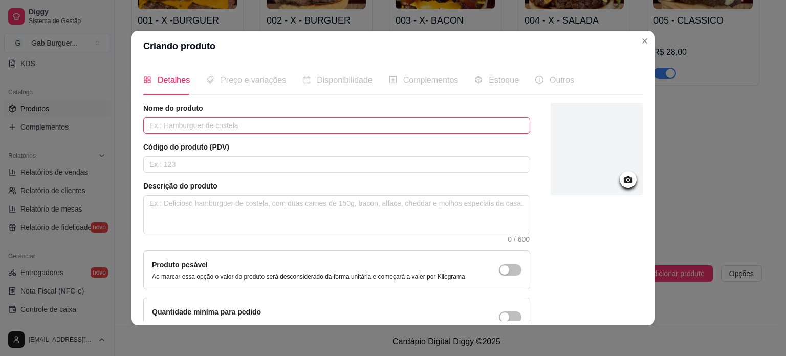
click at [200, 126] on input "text" at bounding box center [336, 125] width 387 height 16
click at [183, 124] on input "CACHORRO- QUENTE TRADICIONAL" at bounding box center [336, 125] width 387 height 16
click at [232, 167] on input "text" at bounding box center [336, 164] width 387 height 16
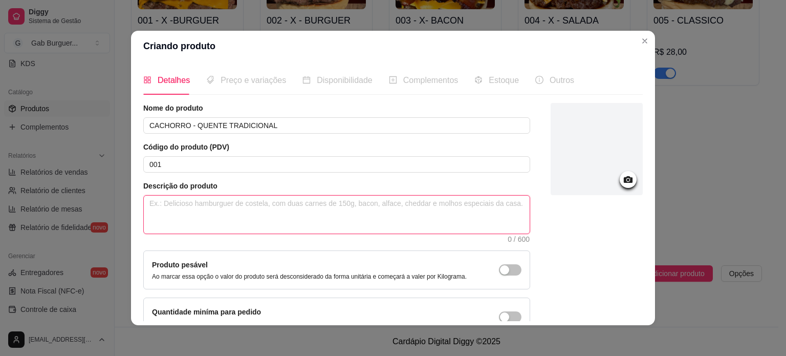
click at [230, 203] on textarea at bounding box center [337, 215] width 386 height 38
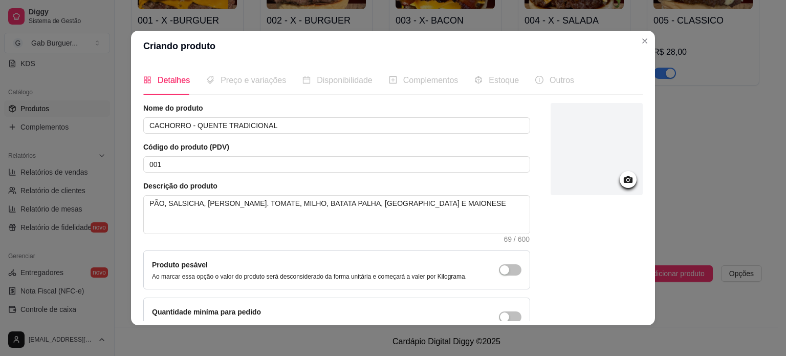
click at [627, 180] on circle at bounding box center [628, 180] width 3 height 3
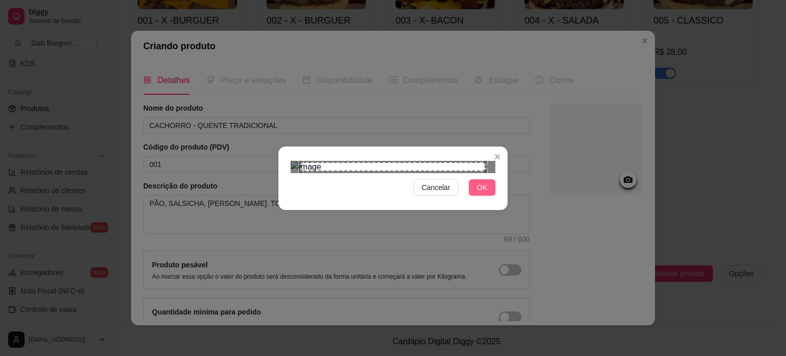
click at [479, 193] on span "OK" at bounding box center [482, 187] width 10 height 11
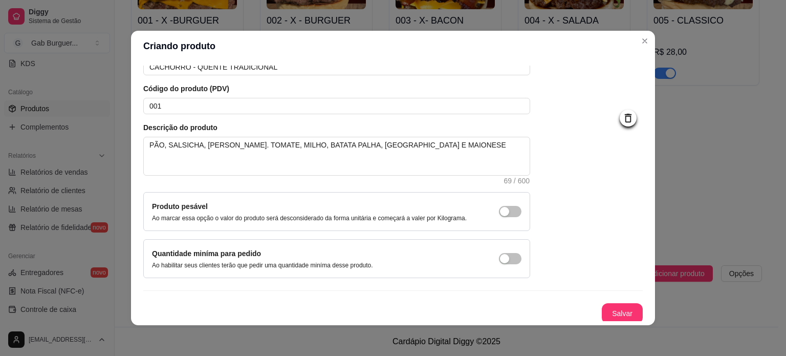
scroll to position [59, 0]
click at [603, 319] on button "Salvar" at bounding box center [623, 313] width 40 height 20
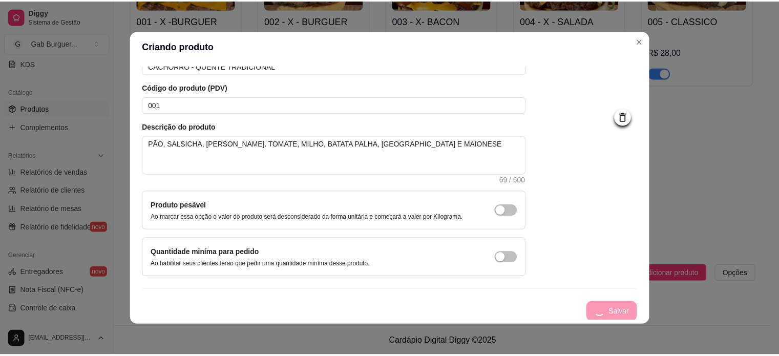
scroll to position [0, 0]
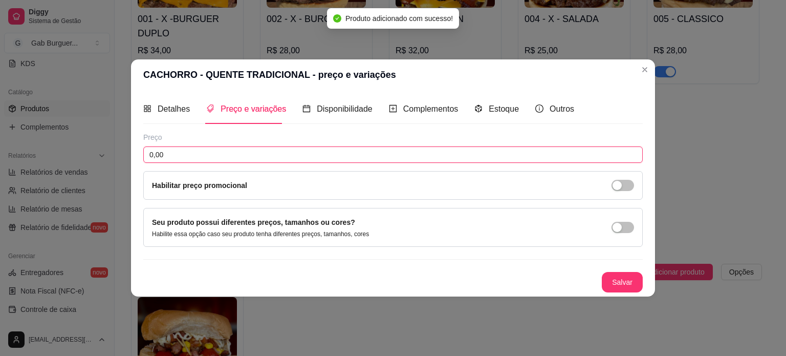
click at [192, 147] on input "0,00" at bounding box center [393, 154] width 500 height 16
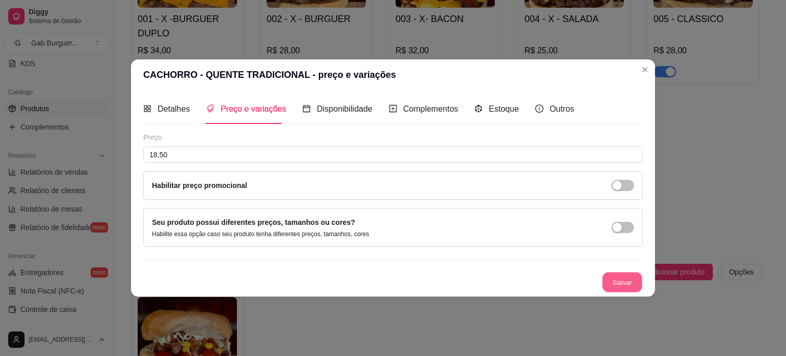
click at [622, 284] on button "Salvar" at bounding box center [623, 282] width 40 height 20
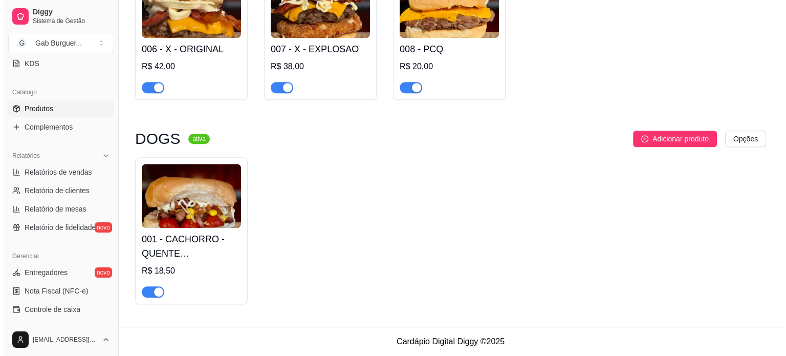
scroll to position [695, 0]
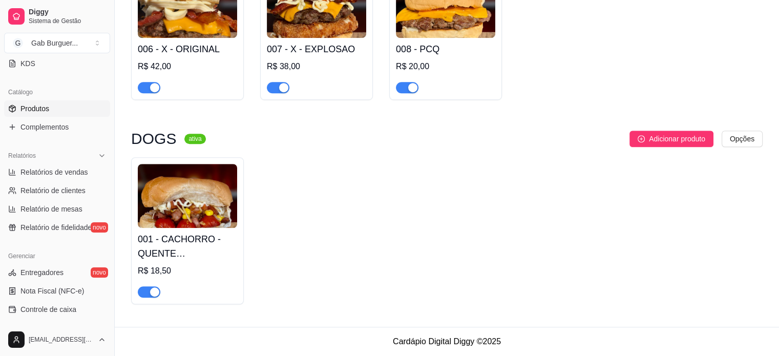
click at [181, 198] on img at bounding box center [187, 196] width 99 height 64
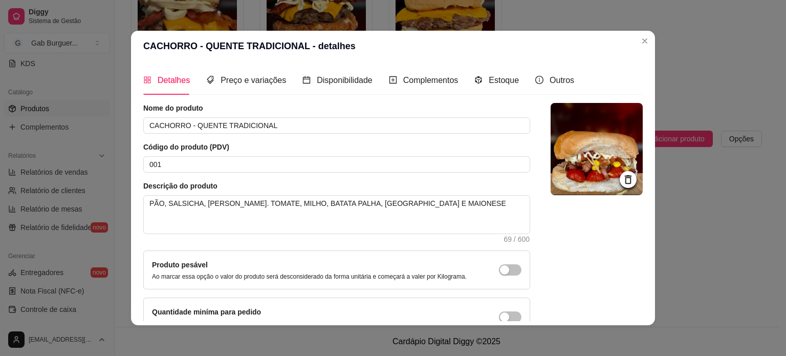
click at [577, 167] on img at bounding box center [597, 149] width 92 height 92
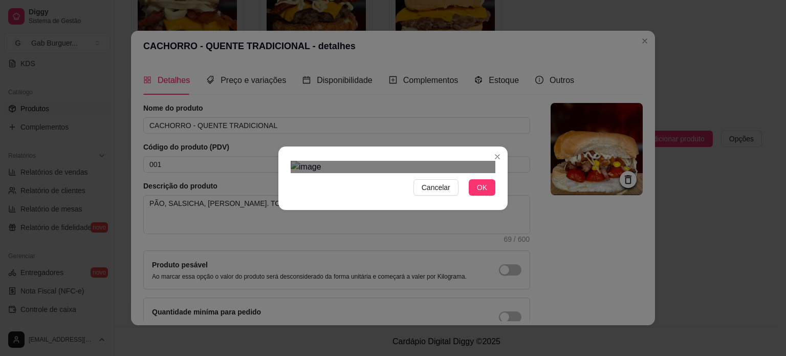
click at [377, 222] on div "Use the arrow keys to move the crop selection area" at bounding box center [397, 314] width 184 height 184
click at [477, 193] on span "OK" at bounding box center [482, 187] width 10 height 11
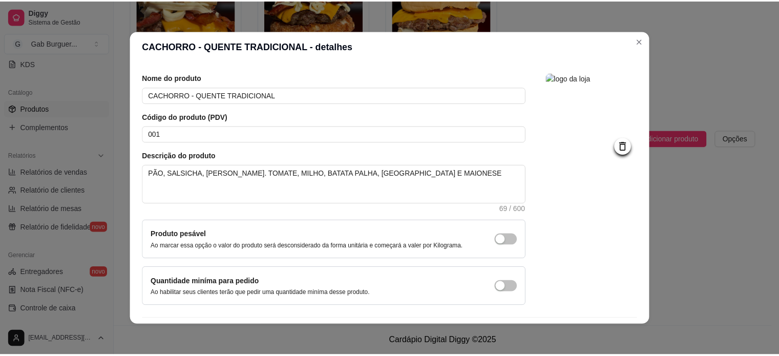
scroll to position [59, 0]
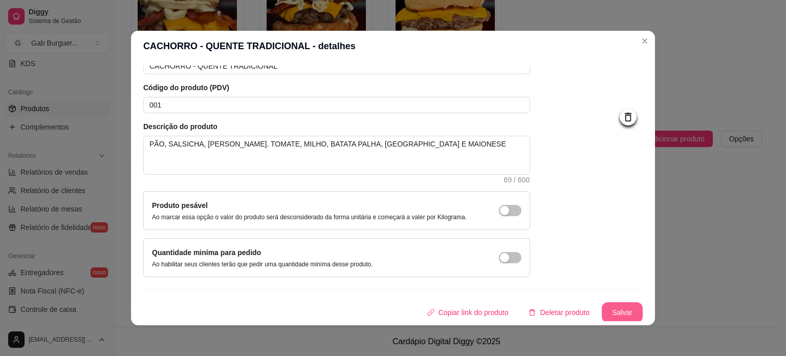
click at [612, 309] on button "Salvar" at bounding box center [622, 312] width 41 height 20
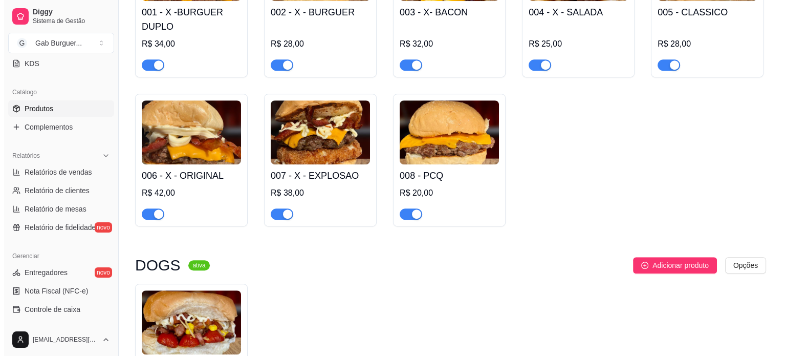
scroll to position [592, 0]
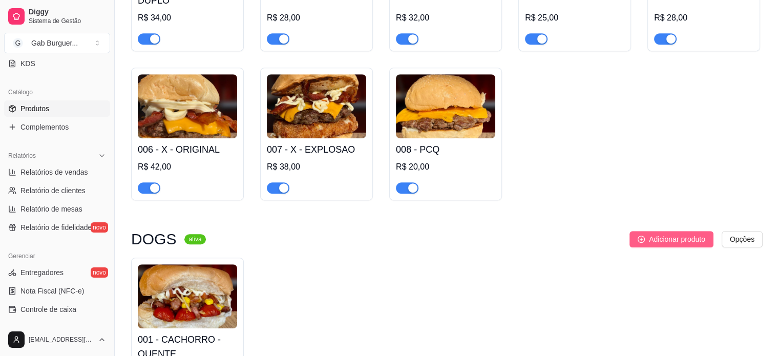
click at [643, 237] on icon "plus-circle" at bounding box center [640, 238] width 7 height 7
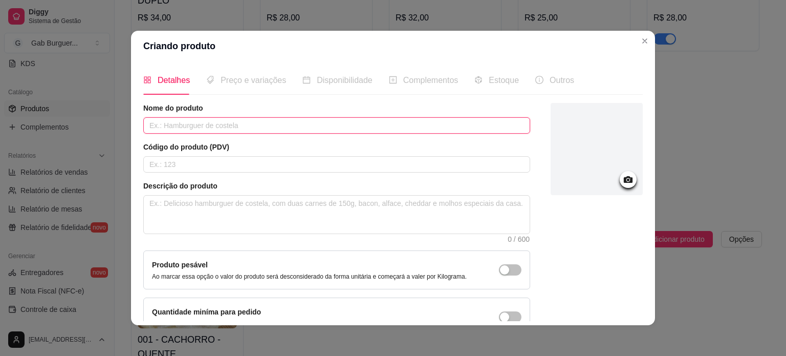
click at [198, 128] on input "text" at bounding box center [336, 125] width 387 height 16
click at [339, 169] on input "text" at bounding box center [336, 164] width 387 height 16
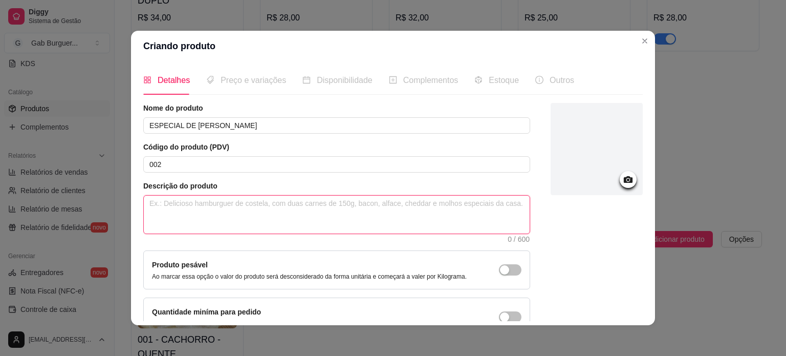
click at [337, 225] on textarea at bounding box center [337, 215] width 386 height 38
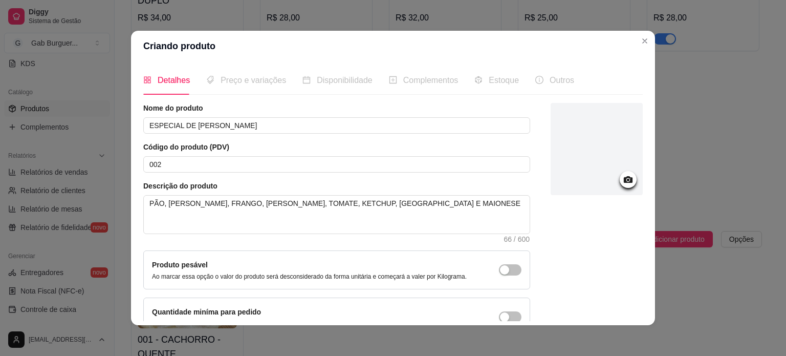
click at [624, 180] on icon at bounding box center [628, 179] width 9 height 7
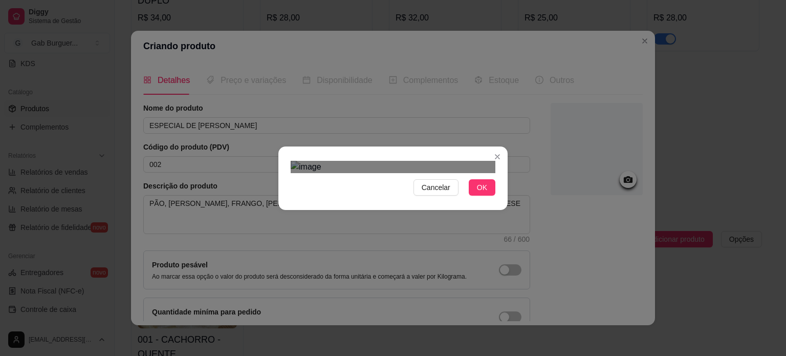
click at [418, 241] on div "Use the arrow keys to move the crop selection area" at bounding box center [394, 318] width 184 height 184
click at [478, 193] on span "OK" at bounding box center [482, 187] width 10 height 11
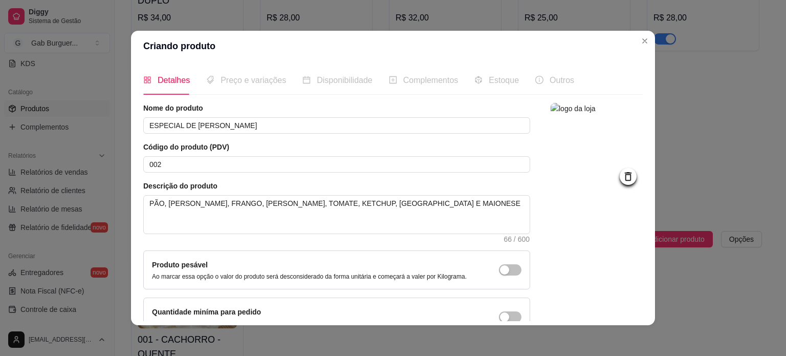
scroll to position [59, 0]
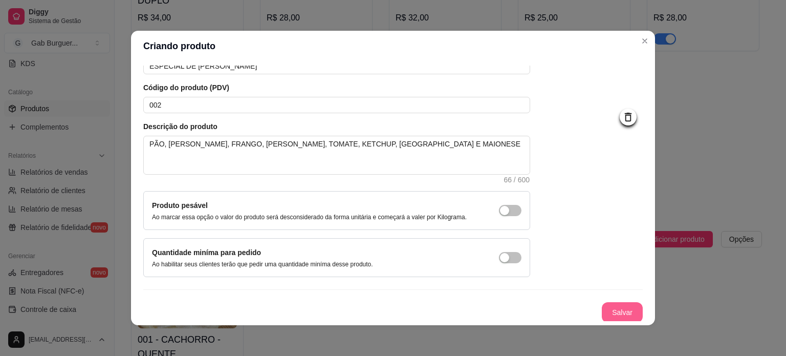
click at [607, 310] on button "Salvar" at bounding box center [622, 312] width 41 height 20
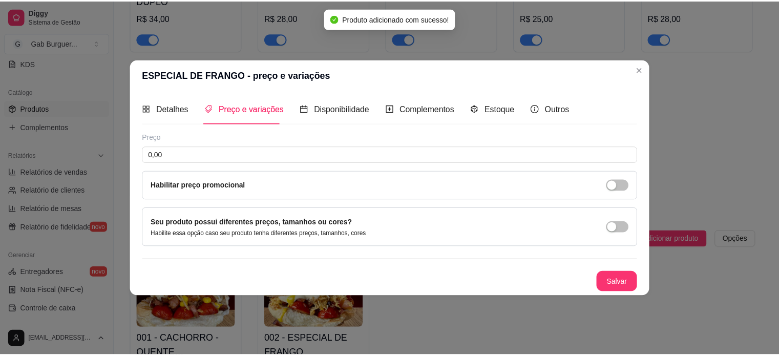
scroll to position [0, 0]
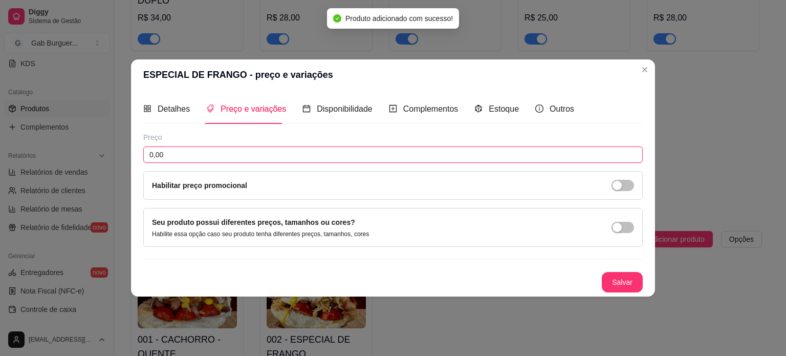
click at [225, 153] on input "0,00" at bounding box center [393, 154] width 500 height 16
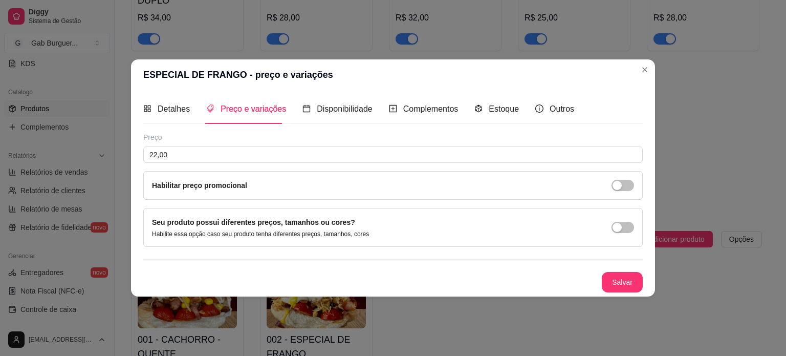
drag, startPoint x: 232, startPoint y: 164, endPoint x: 630, endPoint y: 75, distance: 407.5
click at [630, 75] on header "ESPECIAL DE FRANGO - preço e variações" at bounding box center [393, 74] width 524 height 31
click at [628, 283] on button "Salvar" at bounding box center [623, 282] width 40 height 20
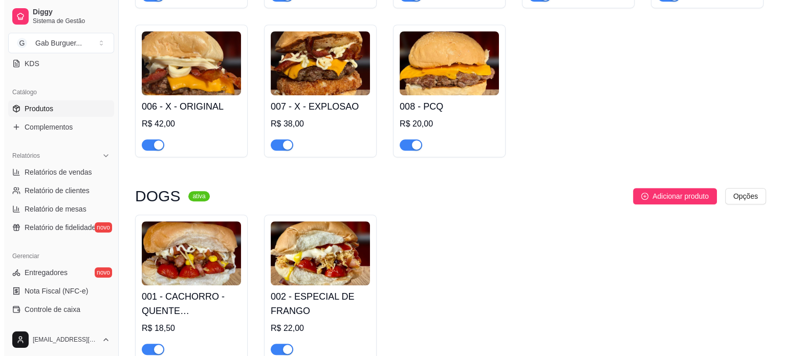
scroll to position [695, 0]
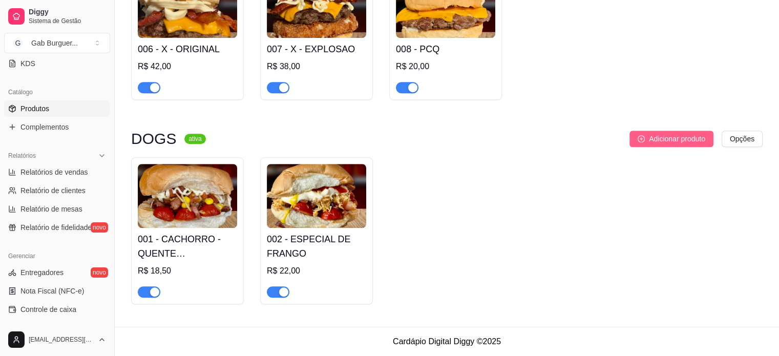
click at [665, 136] on span "Adicionar produto" at bounding box center [677, 138] width 56 height 11
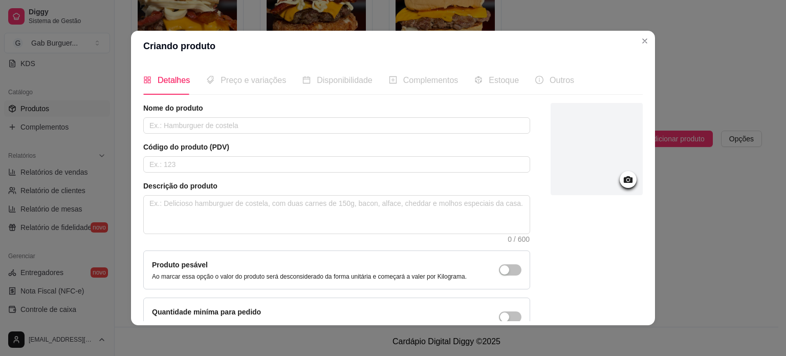
click at [624, 178] on icon at bounding box center [628, 179] width 9 height 7
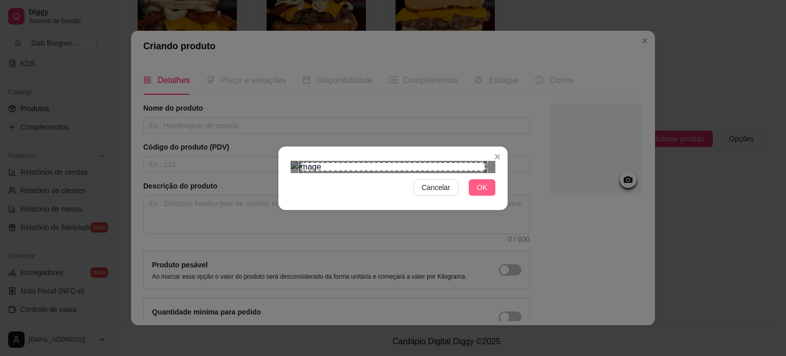
click at [477, 193] on span "OK" at bounding box center [482, 187] width 10 height 11
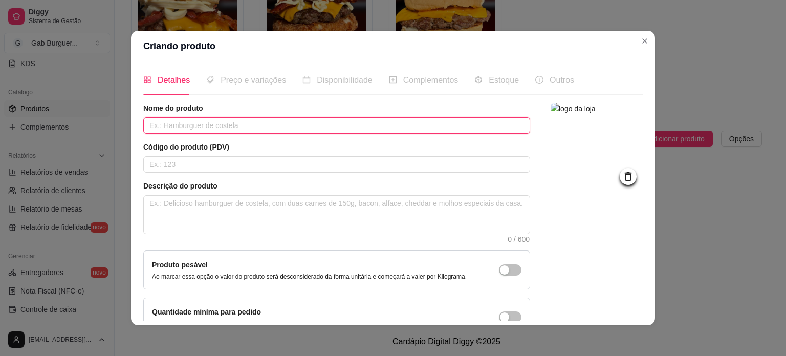
click at [220, 124] on input "text" at bounding box center [336, 125] width 387 height 16
click at [432, 164] on input "text" at bounding box center [336, 164] width 387 height 16
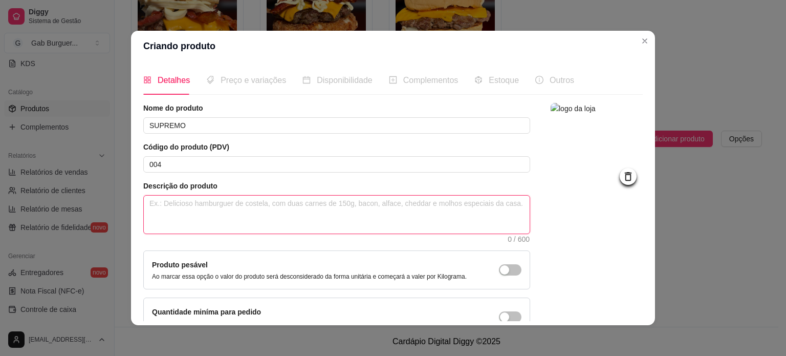
click at [378, 218] on textarea at bounding box center [337, 215] width 386 height 38
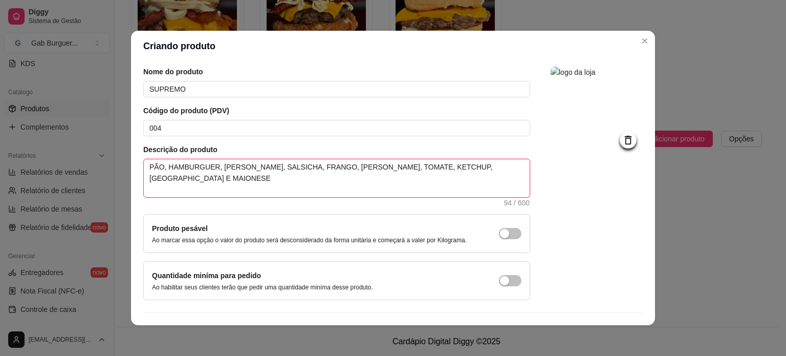
scroll to position [59, 0]
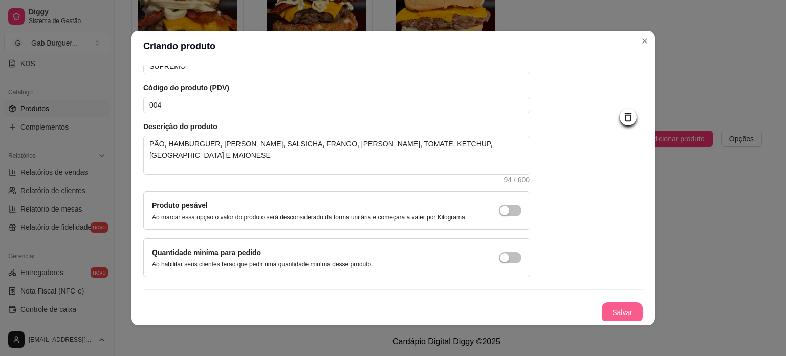
click at [608, 310] on button "Salvar" at bounding box center [622, 312] width 41 height 20
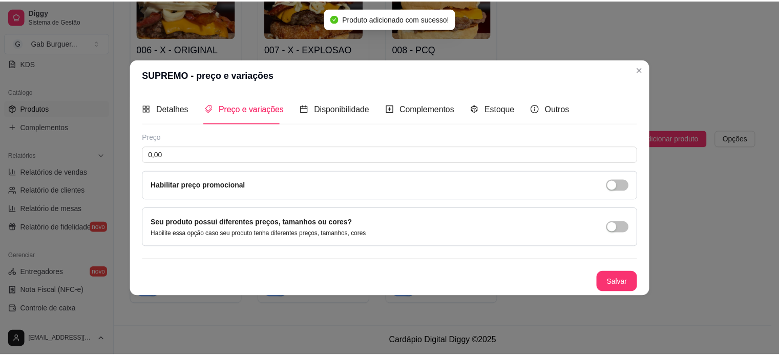
scroll to position [0, 0]
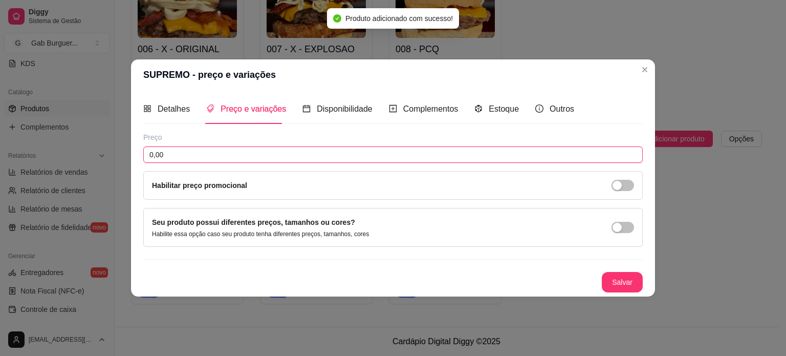
click at [240, 149] on input "0,00" at bounding box center [393, 154] width 500 height 16
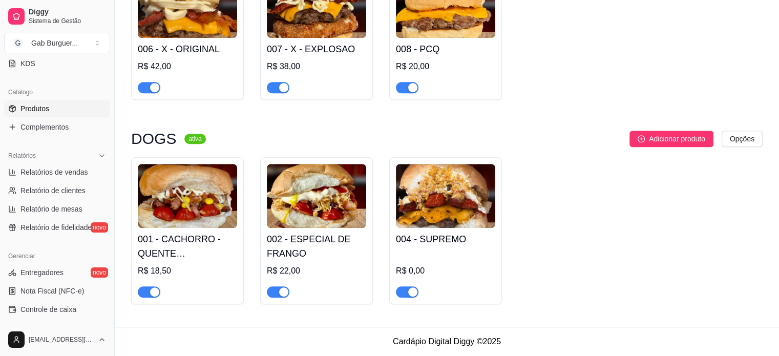
click at [457, 212] on img at bounding box center [445, 196] width 99 height 64
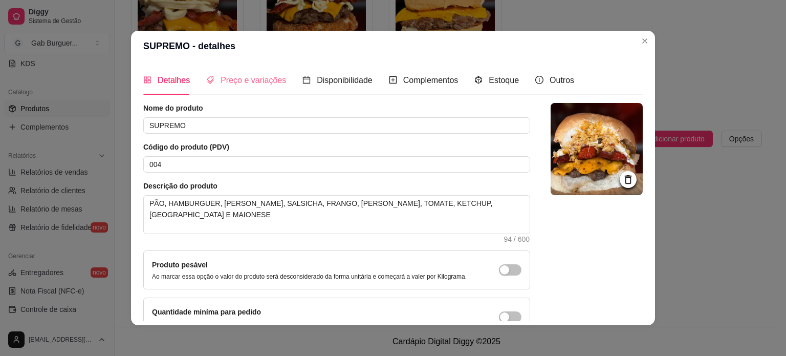
click at [222, 88] on div "Preço e variações" at bounding box center [246, 80] width 80 height 29
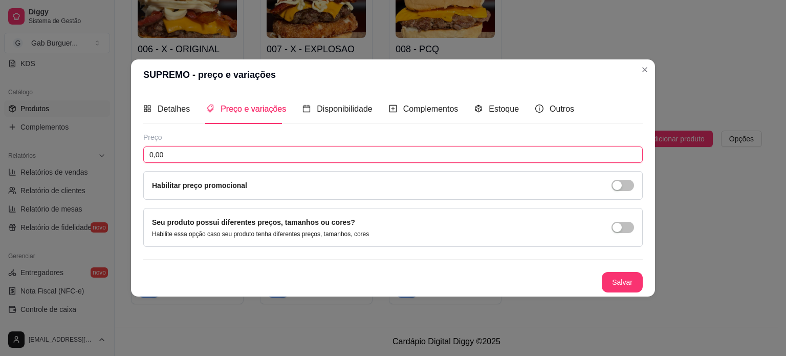
click at [212, 157] on input "0,00" at bounding box center [393, 154] width 500 height 16
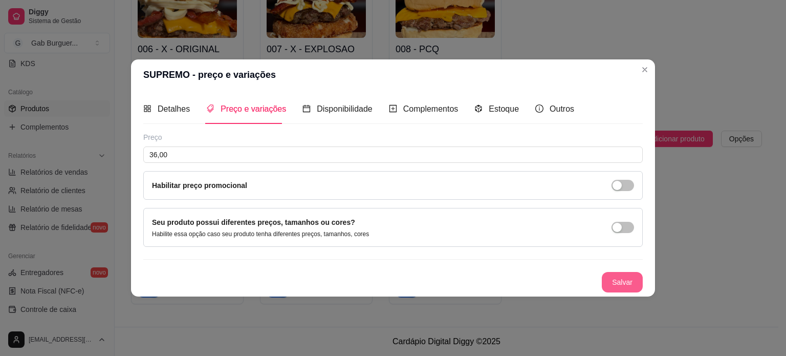
click at [630, 280] on button "Salvar" at bounding box center [622, 282] width 41 height 20
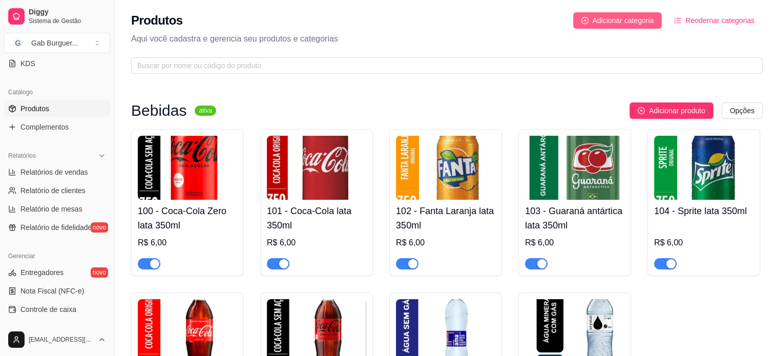
click at [584, 24] on button "Adicionar categoria" at bounding box center [617, 20] width 89 height 16
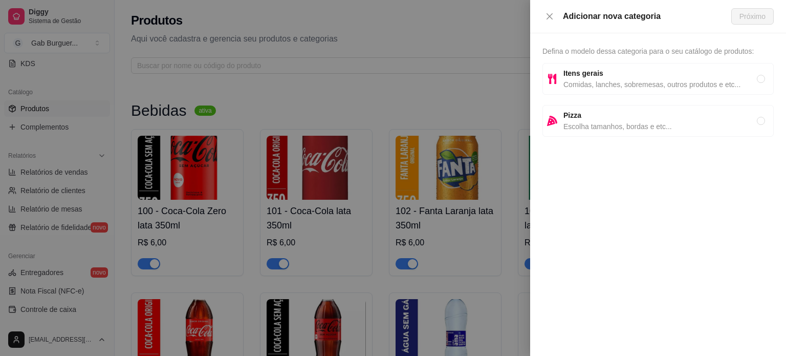
click at [570, 79] on span "Comidas, lanches, sobremesas, outros produtos e etc..." at bounding box center [661, 84] width 194 height 11
click at [737, 12] on button "Próximo" at bounding box center [753, 16] width 42 height 16
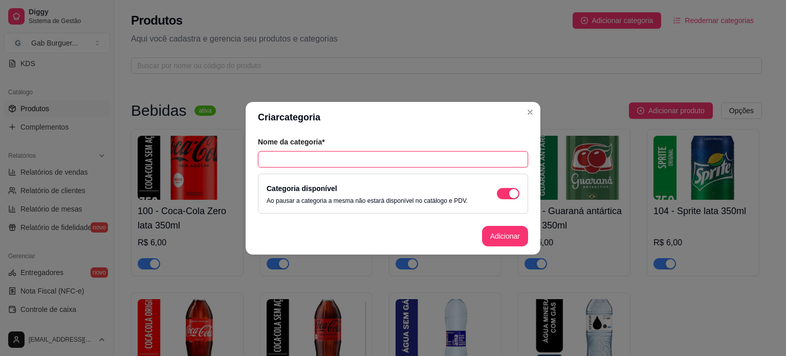
click at [372, 164] on input "text" at bounding box center [393, 159] width 270 height 16
click at [516, 239] on button "Adicionar" at bounding box center [505, 236] width 45 height 20
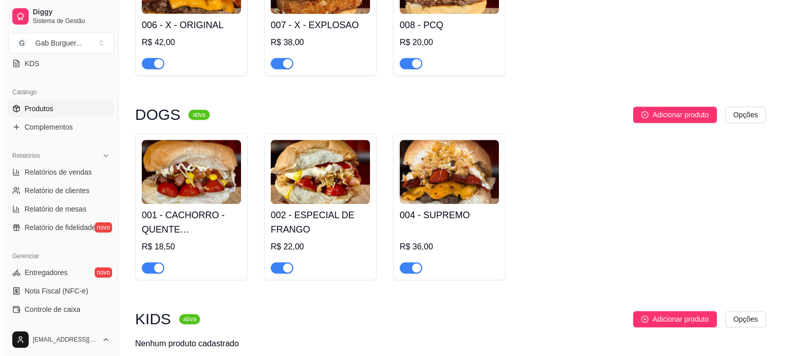
scroll to position [764, 0]
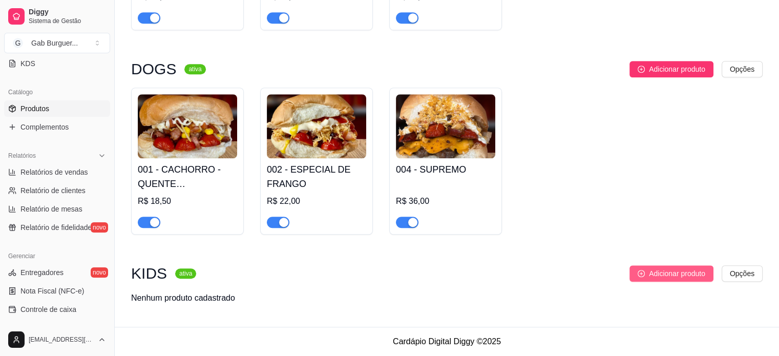
click at [666, 278] on span "Adicionar produto" at bounding box center [677, 273] width 56 height 11
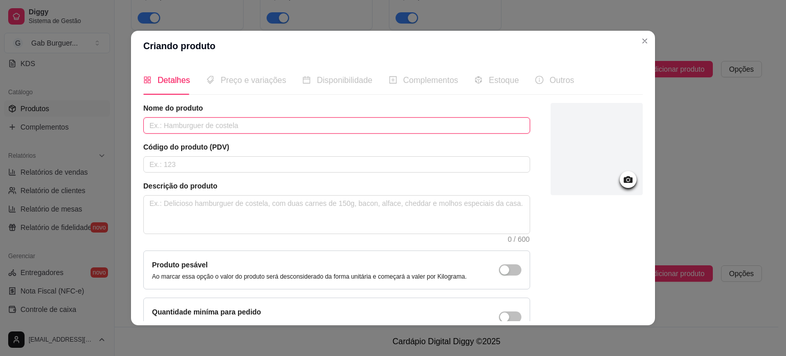
click at [188, 127] on input "text" at bounding box center [336, 125] width 387 height 16
click at [199, 166] on input "text" at bounding box center [336, 164] width 387 height 16
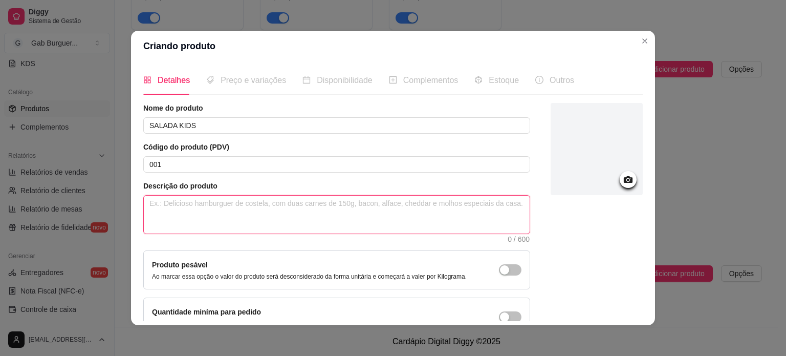
click at [229, 225] on textarea at bounding box center [337, 215] width 386 height 38
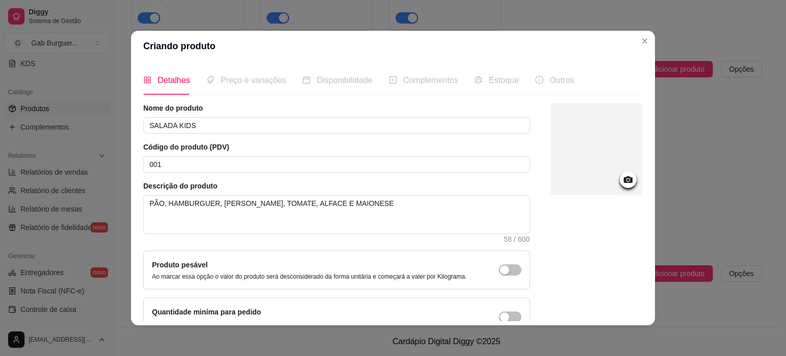
click at [607, 183] on div at bounding box center [597, 149] width 92 height 92
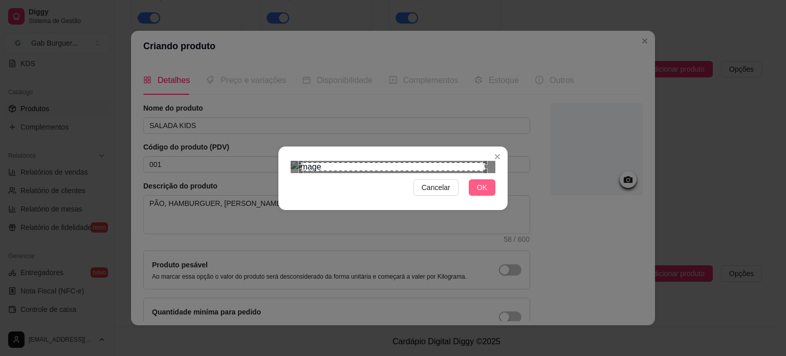
click at [471, 196] on button "OK" at bounding box center [482, 187] width 27 height 16
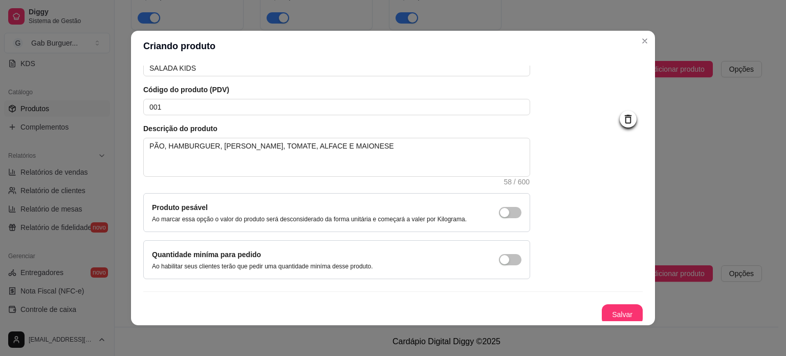
scroll to position [59, 0]
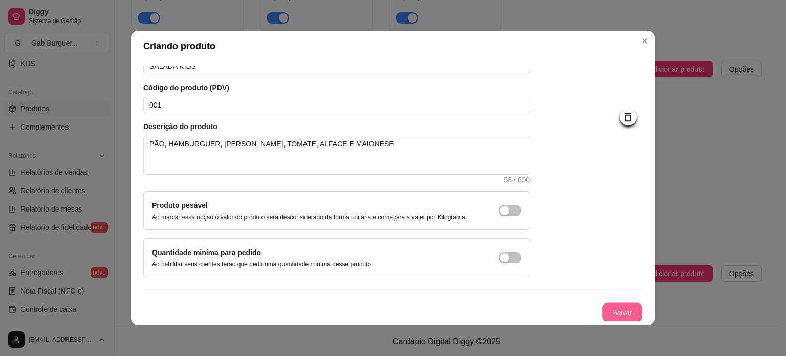
click at [609, 315] on button "Salvar" at bounding box center [623, 313] width 40 height 20
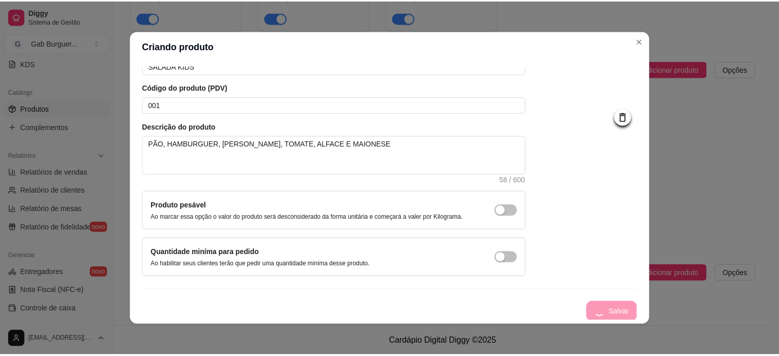
scroll to position [0, 0]
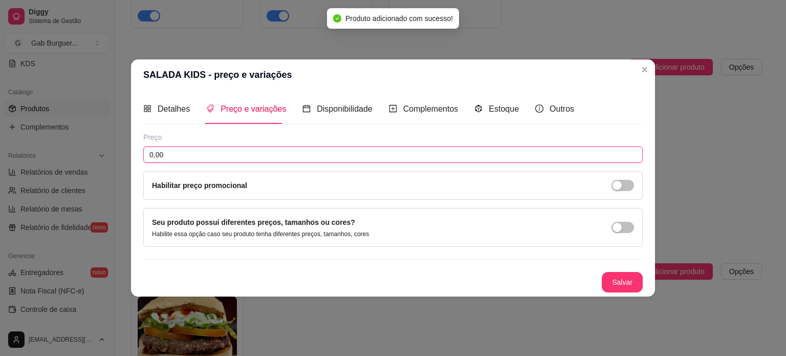
click at [213, 152] on input "0,00" at bounding box center [393, 154] width 500 height 16
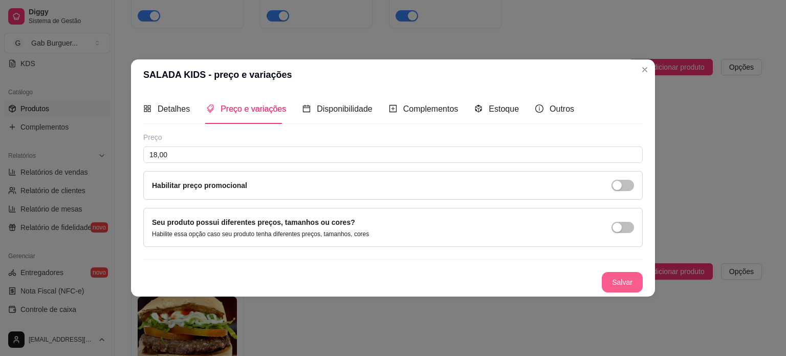
click at [622, 280] on button "Salvar" at bounding box center [622, 282] width 41 height 20
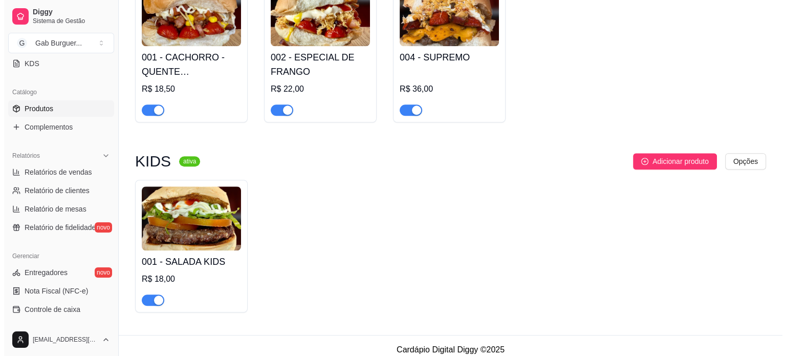
scroll to position [885, 0]
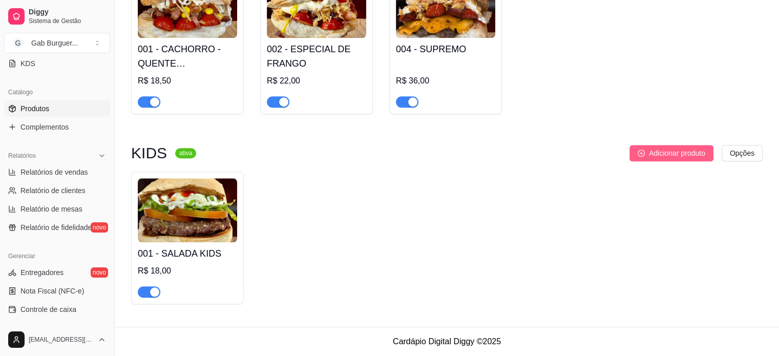
click at [634, 154] on button "Adicionar produto" at bounding box center [671, 153] width 84 height 16
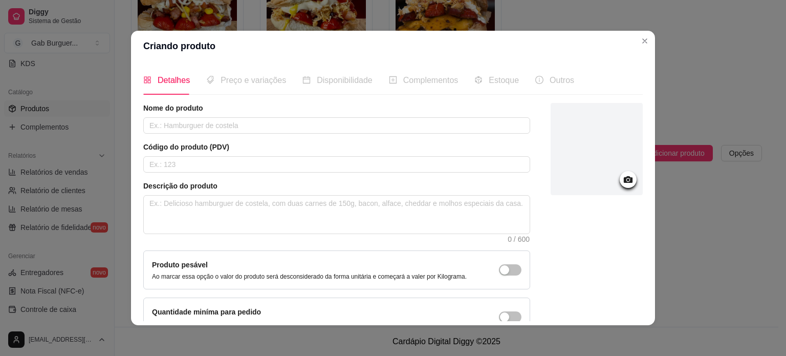
click at [627, 180] on circle at bounding box center [628, 180] width 3 height 3
click at [622, 178] on icon at bounding box center [628, 180] width 12 height 12
click at [207, 125] on input "text" at bounding box center [336, 125] width 387 height 16
click at [229, 159] on input "text" at bounding box center [336, 164] width 387 height 16
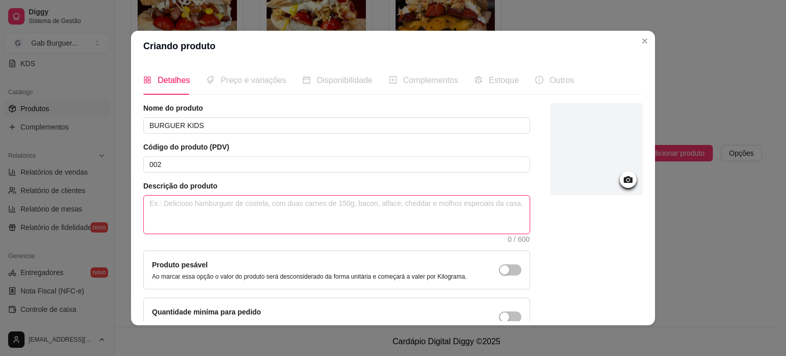
click at [246, 210] on textarea at bounding box center [337, 215] width 386 height 38
click at [243, 203] on textarea "PÃO, [GEOGRAPHIC_DATA], QUEIJO E MAIONSE" at bounding box center [337, 215] width 386 height 38
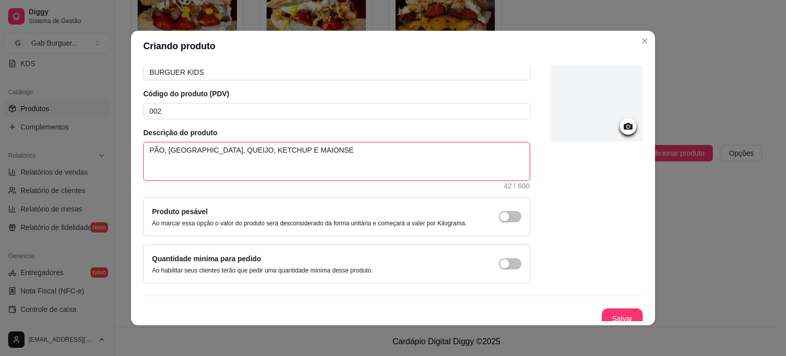
scroll to position [59, 0]
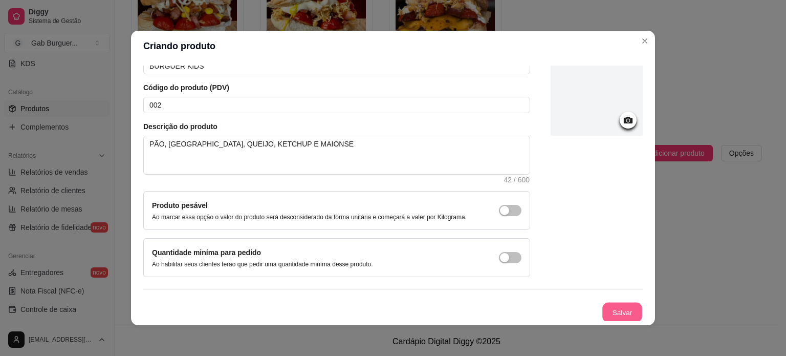
click at [605, 303] on button "Salvar" at bounding box center [623, 313] width 40 height 20
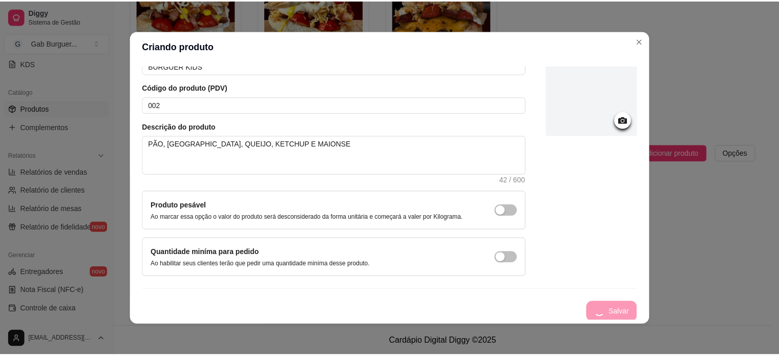
scroll to position [0, 0]
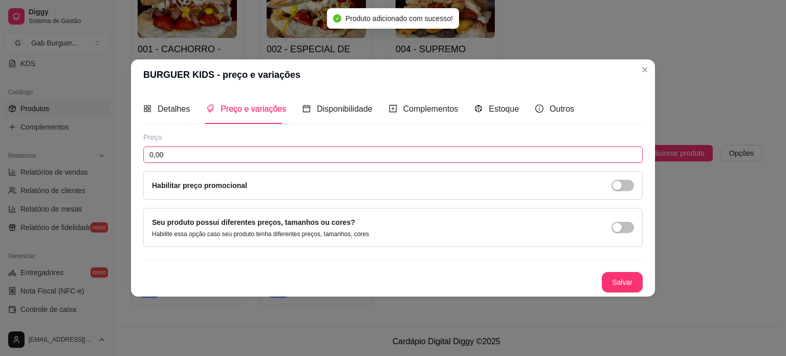
click at [217, 151] on input "0,00" at bounding box center [393, 154] width 500 height 16
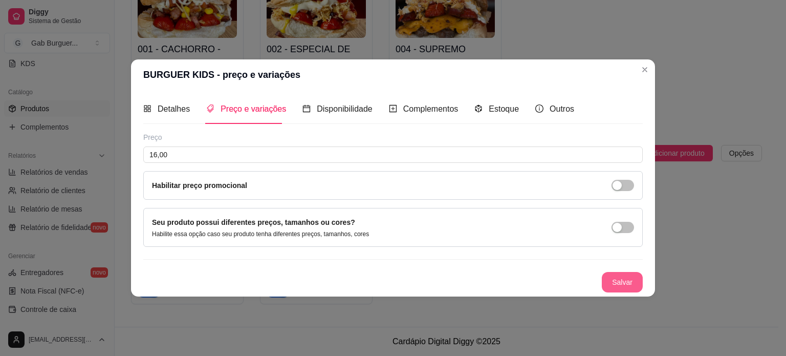
click at [629, 283] on button "Salvar" at bounding box center [622, 282] width 41 height 20
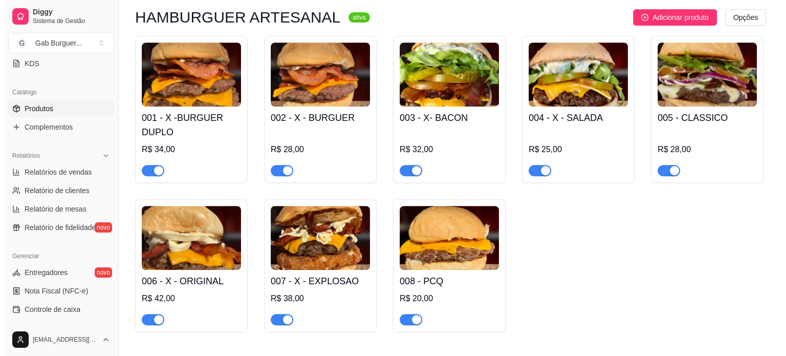
scroll to position [512, 0]
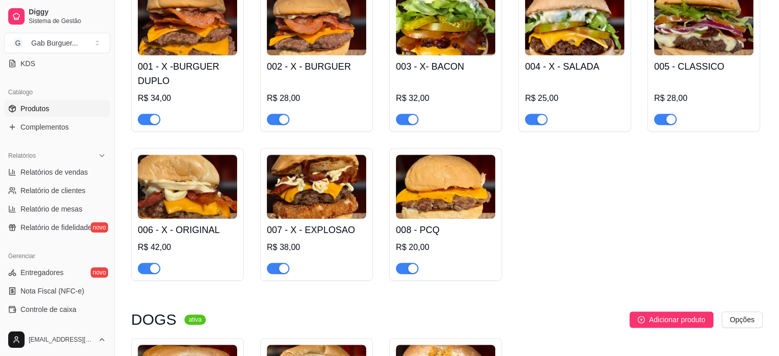
click at [433, 214] on img at bounding box center [445, 187] width 99 height 64
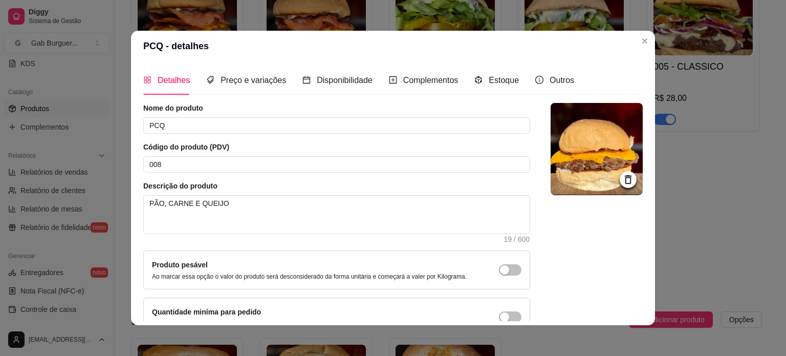
click at [618, 169] on img at bounding box center [597, 149] width 92 height 92
click at [625, 174] on img at bounding box center [597, 149] width 92 height 92
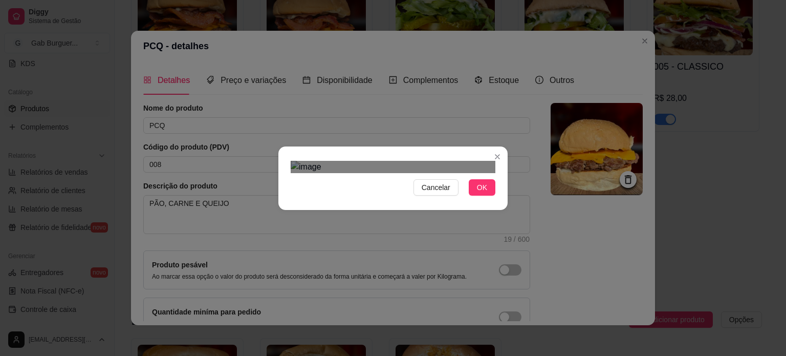
click at [427, 251] on div "Use the arrow keys to move the crop selection area" at bounding box center [394, 300] width 184 height 184
click at [478, 196] on button "OK" at bounding box center [482, 187] width 27 height 16
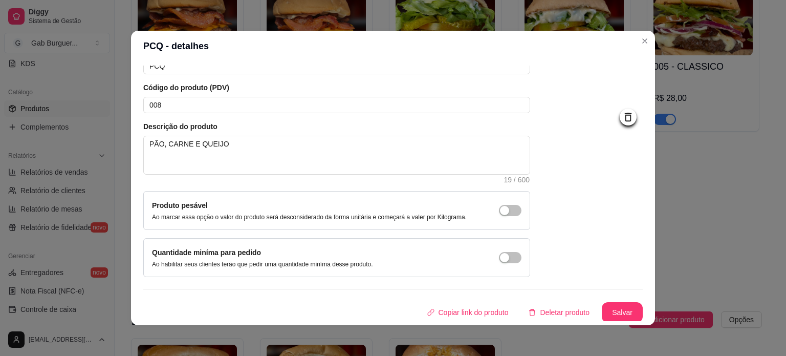
scroll to position [59, 0]
click at [611, 315] on button "Salvar" at bounding box center [623, 313] width 40 height 20
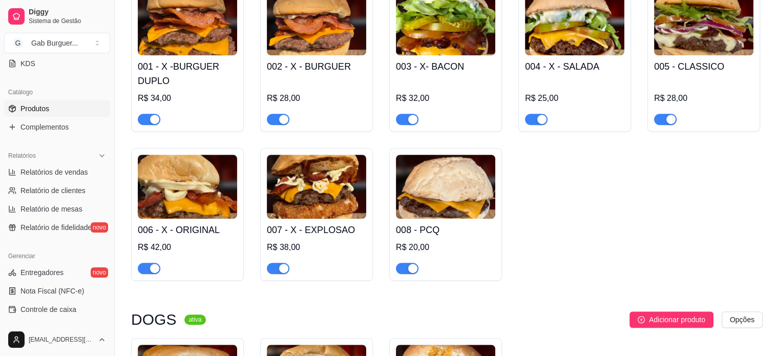
click at [457, 194] on img at bounding box center [445, 187] width 99 height 64
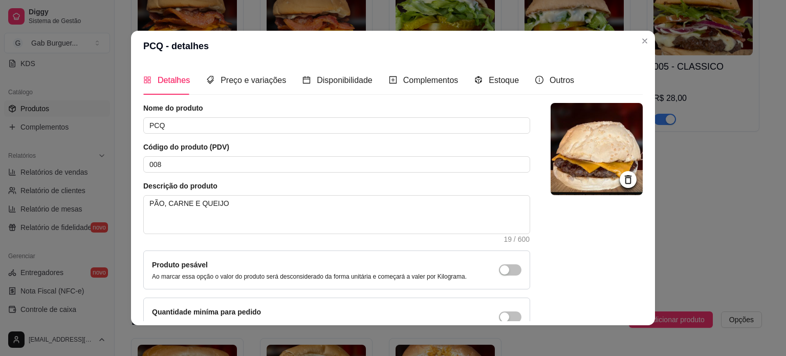
click at [622, 175] on icon at bounding box center [628, 180] width 12 height 12
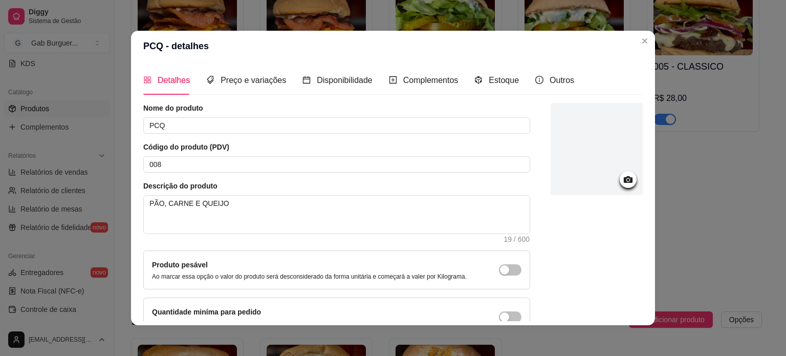
click at [622, 176] on icon at bounding box center [628, 180] width 12 height 12
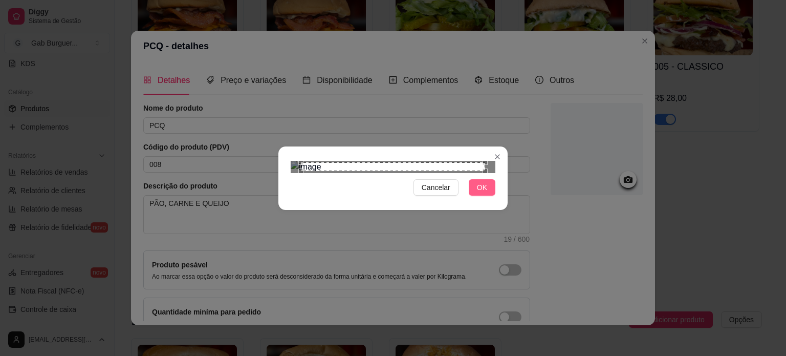
click at [469, 196] on button "OK" at bounding box center [482, 187] width 27 height 16
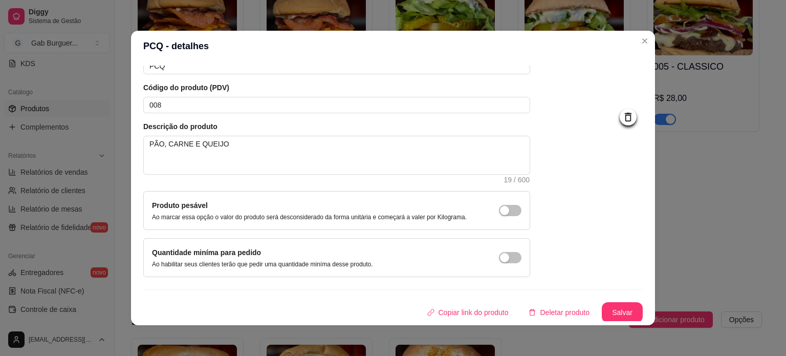
click at [613, 321] on div "Detalhes Preço e variações Disponibilidade Complementos Estoque Outros Nome do …" at bounding box center [393, 193] width 524 height 264
click at [614, 312] on button "Salvar" at bounding box center [623, 313] width 40 height 20
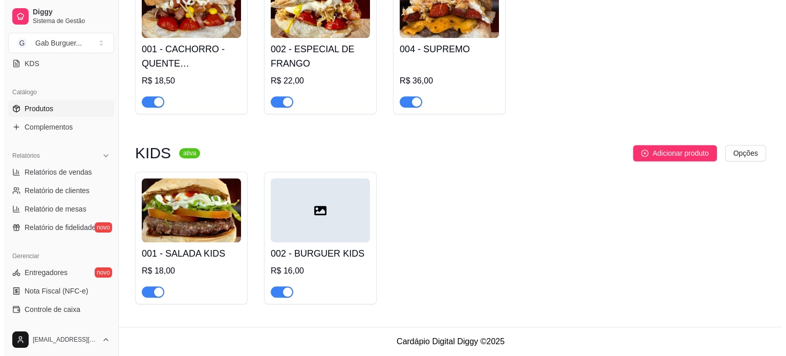
scroll to position [885, 0]
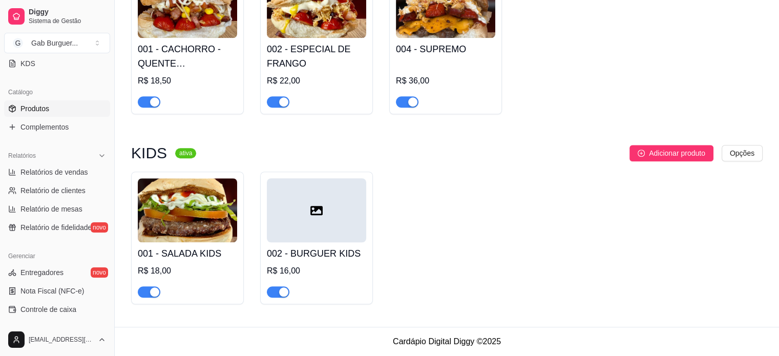
click at [302, 235] on div at bounding box center [316, 210] width 99 height 64
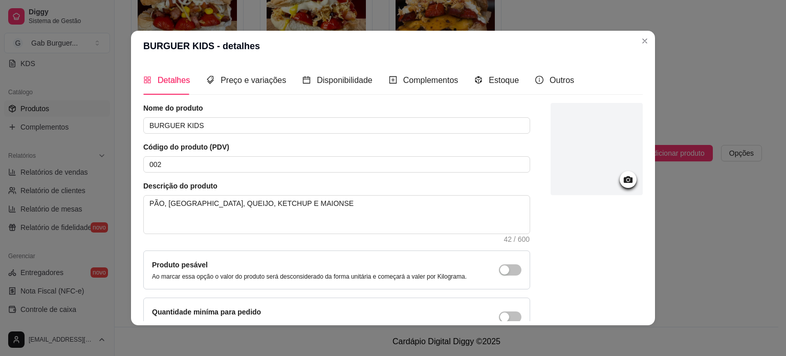
click at [624, 177] on icon at bounding box center [628, 179] width 9 height 7
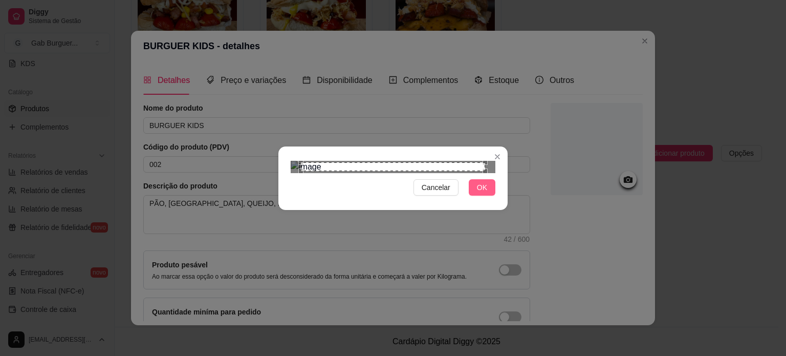
click at [487, 196] on button "OK" at bounding box center [482, 187] width 27 height 16
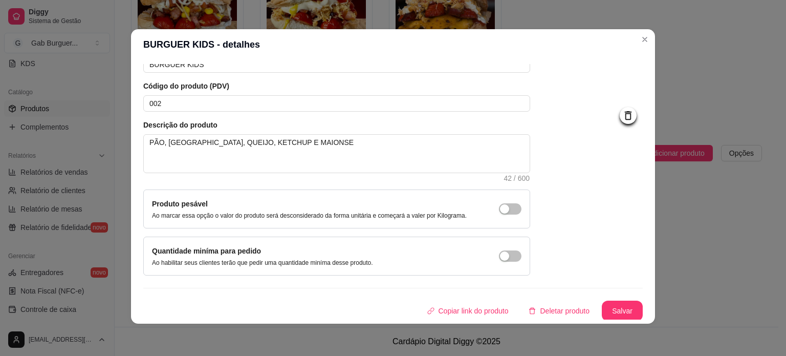
scroll to position [2, 0]
click at [610, 310] on button "Salvar" at bounding box center [622, 310] width 41 height 20
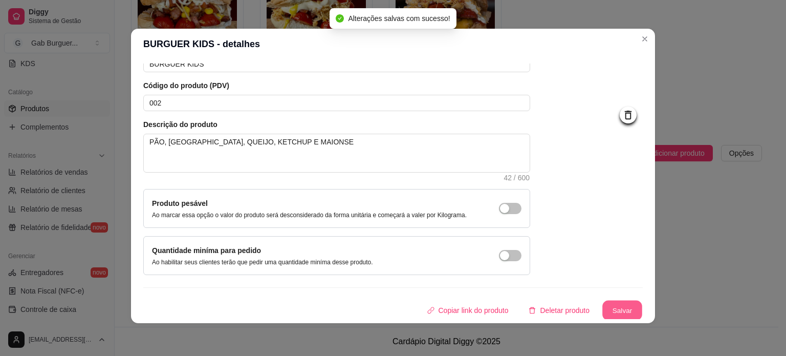
click at [608, 307] on button "Salvar" at bounding box center [623, 310] width 40 height 20
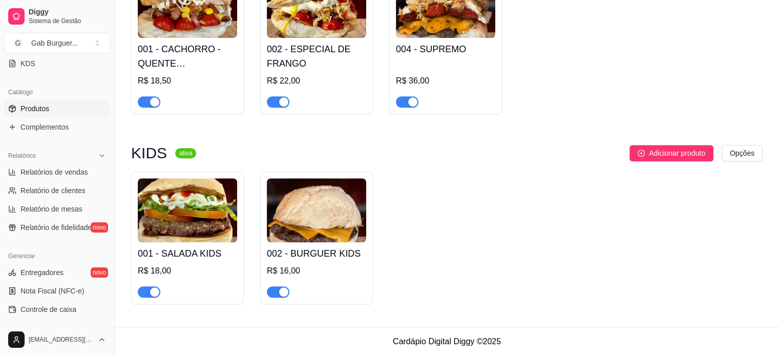
click at [307, 219] on img at bounding box center [316, 210] width 99 height 64
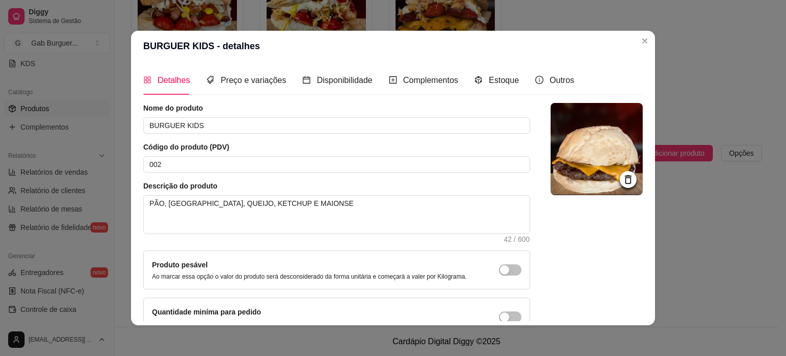
click at [598, 161] on img at bounding box center [597, 149] width 92 height 92
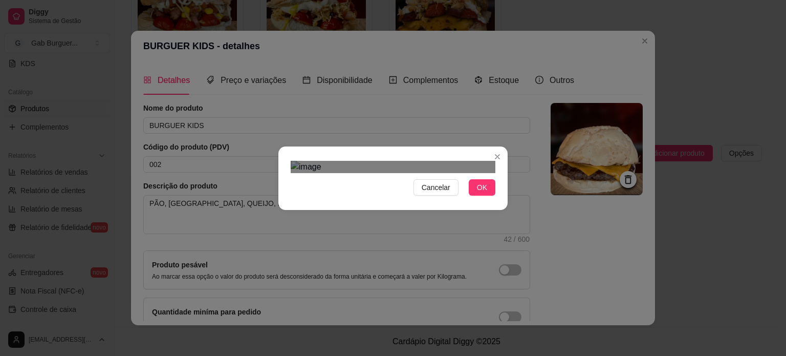
click at [381, 232] on div "Use the arrow keys to move the crop selection area" at bounding box center [393, 324] width 184 height 184
click at [484, 196] on button "OK" at bounding box center [482, 187] width 27 height 16
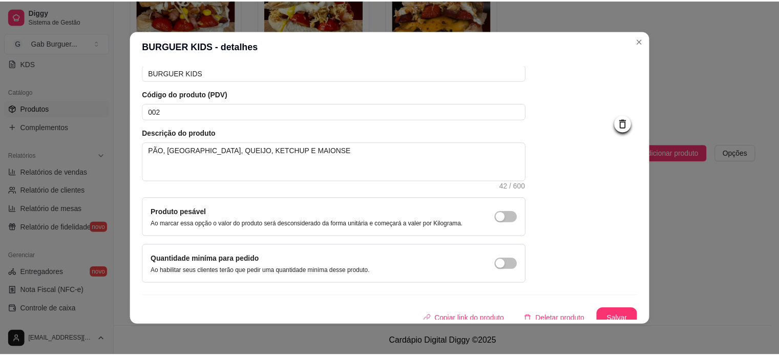
scroll to position [59, 0]
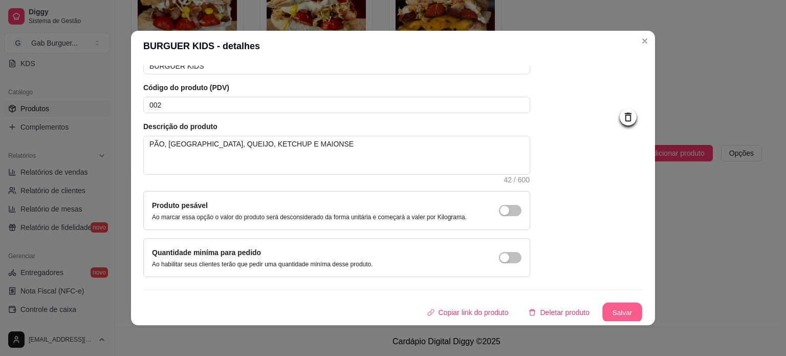
click at [606, 317] on button "Salvar" at bounding box center [623, 313] width 40 height 20
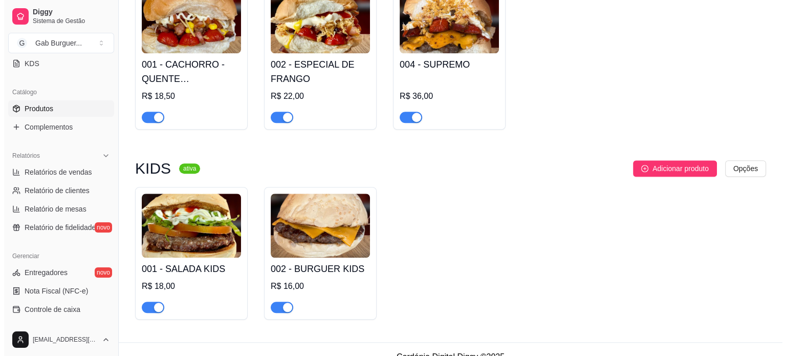
scroll to position [885, 0]
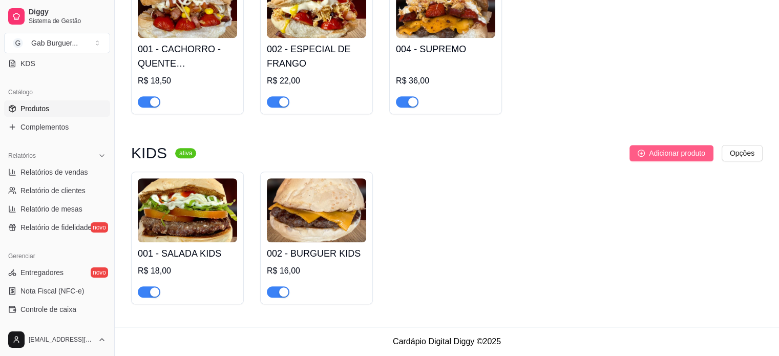
click at [661, 160] on button "Adicionar produto" at bounding box center [671, 153] width 84 height 16
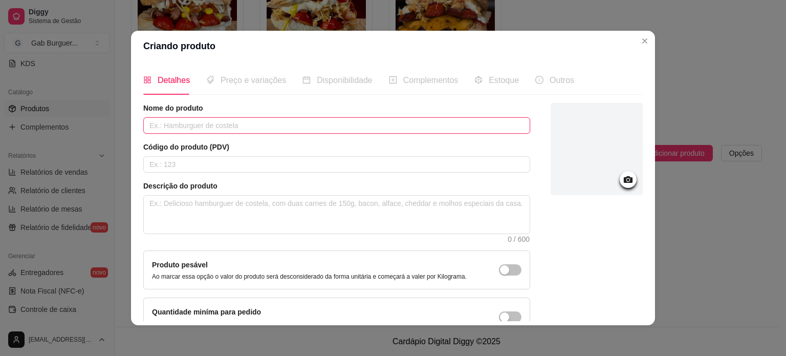
click at [479, 120] on input "text" at bounding box center [336, 125] width 387 height 16
click at [310, 155] on div "Código do produto (PDV)" at bounding box center [336, 157] width 387 height 31
click at [307, 163] on input "text" at bounding box center [336, 164] width 387 height 16
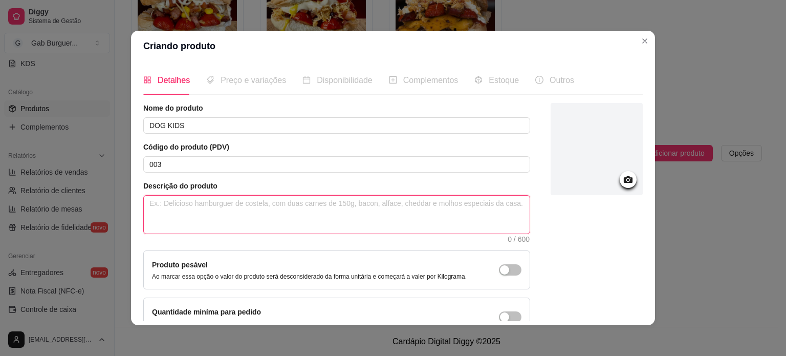
click at [321, 211] on textarea at bounding box center [337, 215] width 386 height 38
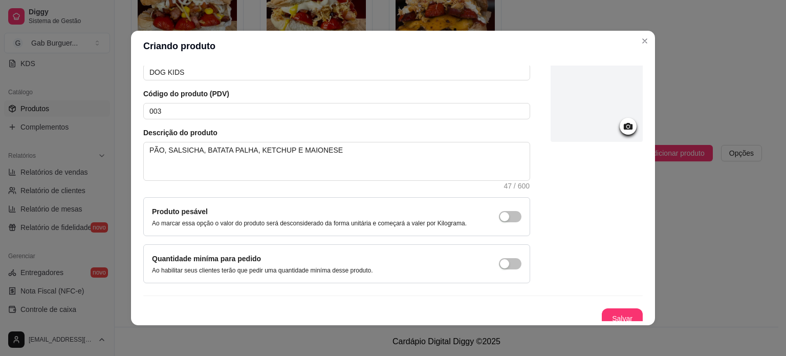
scroll to position [59, 0]
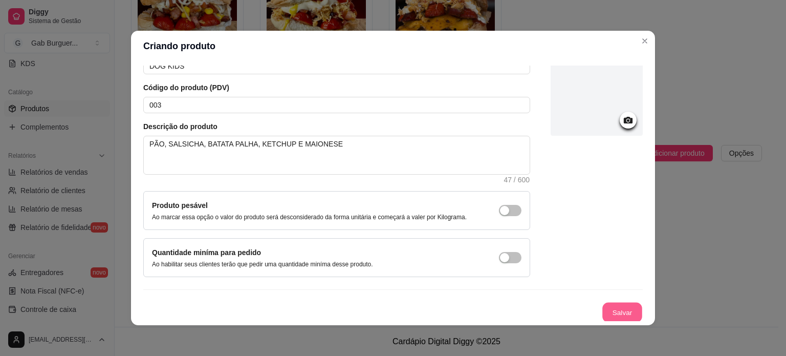
click at [615, 310] on button "Salvar" at bounding box center [623, 313] width 40 height 20
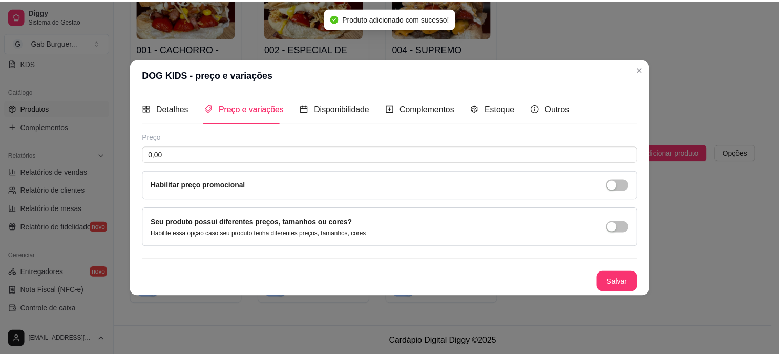
scroll to position [0, 0]
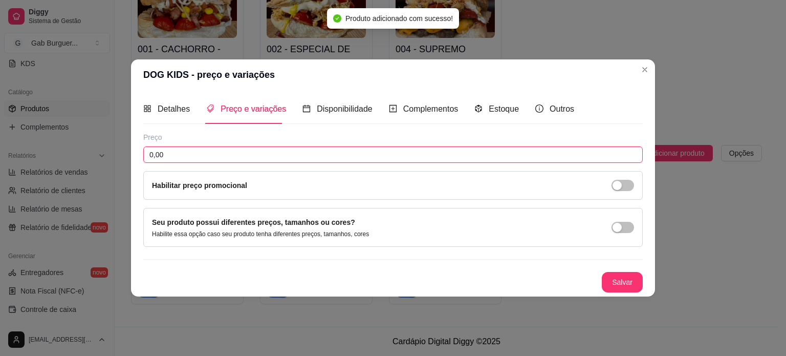
click at [233, 153] on input "0,00" at bounding box center [393, 154] width 500 height 16
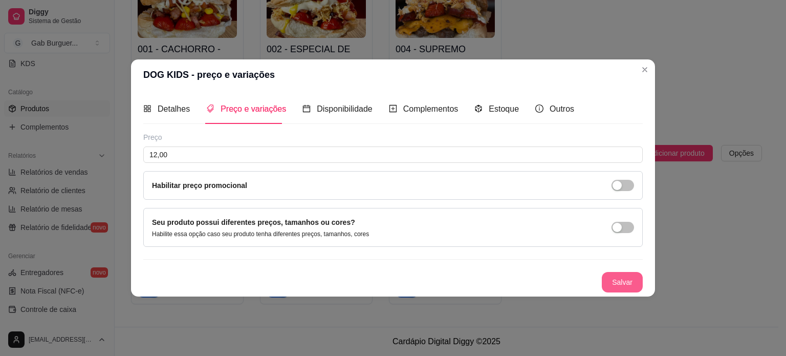
click at [618, 279] on button "Salvar" at bounding box center [622, 282] width 41 height 20
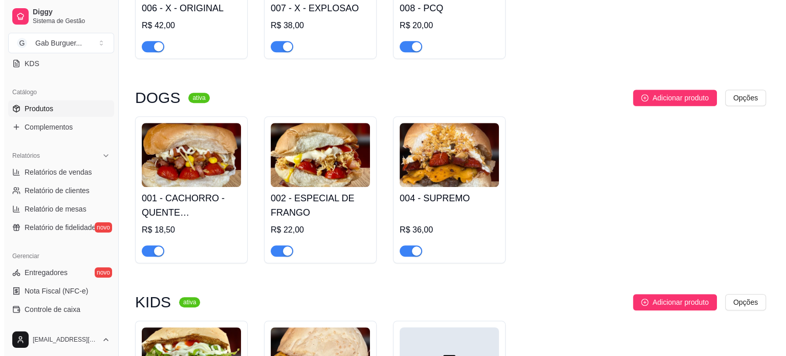
scroll to position [735, 0]
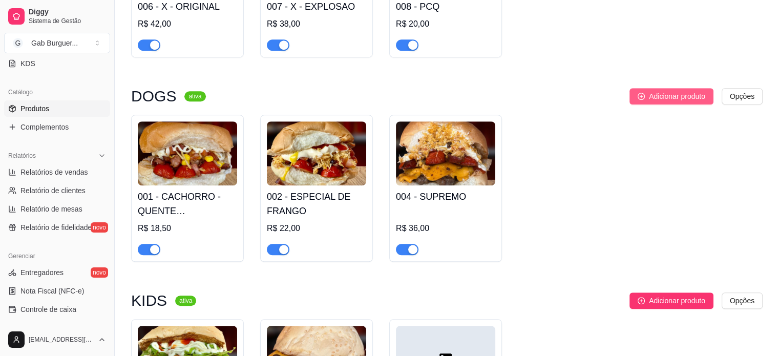
click at [663, 104] on button "Adicionar produto" at bounding box center [671, 96] width 84 height 16
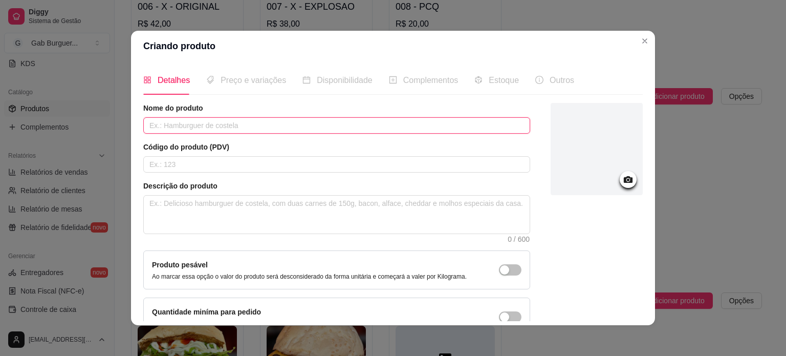
click at [335, 120] on input "text" at bounding box center [336, 125] width 387 height 16
click at [266, 166] on input "text" at bounding box center [336, 164] width 387 height 16
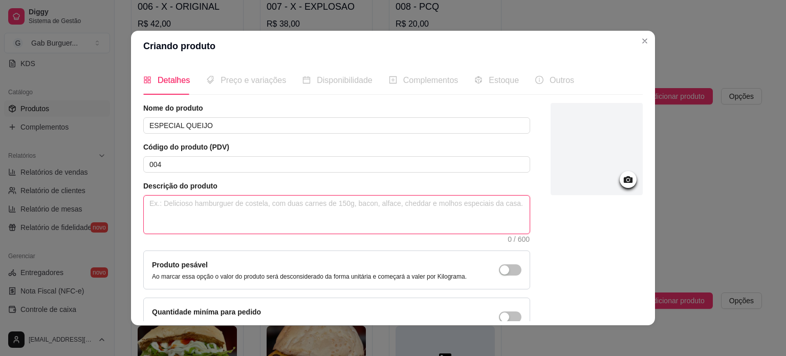
click at [264, 216] on textarea at bounding box center [337, 215] width 386 height 38
click at [221, 203] on textarea "PÃO, SALSICHA, [PERSON_NAME], TOMATE" at bounding box center [337, 215] width 386 height 38
click at [222, 200] on textarea "PÃO, SALSICHA, [PERSON_NAME], TOMATE" at bounding box center [337, 215] width 386 height 38
click at [223, 201] on textarea "PÃO, SALSICHA, [PERSON_NAME], TOMATE" at bounding box center [337, 215] width 386 height 38
click at [328, 199] on textarea "PÃO, [PERSON_NAME], [PERSON_NAME], [PERSON_NAME], TOMATE" at bounding box center [337, 215] width 386 height 38
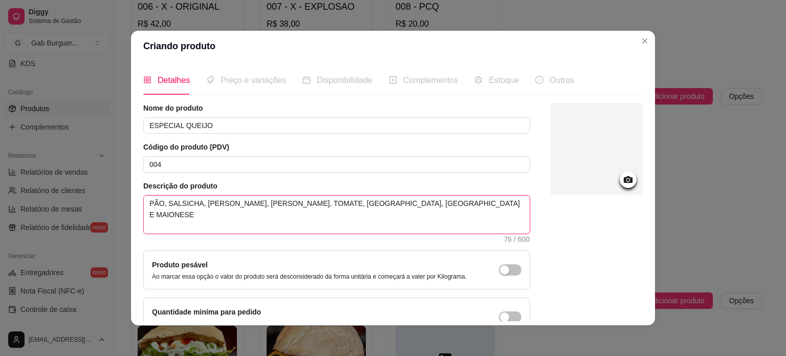
click at [223, 200] on textarea "PÃO, SALSICHA, [PERSON_NAME], [PERSON_NAME], TOMATE, [GEOGRAPHIC_DATA], [GEOGRA…" at bounding box center [337, 215] width 386 height 38
click at [265, 202] on textarea "PÃO, SALSICHA, [PERSON_NAME], TOMATE, KETCHUP, [GEOGRAPHIC_DATA] E MAIONESE" at bounding box center [337, 215] width 386 height 38
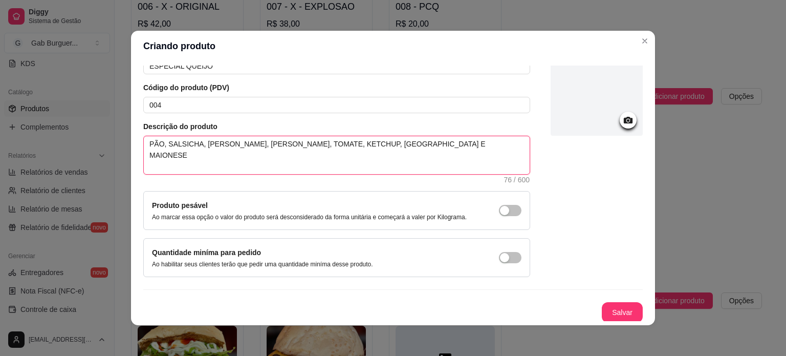
scroll to position [59, 0]
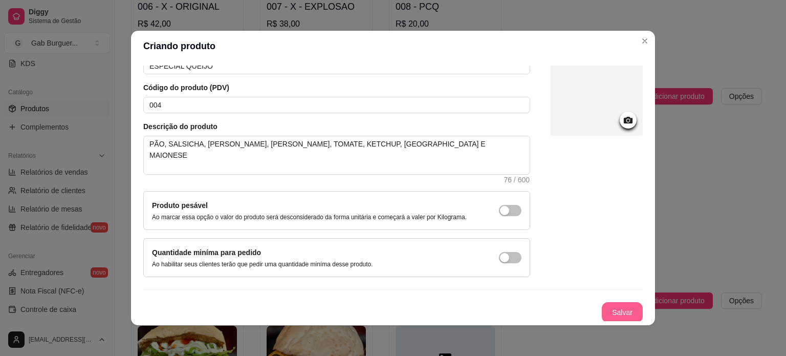
click at [602, 311] on button "Salvar" at bounding box center [622, 312] width 41 height 20
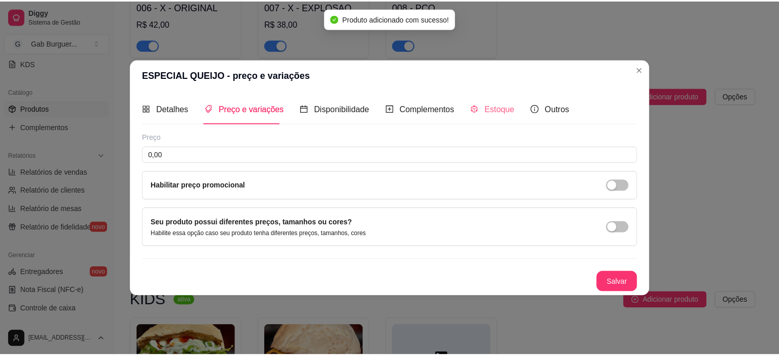
scroll to position [0, 0]
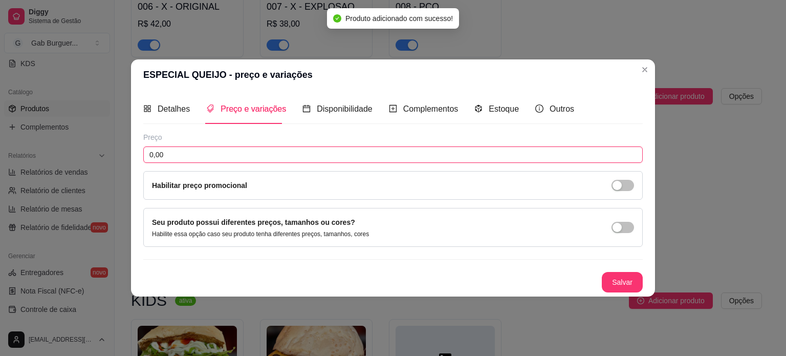
click at [463, 158] on input "0,00" at bounding box center [393, 154] width 500 height 16
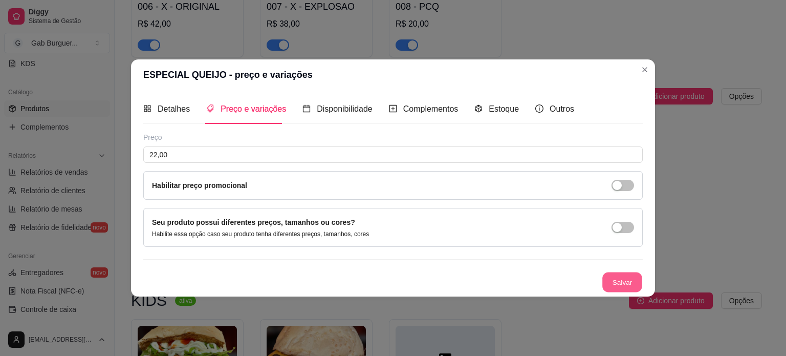
click at [626, 273] on button "Salvar" at bounding box center [623, 282] width 40 height 20
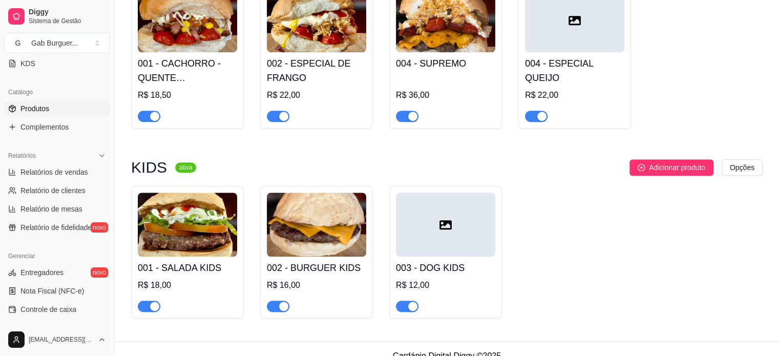
scroll to position [885, 0]
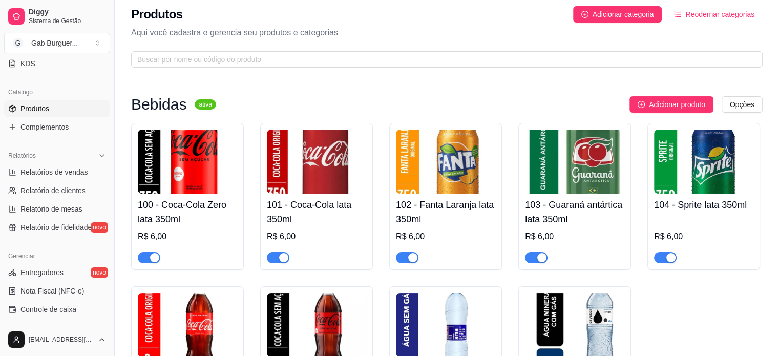
scroll to position [0, 0]
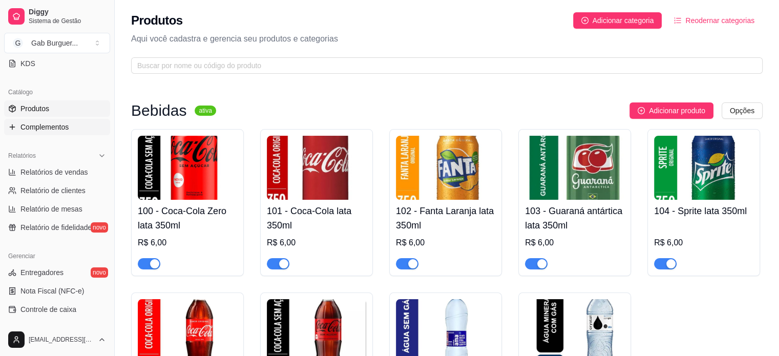
click at [68, 125] on span "Complementos" at bounding box center [44, 127] width 48 height 10
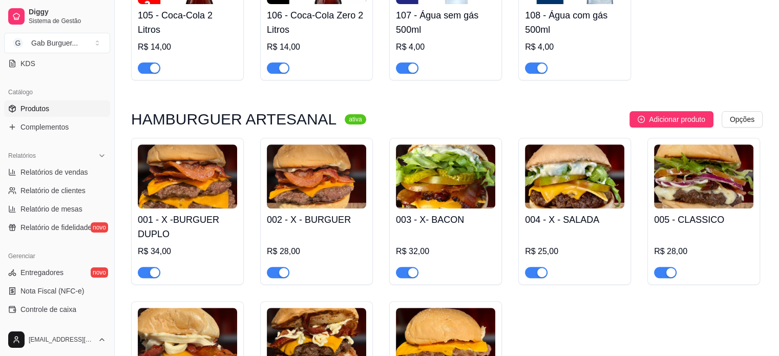
scroll to position [322, 0]
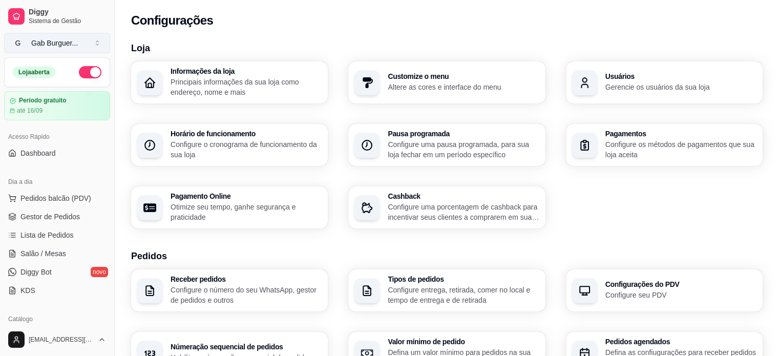
click at [63, 36] on button "G Gab Burguer ..." at bounding box center [57, 43] width 106 height 20
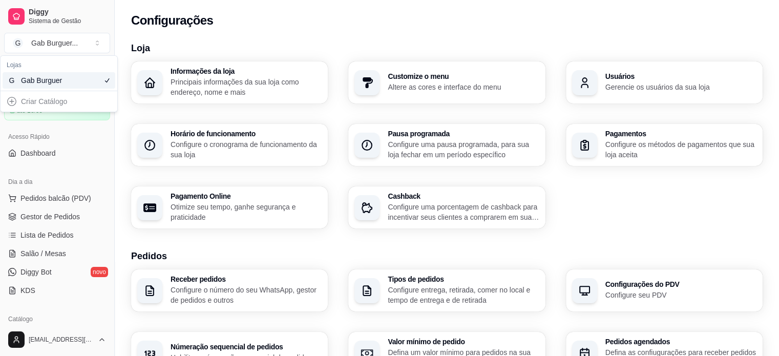
click at [59, 84] on div "Gab Burguer" at bounding box center [44, 80] width 46 height 10
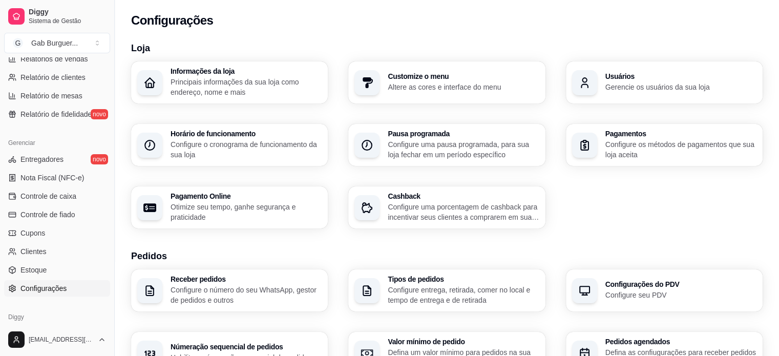
scroll to position [358, 0]
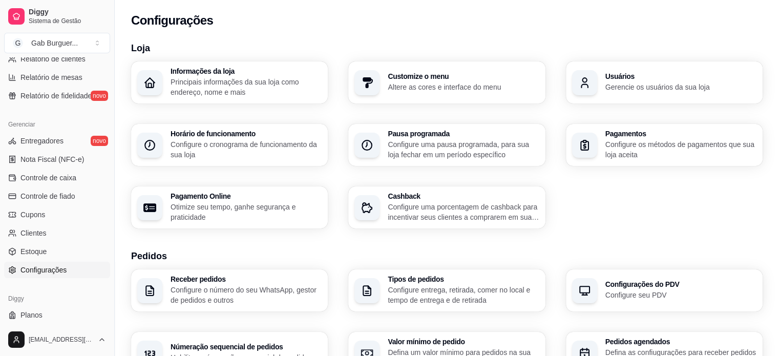
click at [39, 268] on span "Configurações" at bounding box center [43, 270] width 46 height 10
click at [16, 276] on link "Configurações" at bounding box center [57, 270] width 106 height 16
click at [66, 265] on span "Configurações" at bounding box center [43, 270] width 46 height 10
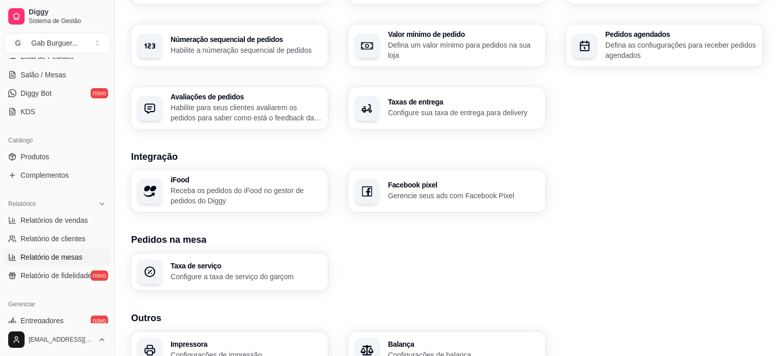
scroll to position [176, 0]
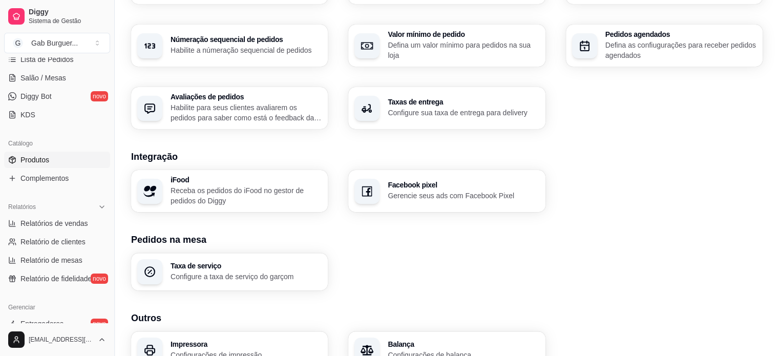
click at [37, 153] on link "Produtos" at bounding box center [57, 160] width 106 height 16
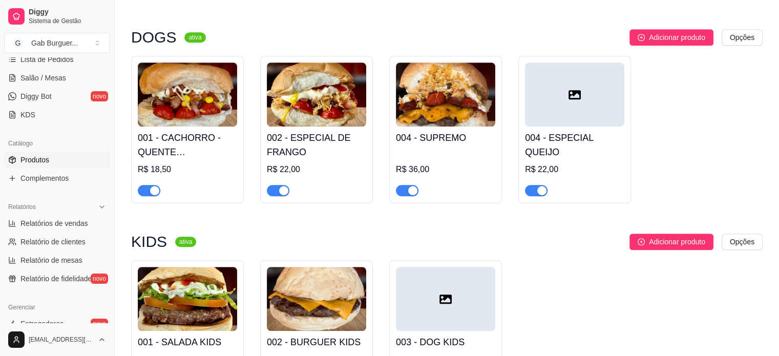
scroll to position [885, 0]
